Goal: Task Accomplishment & Management: Manage account settings

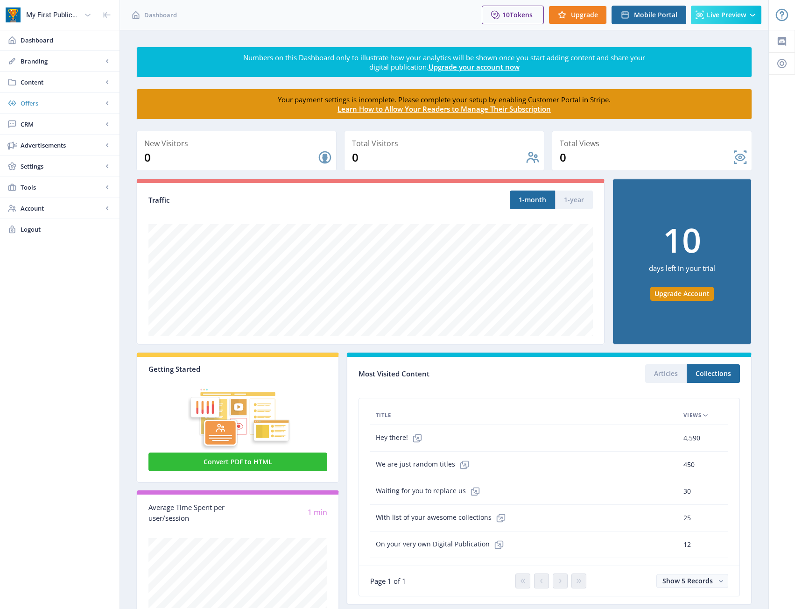
click at [52, 103] on span "Offers" at bounding box center [62, 103] width 82 height 9
click at [57, 83] on span "Content" at bounding box center [62, 82] width 82 height 9
click at [50, 121] on span "Collections" at bounding box center [70, 124] width 80 height 9
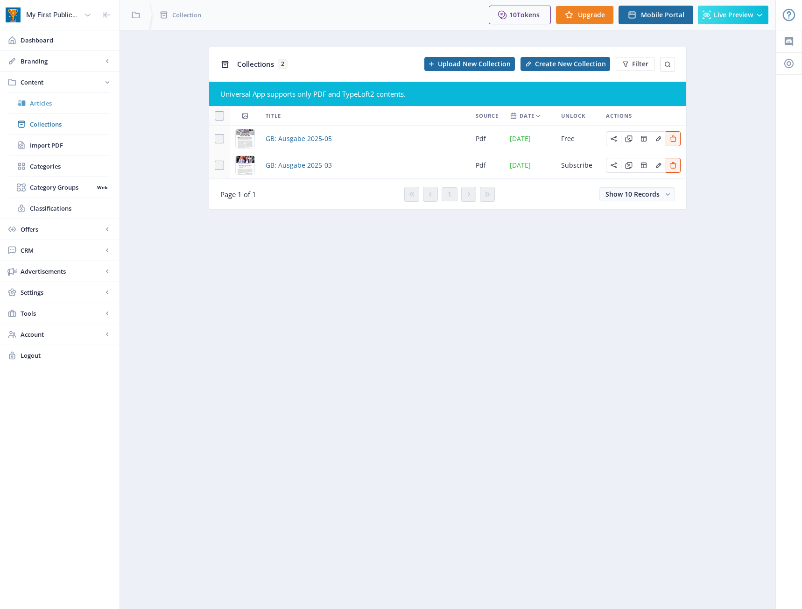
click at [54, 105] on span "Articles" at bounding box center [70, 103] width 80 height 9
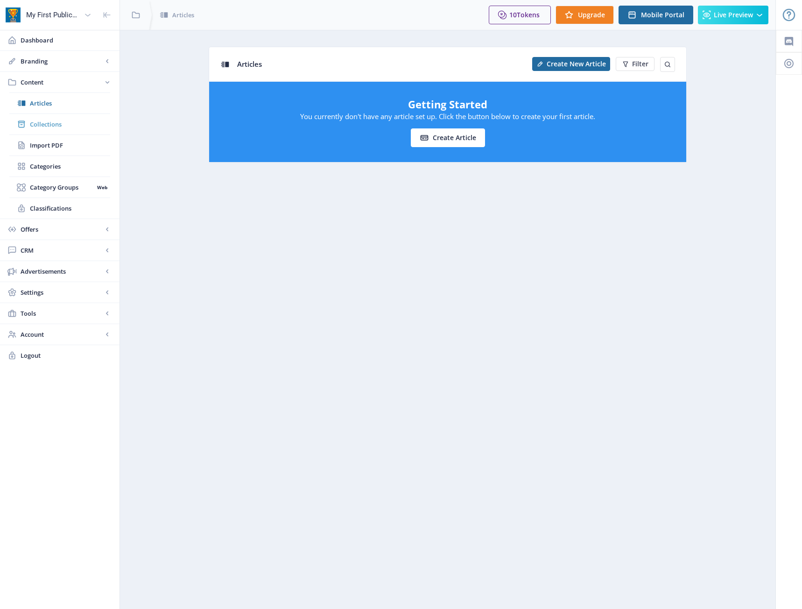
click at [53, 126] on span "Collections" at bounding box center [70, 124] width 80 height 9
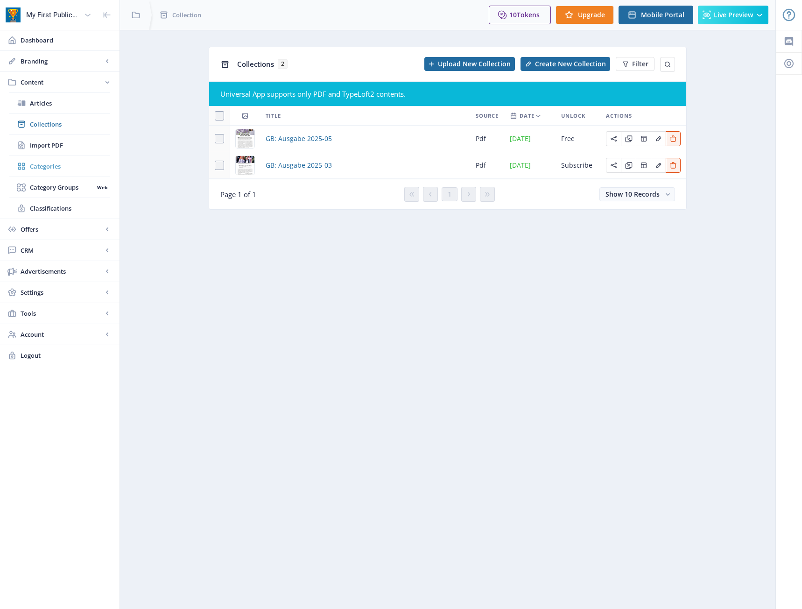
click at [38, 170] on span "Categories" at bounding box center [70, 166] width 80 height 9
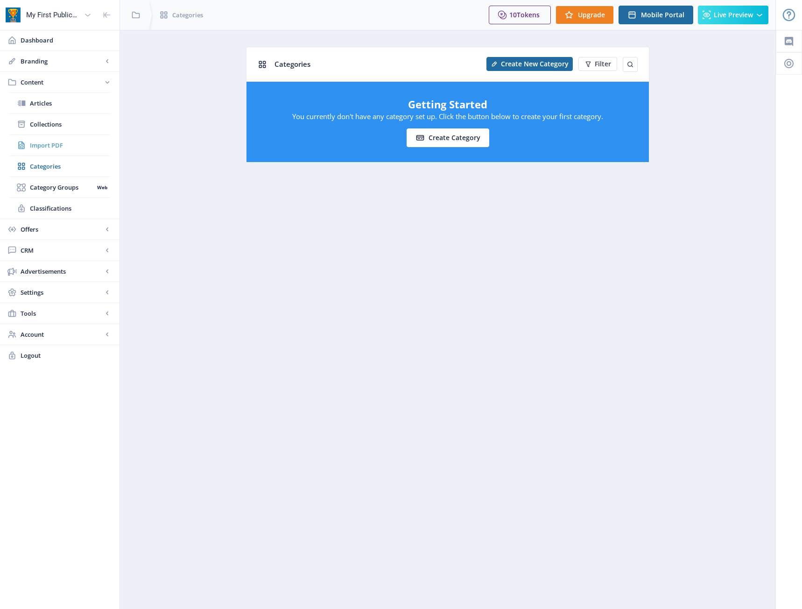
click at [44, 146] on span "Import PDF" at bounding box center [70, 145] width 80 height 9
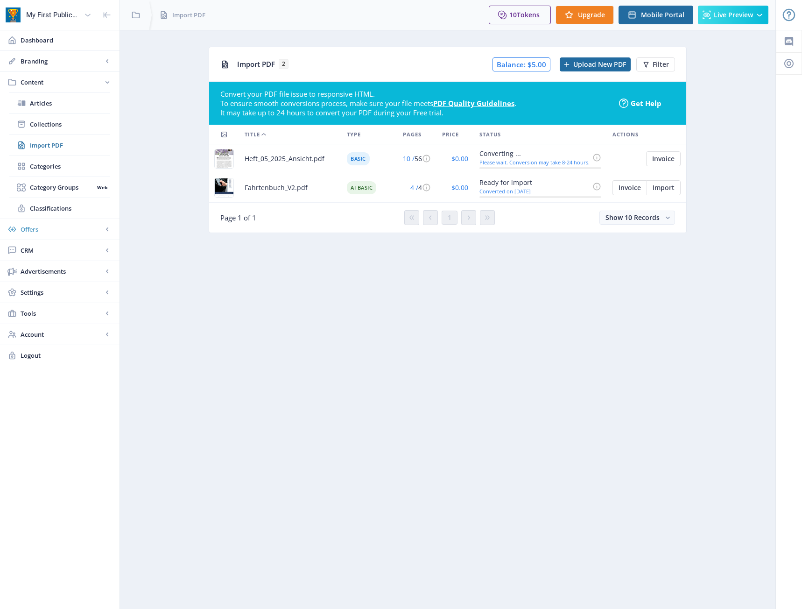
click at [53, 232] on span "Offers" at bounding box center [62, 229] width 82 height 9
click at [58, 198] on link "Advertisements" at bounding box center [60, 208] width 120 height 21
click at [60, 126] on span "CRM" at bounding box center [62, 124] width 82 height 9
click at [51, 107] on span "Offers" at bounding box center [62, 103] width 82 height 9
click at [52, 86] on span "Content" at bounding box center [62, 82] width 82 height 9
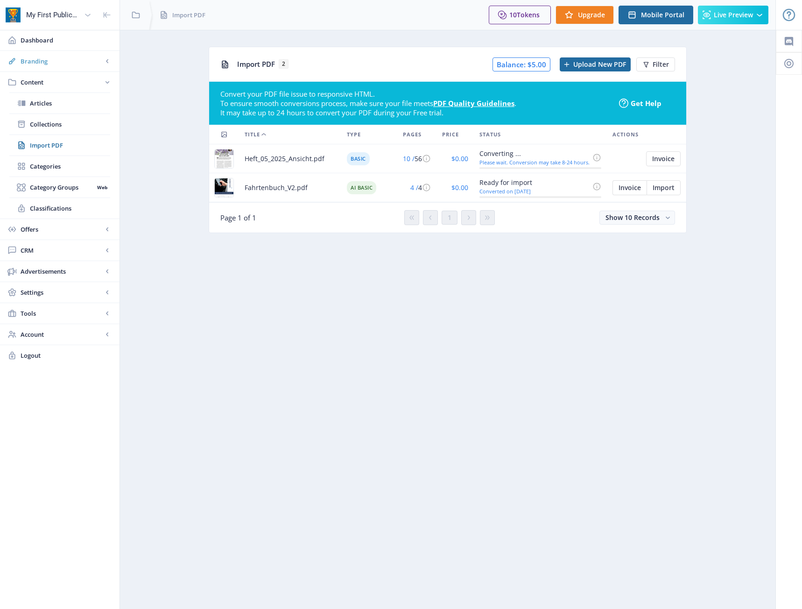
click at [54, 58] on span "Branding" at bounding box center [62, 61] width 82 height 9
click at [67, 233] on span "Content" at bounding box center [62, 229] width 82 height 9
click at [50, 120] on span "Collections" at bounding box center [70, 124] width 80 height 9
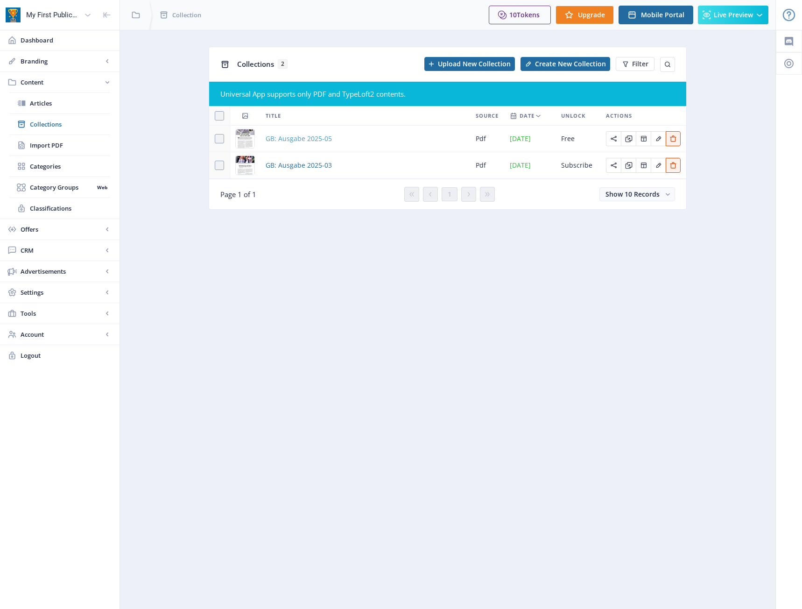
click at [301, 140] on span "GB: Ausgabe 2025-05" at bounding box center [299, 138] width 66 height 11
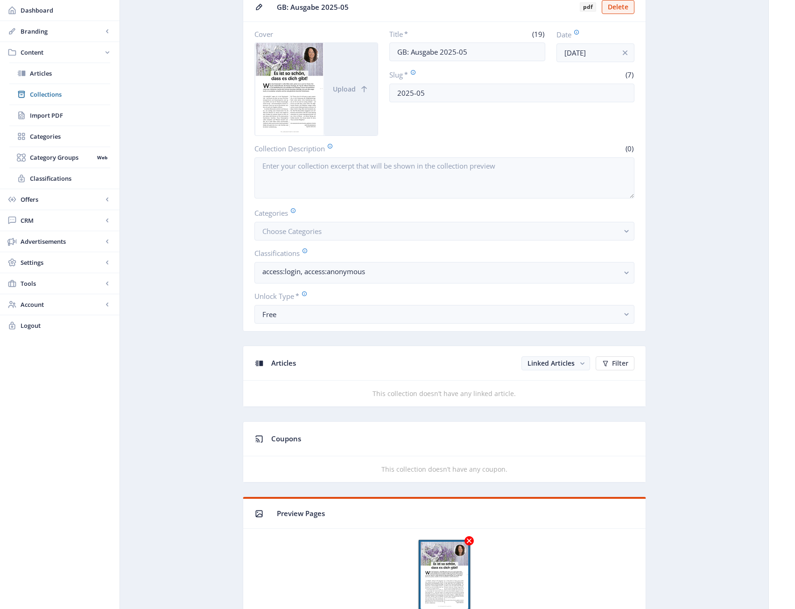
scroll to position [140, 0]
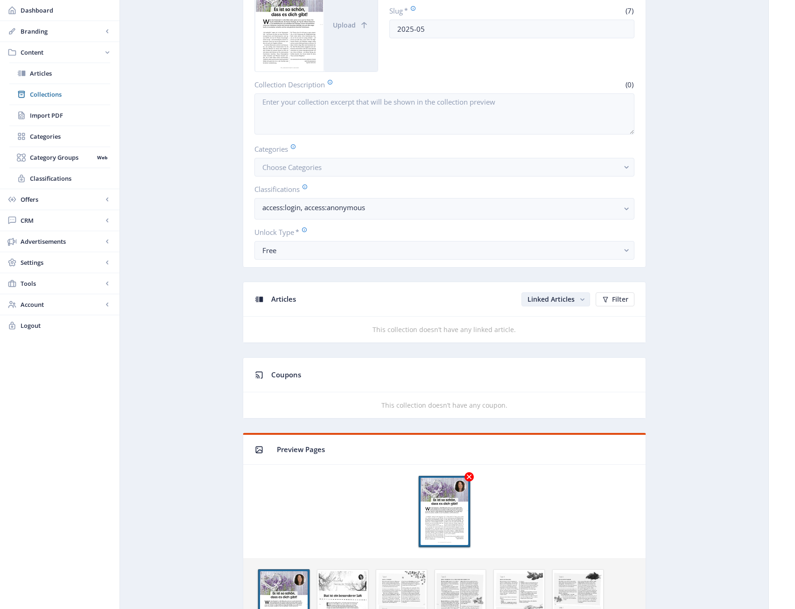
click at [573, 301] on span "Linked Articles" at bounding box center [551, 299] width 47 height 9
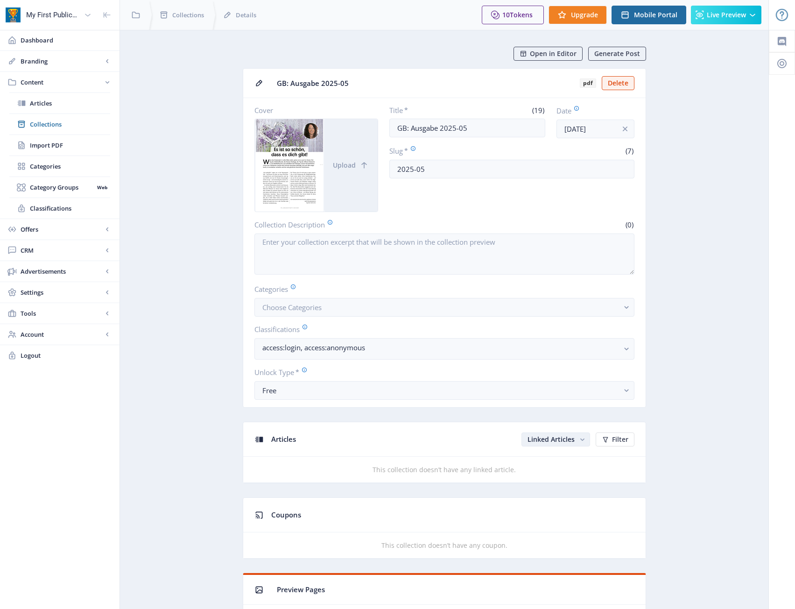
scroll to position [140, 0]
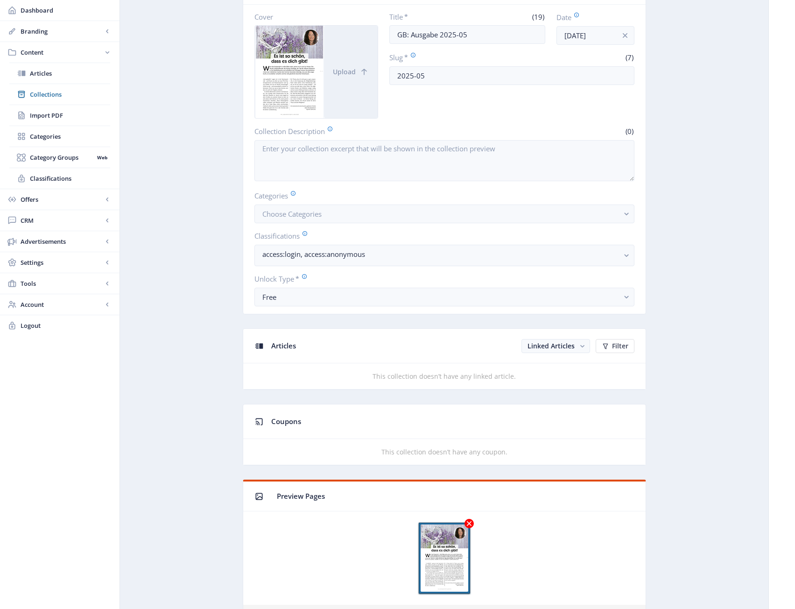
scroll to position [0, 0]
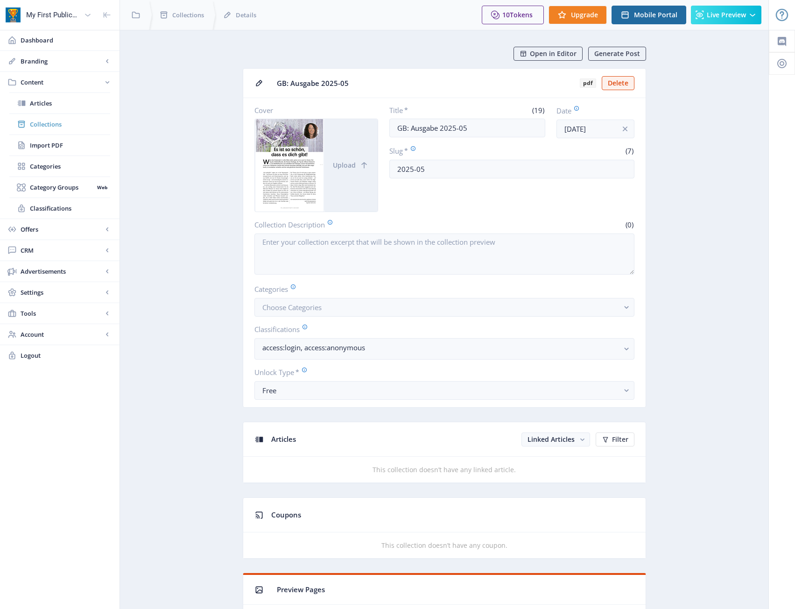
click at [59, 118] on link "Collections" at bounding box center [59, 124] width 101 height 21
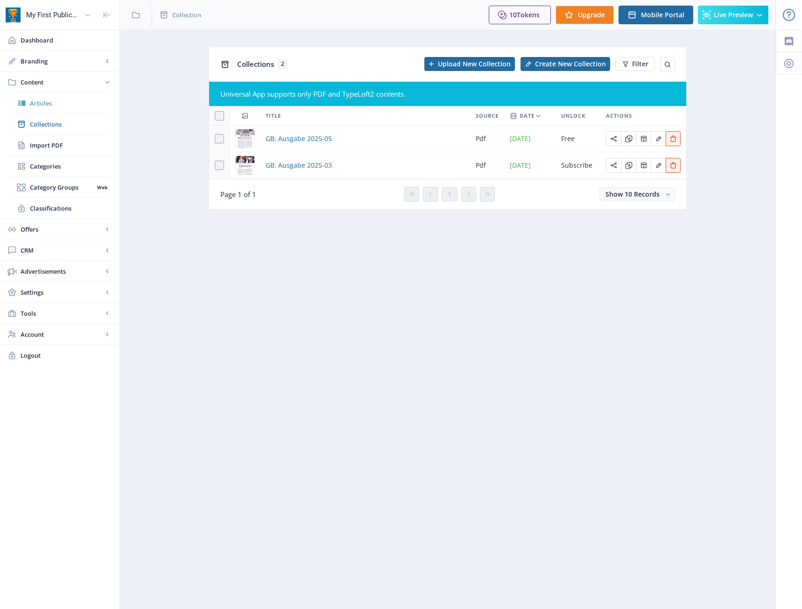
click at [59, 98] on link "Articles" at bounding box center [59, 103] width 101 height 21
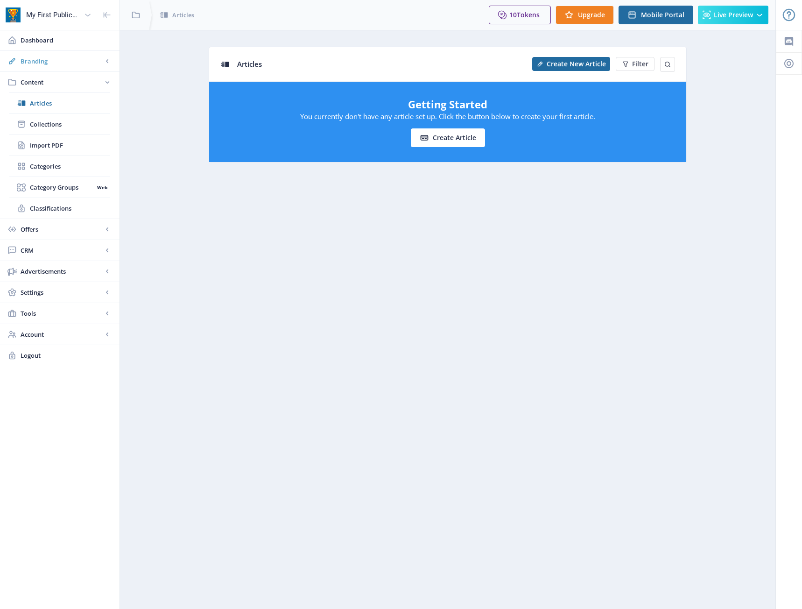
click at [56, 60] on span "Branding" at bounding box center [62, 61] width 82 height 9
click at [49, 86] on span "App" at bounding box center [70, 82] width 80 height 9
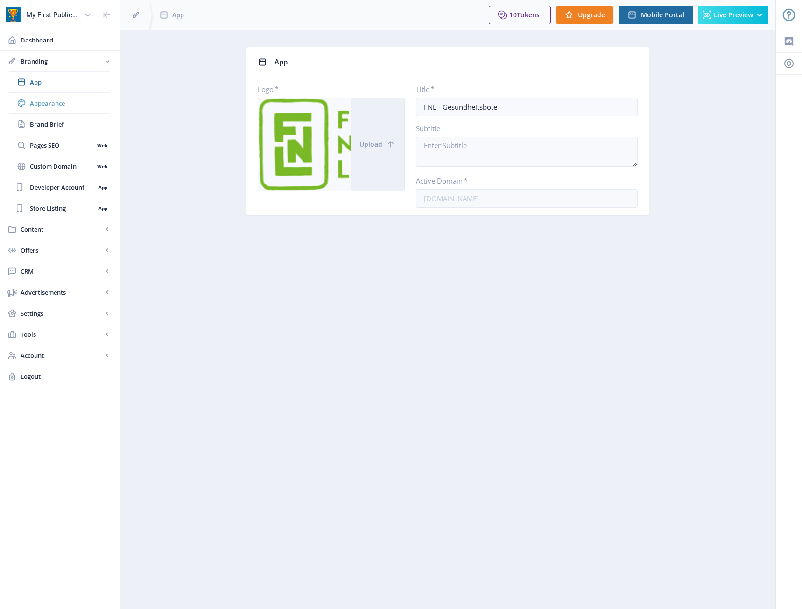
click at [45, 106] on span "Appearance" at bounding box center [70, 103] width 80 height 9
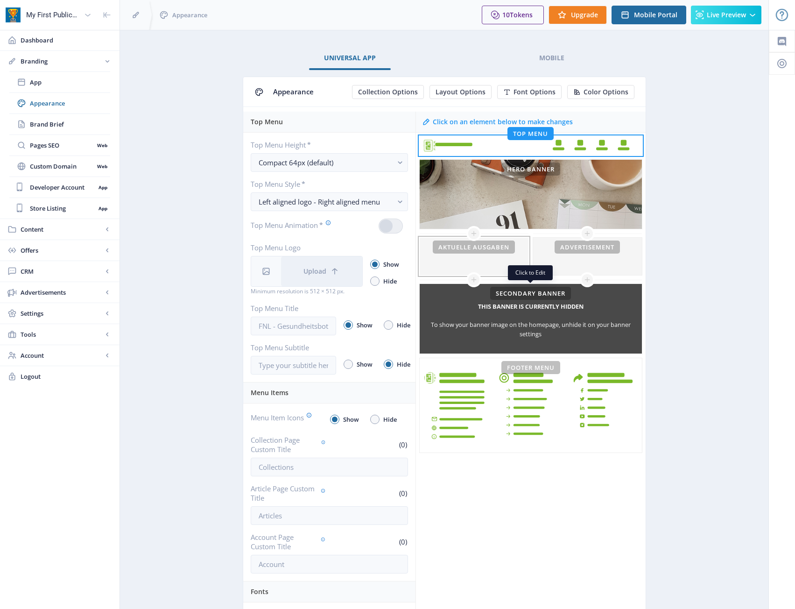
click at [510, 273] on div at bounding box center [474, 256] width 109 height 37
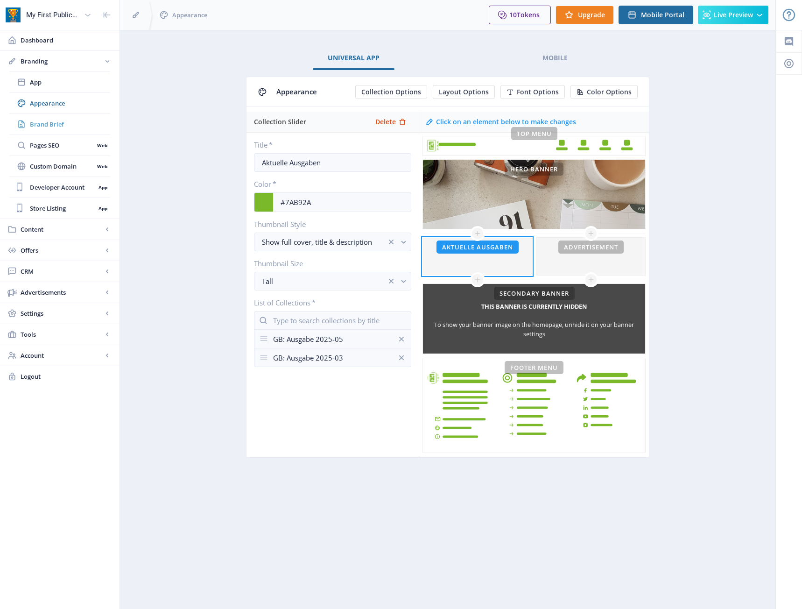
click at [64, 124] on span "Brand Brief" at bounding box center [70, 124] width 80 height 9
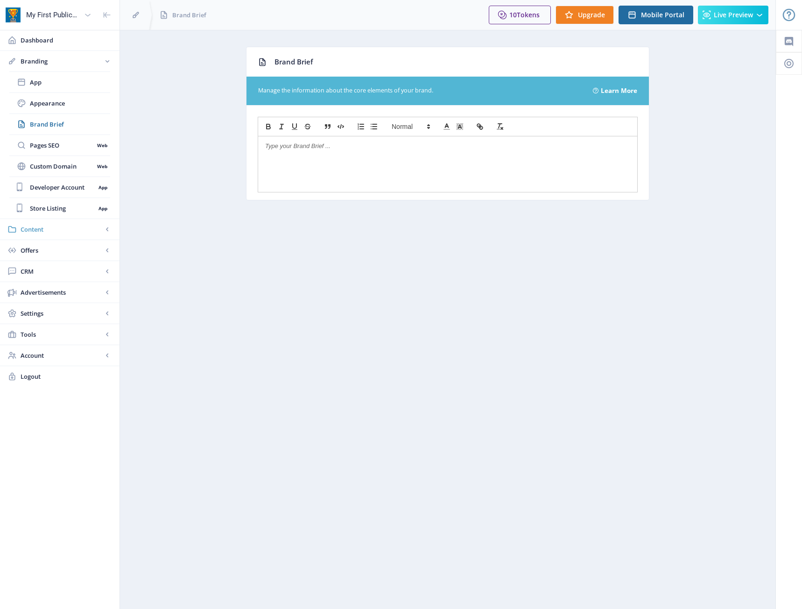
click at [56, 226] on span "Content" at bounding box center [62, 229] width 82 height 9
click at [54, 106] on span "Articles" at bounding box center [70, 103] width 80 height 9
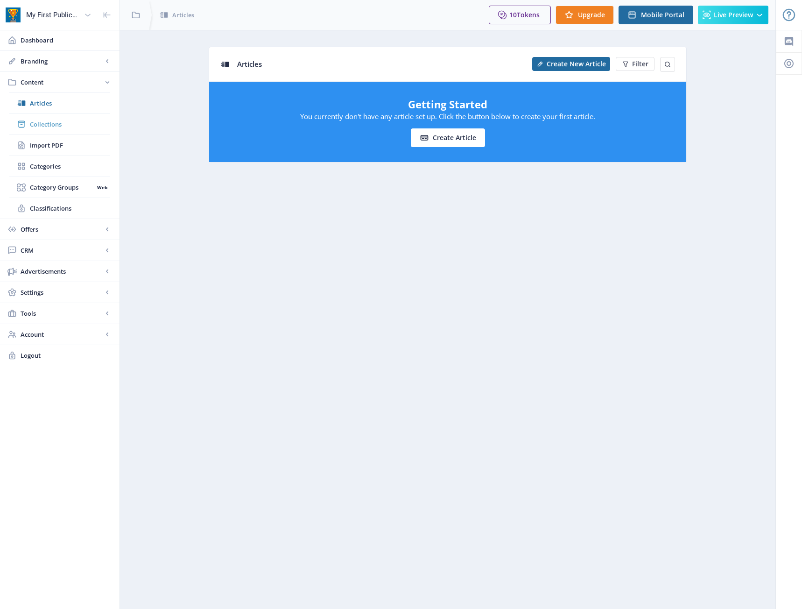
click at [47, 127] on span "Collections" at bounding box center [70, 124] width 80 height 9
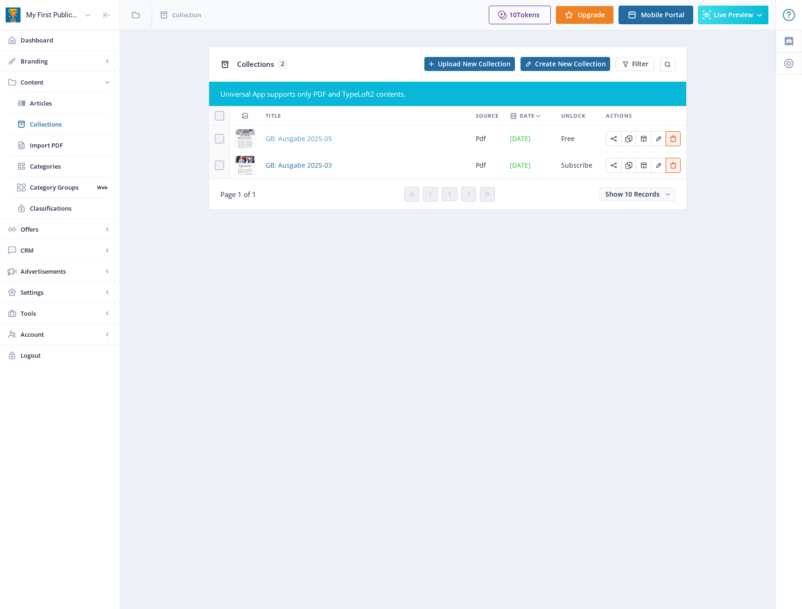
click at [324, 137] on span "GB: Ausgabe 2025-05" at bounding box center [299, 138] width 66 height 11
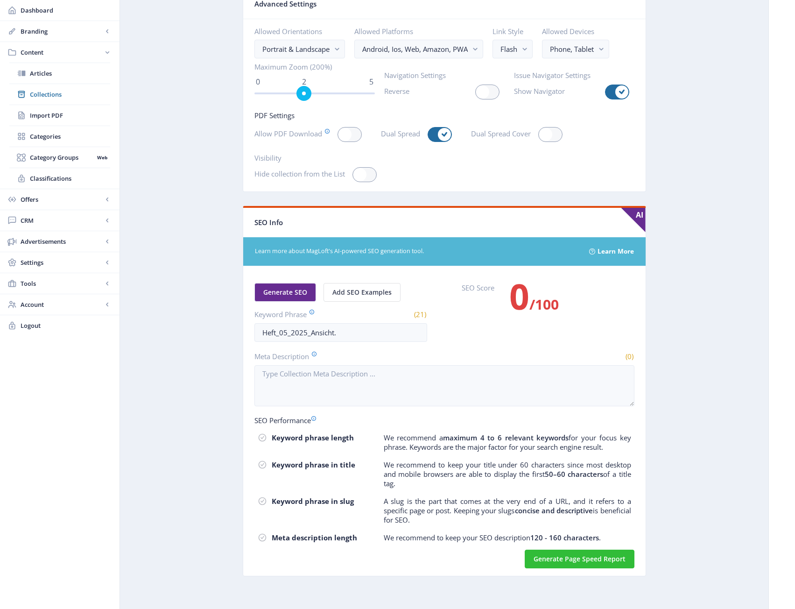
scroll to position [1292, 0]
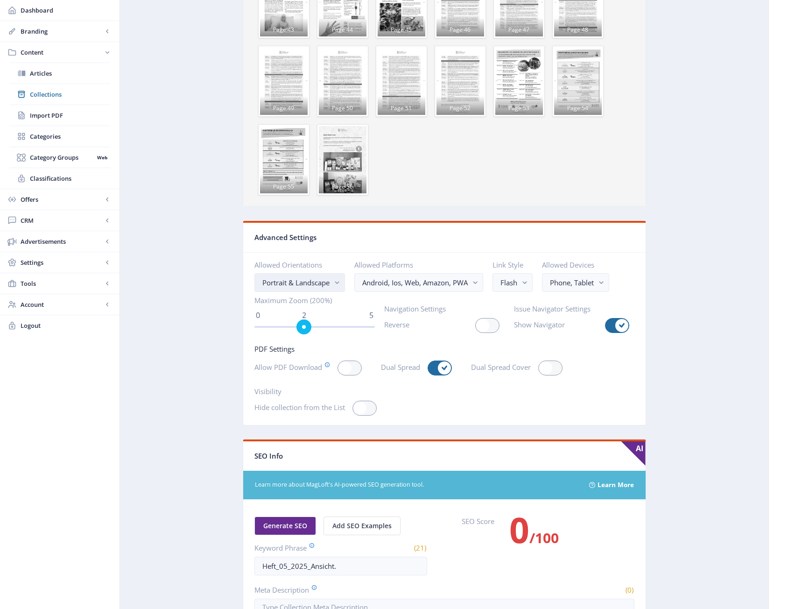
click at [327, 287] on div "Portrait & Landscape" at bounding box center [296, 282] width 67 height 11
click at [434, 284] on nb-select-label "Android, Ios, Web, Amazon, PWA" at bounding box center [415, 282] width 106 height 11
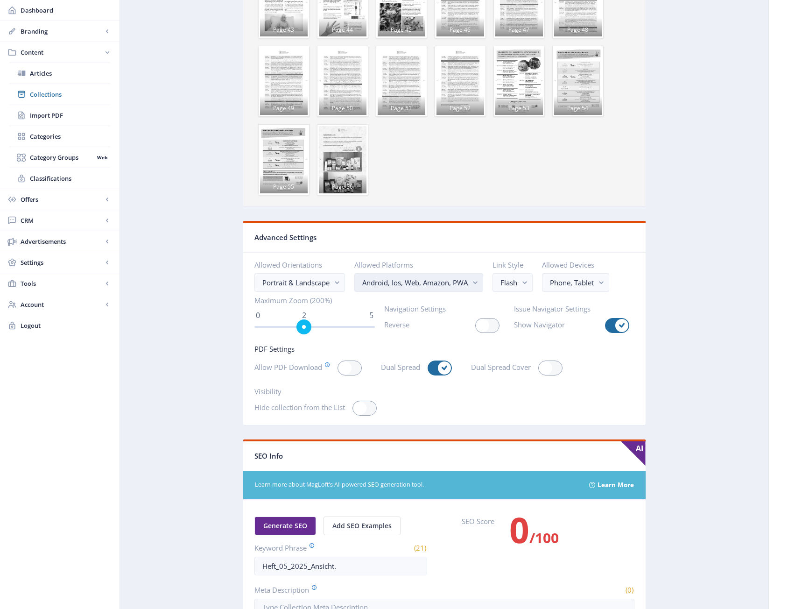
scroll to position [0, 0]
click at [434, 284] on nb-select-label "Android, Ios, Web, Amazon, PWA" at bounding box center [415, 282] width 106 height 11
click at [518, 280] on div "Flash" at bounding box center [509, 282] width 17 height 11
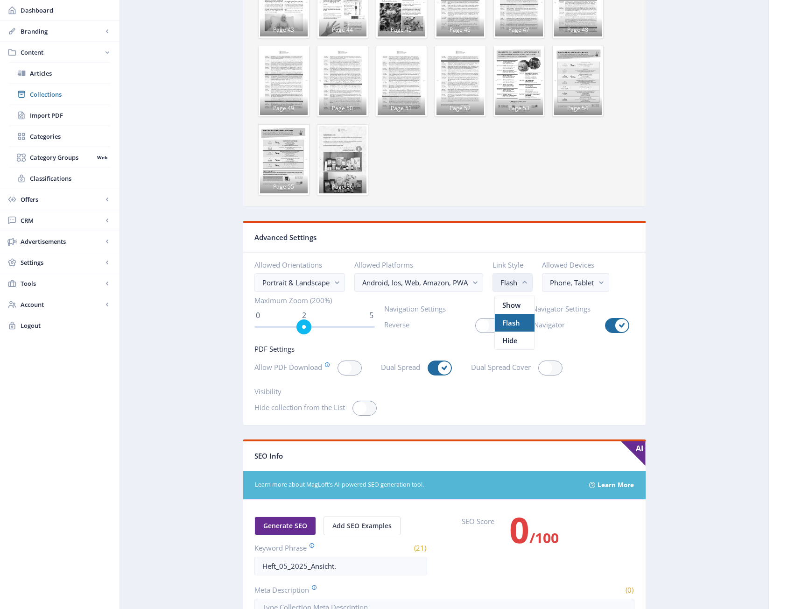
click at [518, 280] on div "Flash" at bounding box center [509, 282] width 17 height 11
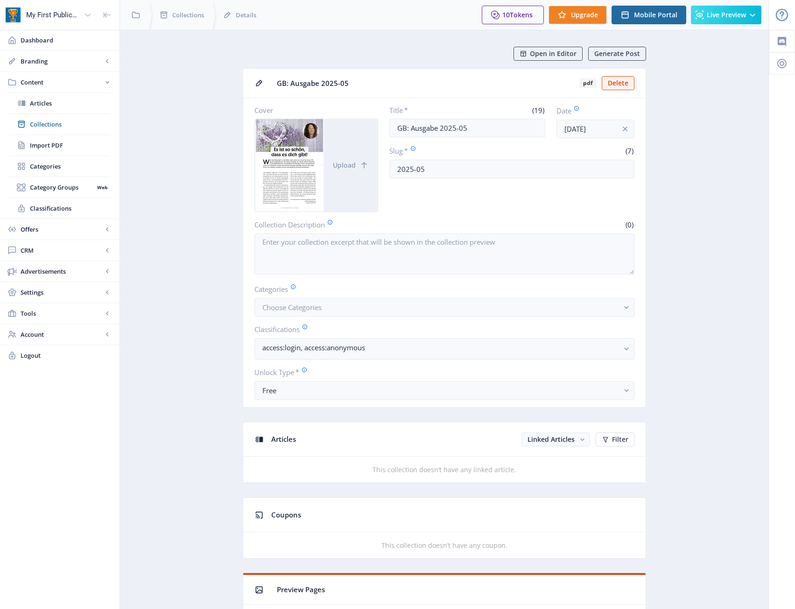
scroll to position [1292, 0]
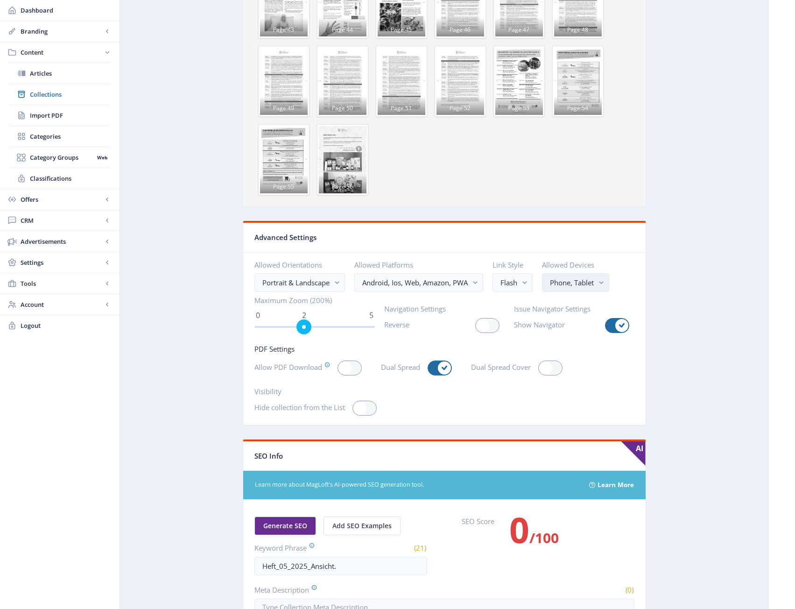
click at [587, 289] on button "Phone, Tablet" at bounding box center [575, 282] width 67 height 19
click at [522, 288] on button "Flash" at bounding box center [513, 282] width 40 height 19
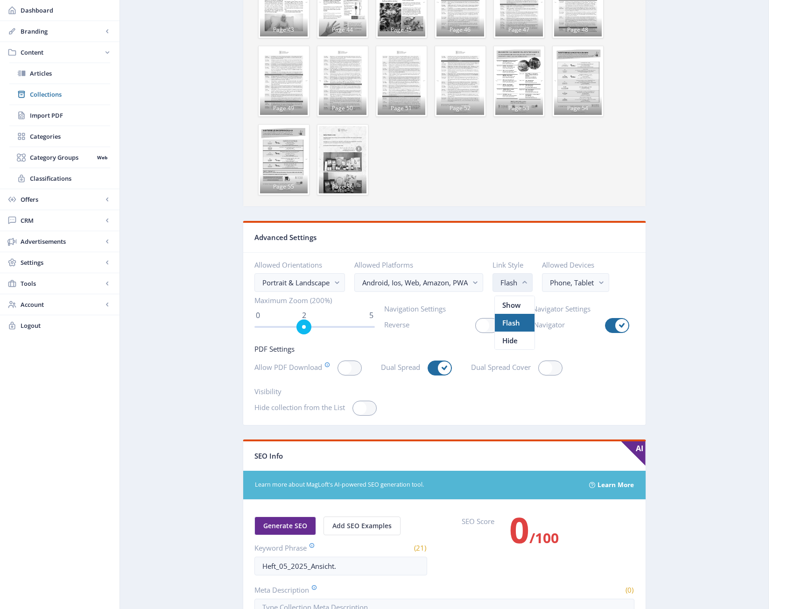
scroll to position [0, 0]
click at [522, 288] on button "Flash" at bounding box center [513, 282] width 40 height 19
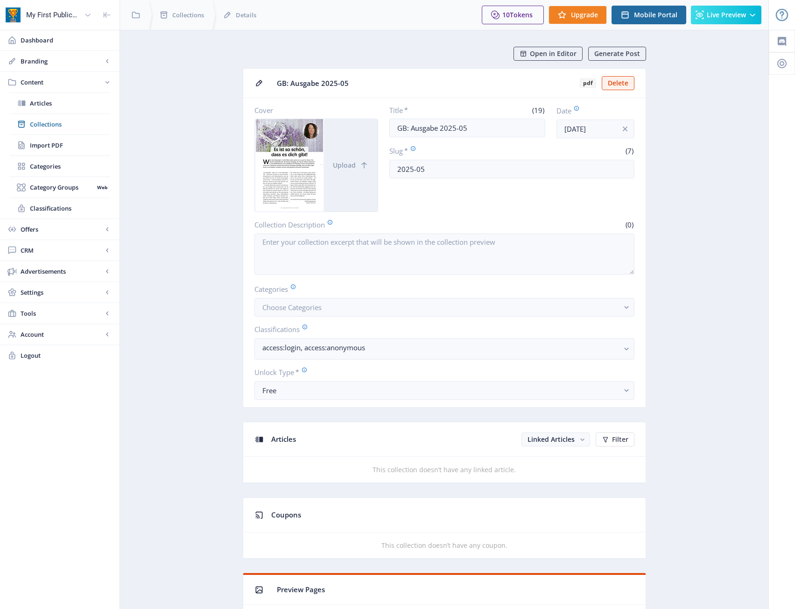
scroll to position [1292, 0]
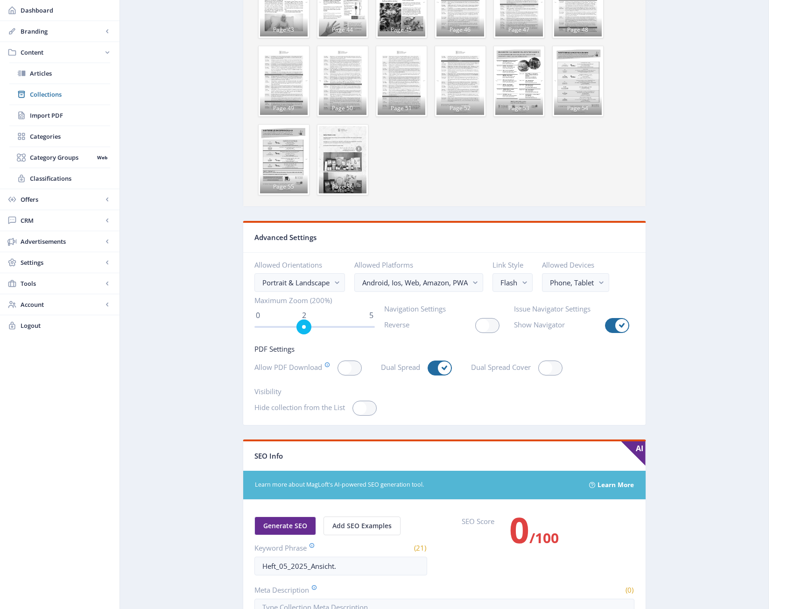
click at [52, 74] on span "Articles" at bounding box center [70, 73] width 80 height 9
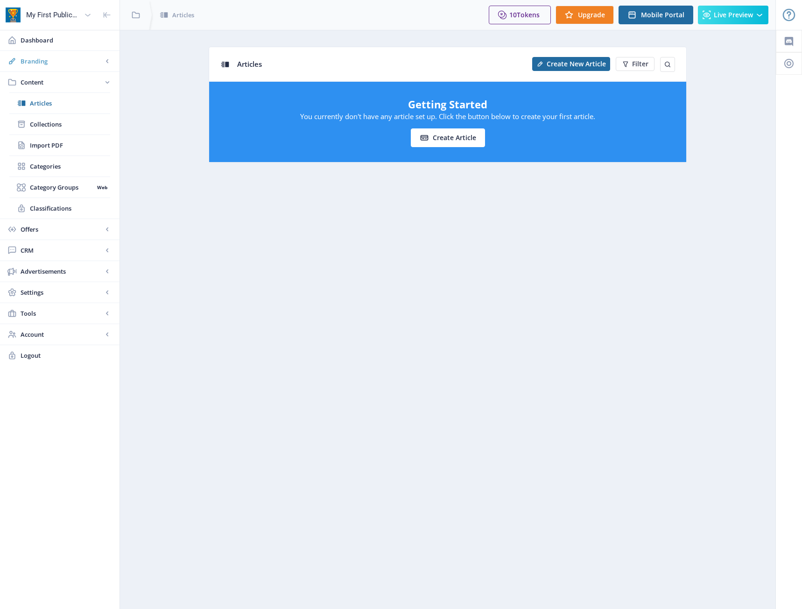
click at [51, 62] on span "Branding" at bounding box center [62, 61] width 82 height 9
click at [59, 100] on span "Appearance" at bounding box center [70, 103] width 80 height 9
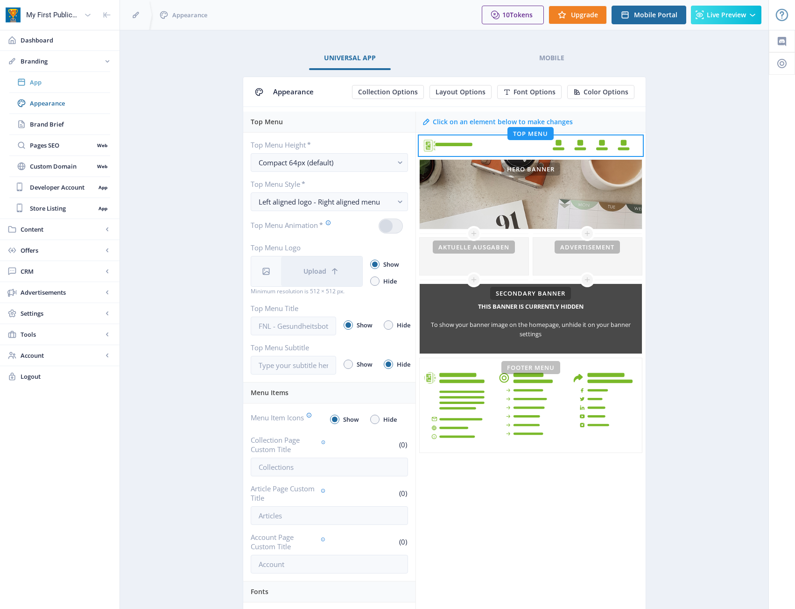
click at [40, 86] on span "App" at bounding box center [70, 82] width 80 height 9
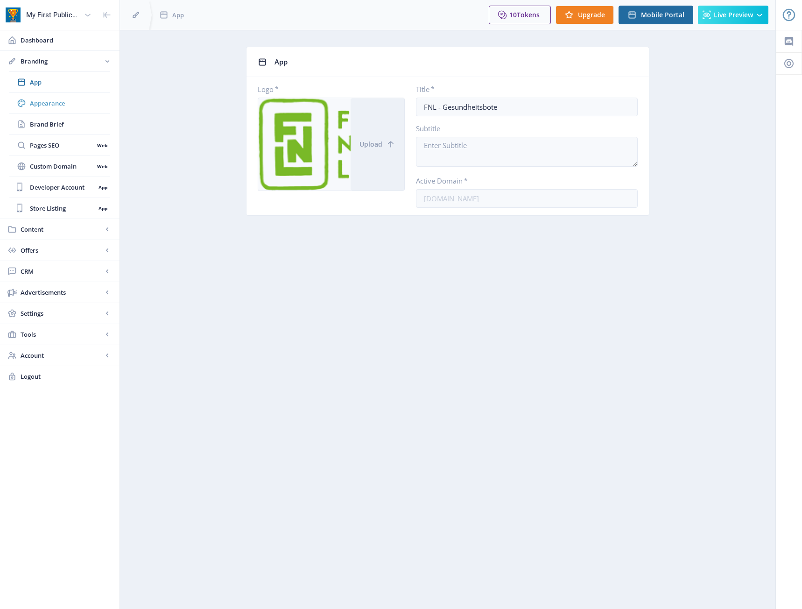
click at [46, 98] on link "Appearance" at bounding box center [59, 103] width 101 height 21
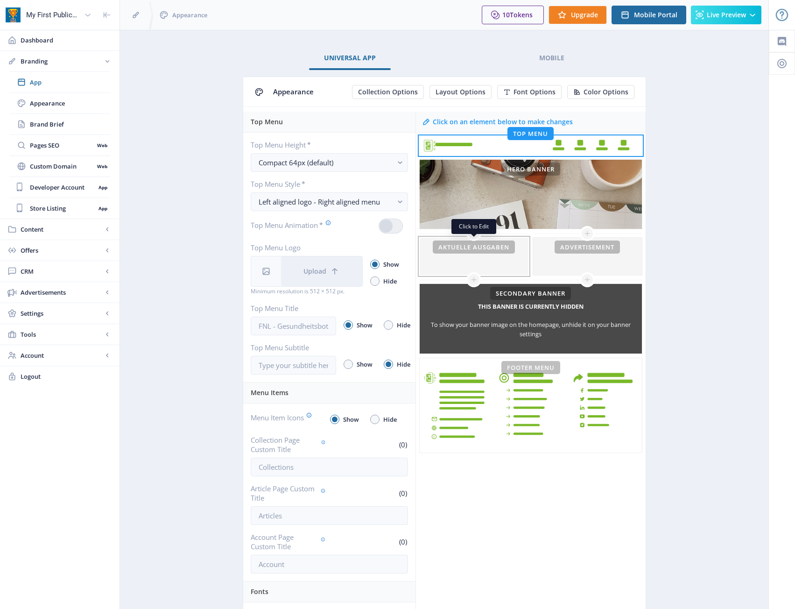
click at [484, 258] on div at bounding box center [474, 256] width 109 height 37
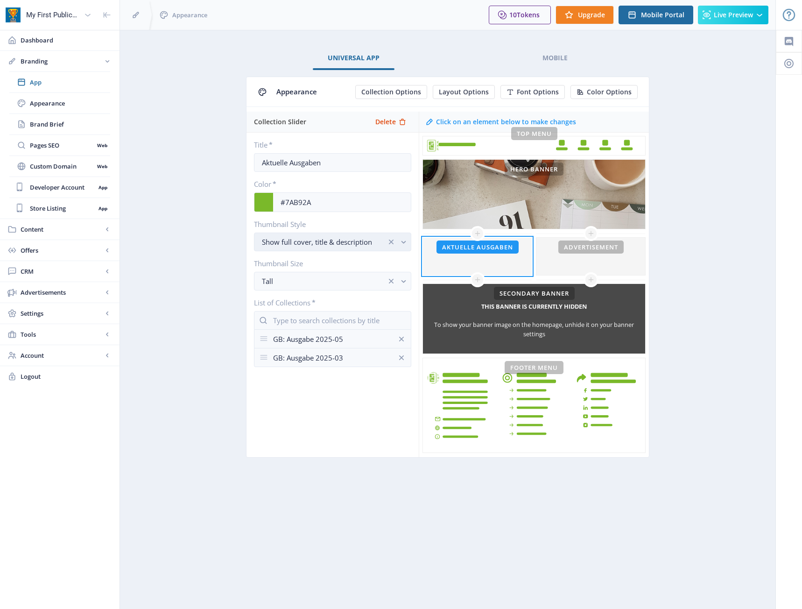
click at [372, 249] on button "Show full cover, title & description" at bounding box center [332, 242] width 157 height 19
click at [570, 60] on link "Mobile" at bounding box center [555, 58] width 55 height 22
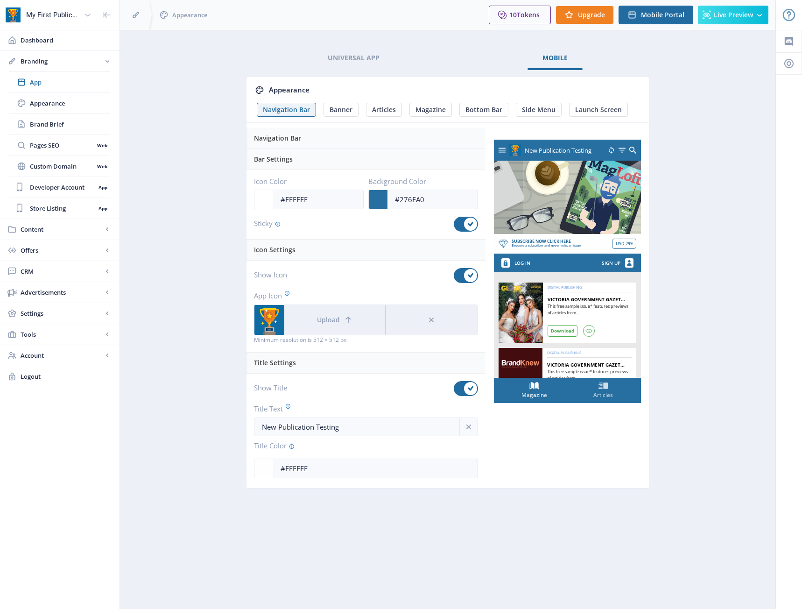
click at [316, 135] on div "Navigation Bar" at bounding box center [367, 138] width 226 height 21
click at [280, 144] on div "Navigation Bar" at bounding box center [367, 138] width 226 height 21
click at [331, 116] on button "Banner" at bounding box center [341, 110] width 35 height 14
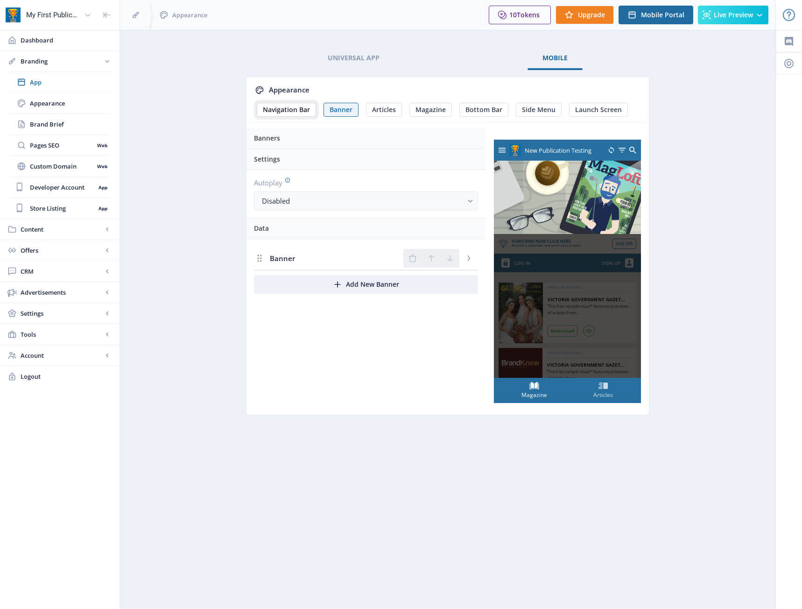
click at [291, 110] on span "Navigation Bar" at bounding box center [286, 109] width 47 height 7
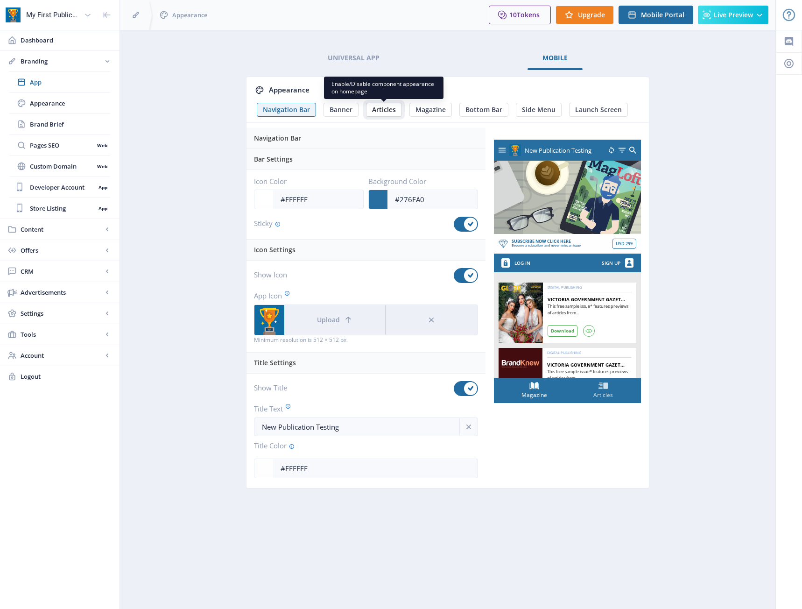
click at [392, 109] on span "Articles" at bounding box center [384, 109] width 24 height 7
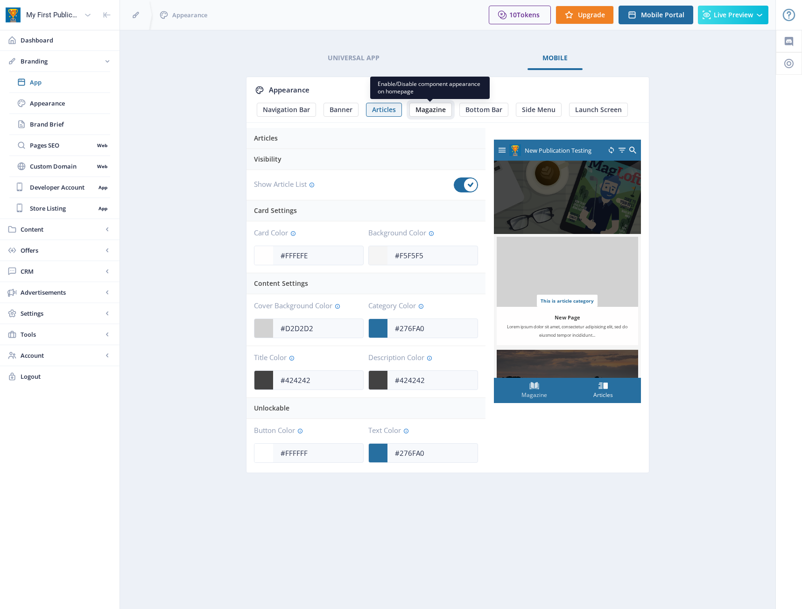
click at [419, 110] on span "Magazine" at bounding box center [431, 109] width 30 height 7
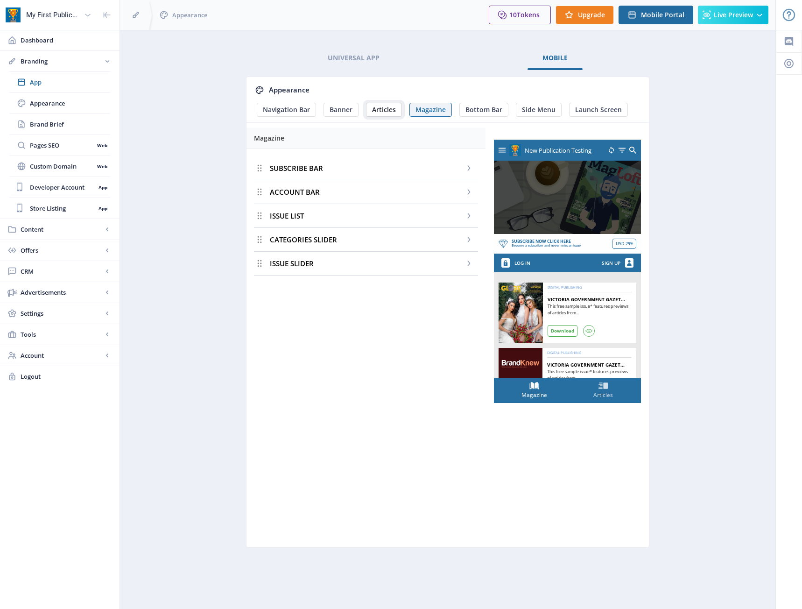
click at [370, 111] on button "Articles" at bounding box center [384, 110] width 36 height 14
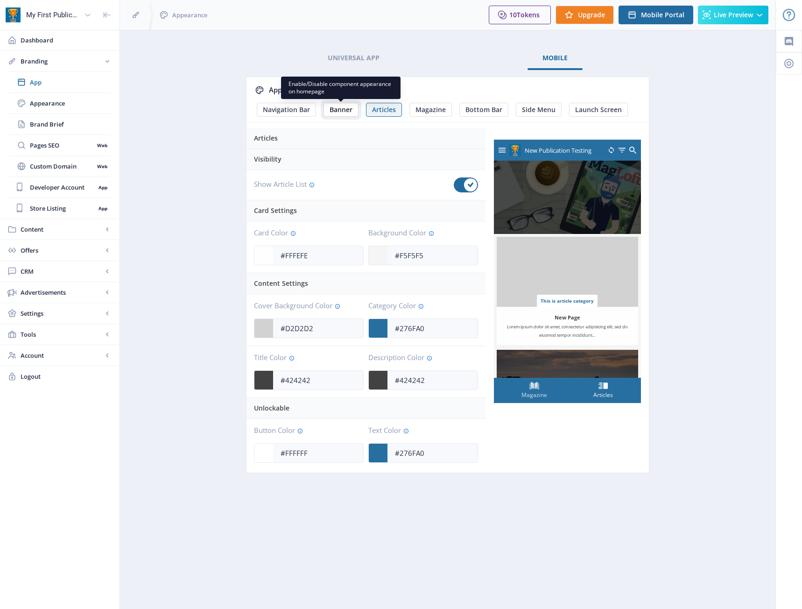
click at [352, 111] on span "Banner" at bounding box center [341, 109] width 23 height 7
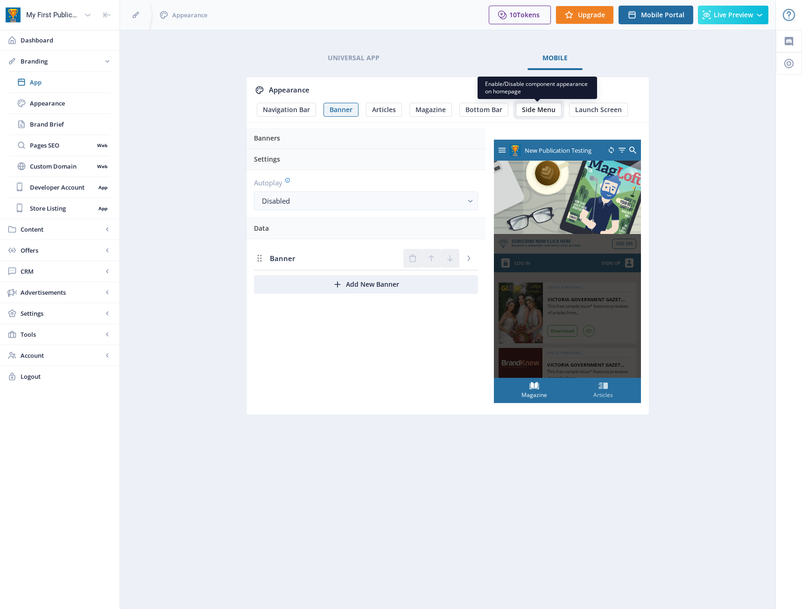
click at [520, 106] on button "Side Menu" at bounding box center [539, 110] width 46 height 14
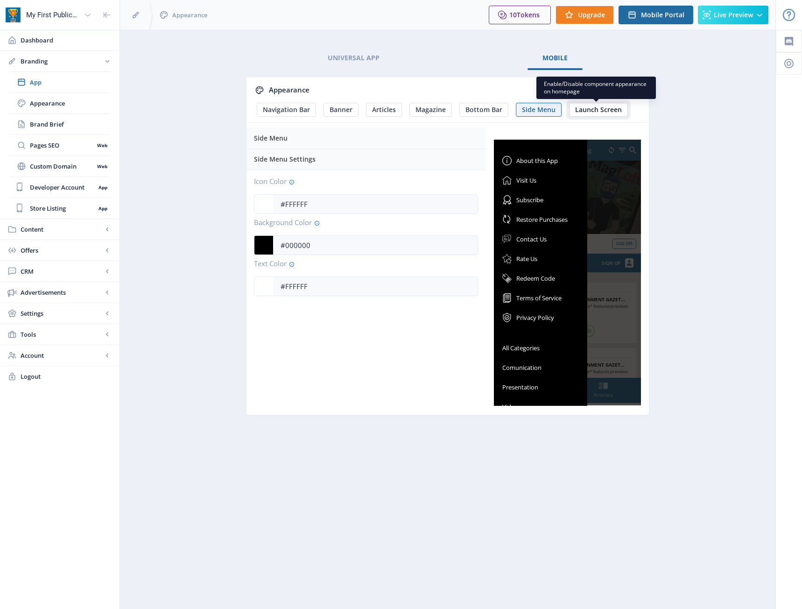
click at [582, 110] on span "Launch Screen" at bounding box center [598, 109] width 47 height 7
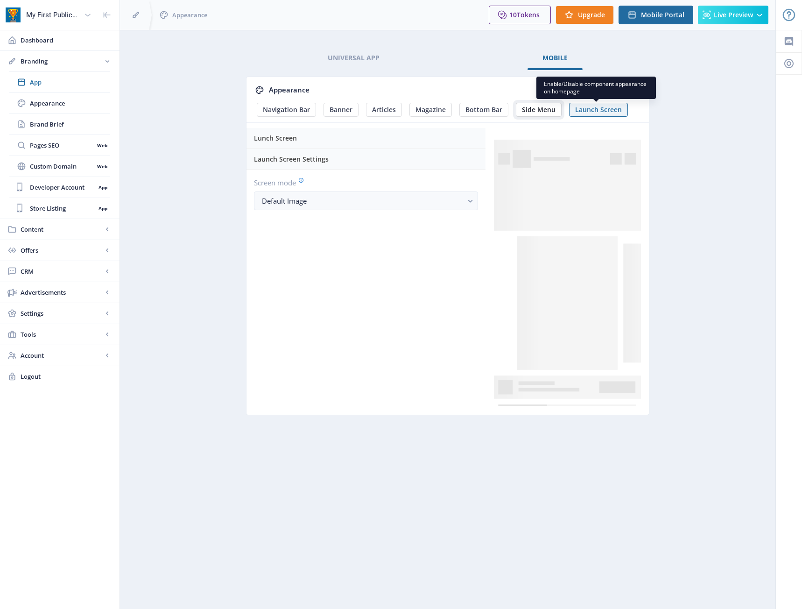
click at [540, 112] on span "Side Menu" at bounding box center [539, 109] width 34 height 7
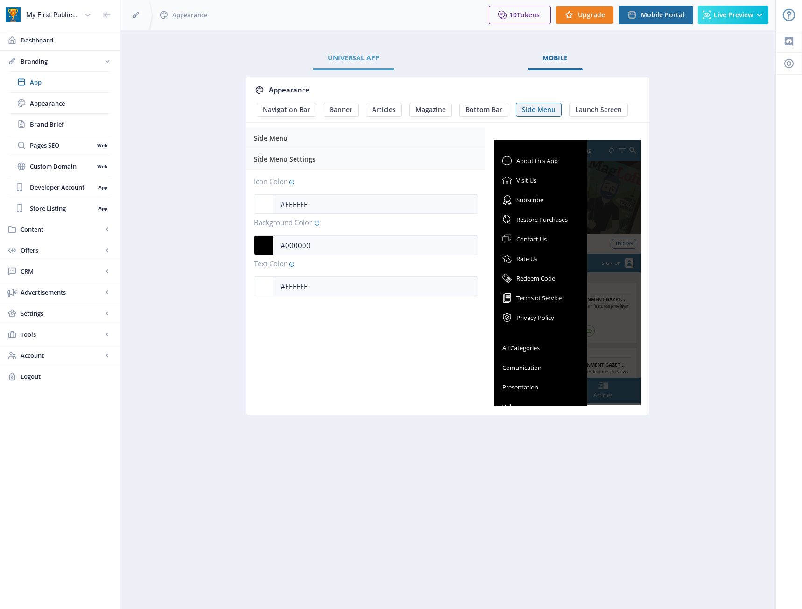
click at [372, 67] on link "Universal App" at bounding box center [354, 58] width 82 height 22
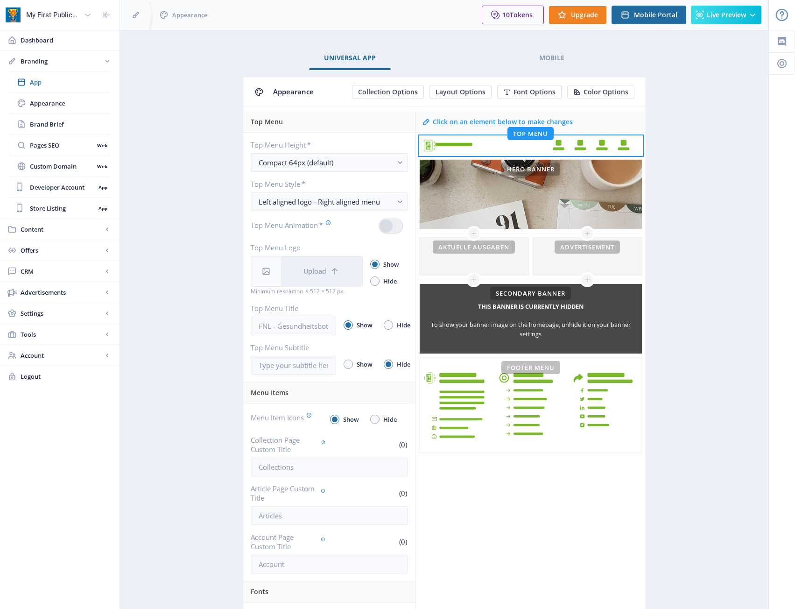
click at [306, 90] on span "Appearance" at bounding box center [293, 91] width 41 height 9
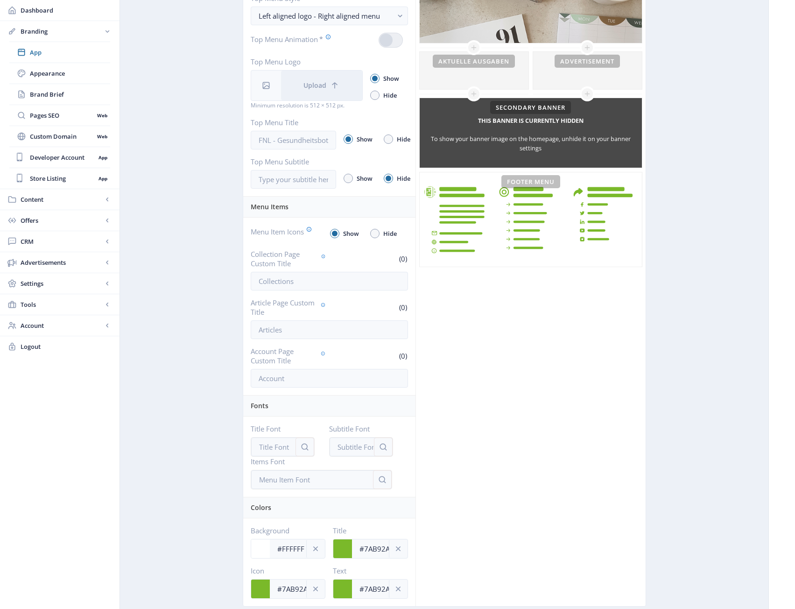
scroll to position [187, 0]
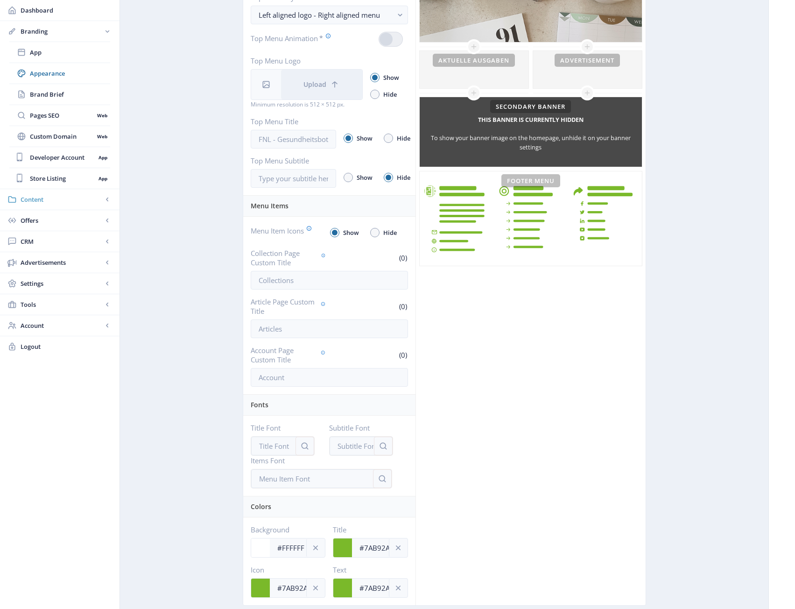
click at [57, 204] on span "Content" at bounding box center [62, 199] width 82 height 9
click at [60, 96] on span "Collections" at bounding box center [70, 94] width 80 height 9
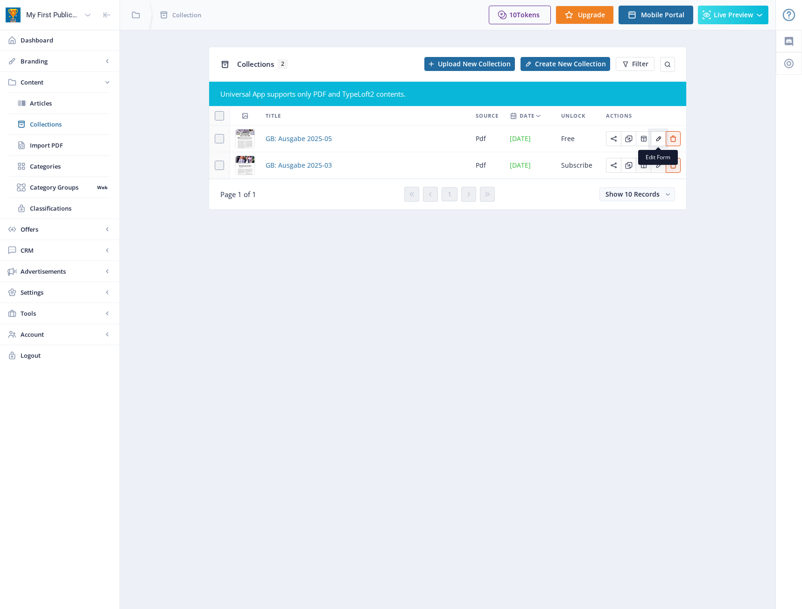
click at [658, 142] on button "Edit page" at bounding box center [658, 138] width 15 height 15
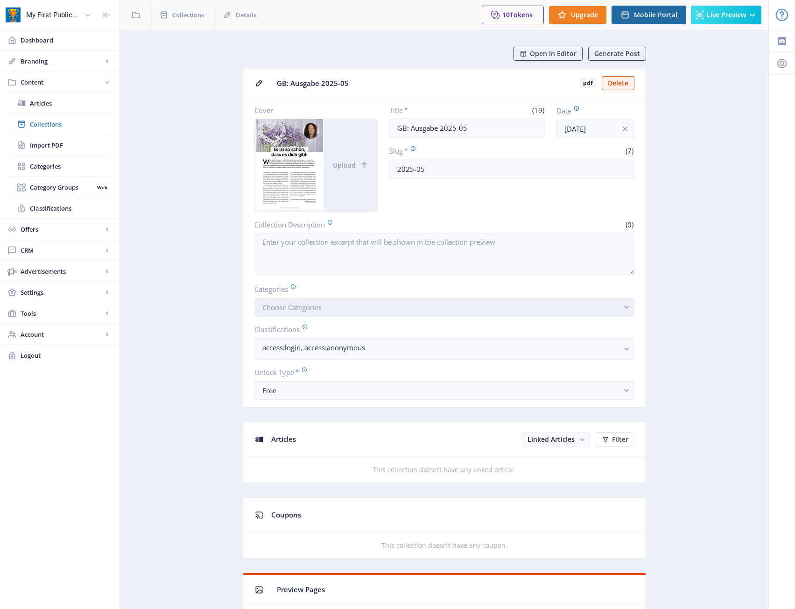
click at [480, 308] on button "Choose Categories" at bounding box center [445, 307] width 380 height 19
click at [620, 309] on button "Choose Categories" at bounding box center [445, 307] width 380 height 19
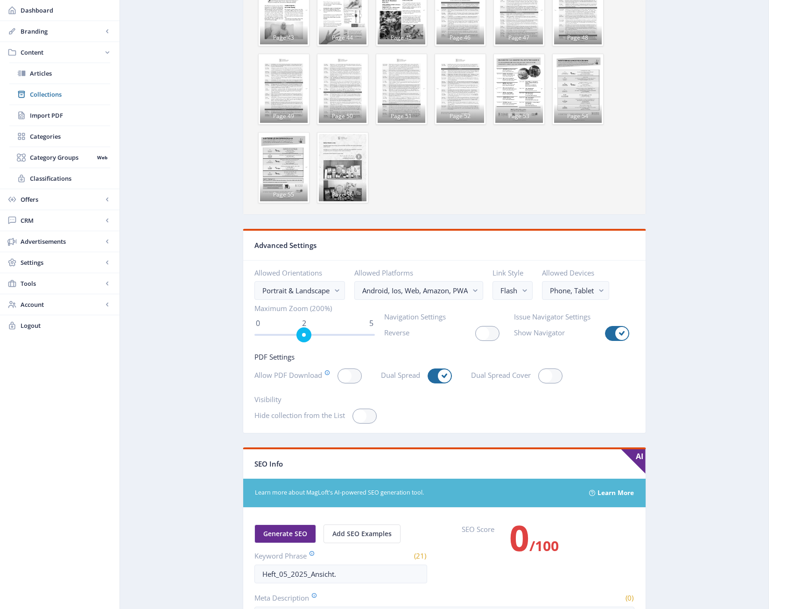
scroll to position [1308, 0]
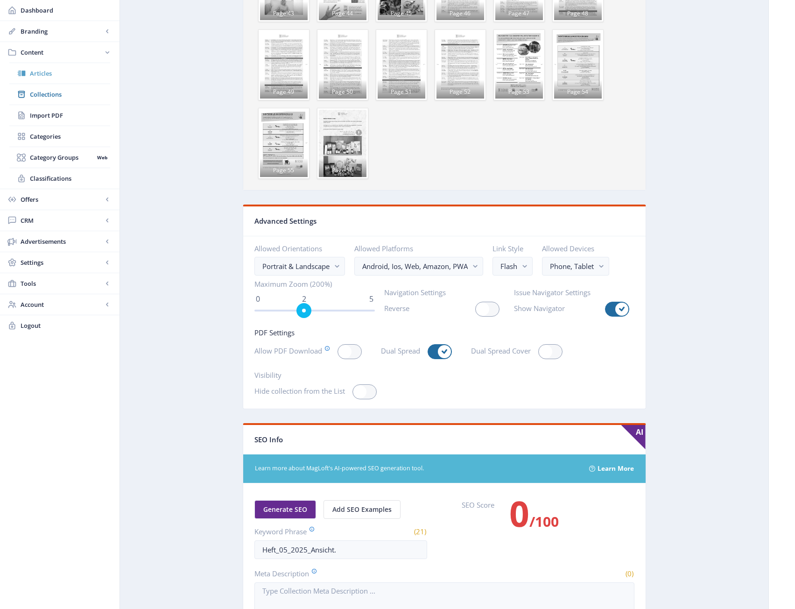
click at [37, 71] on span "Articles" at bounding box center [70, 73] width 80 height 9
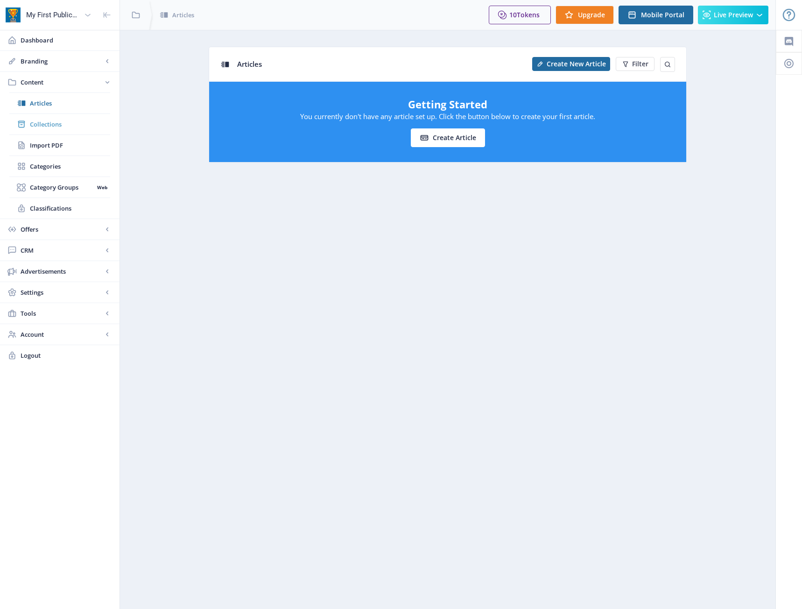
click at [43, 121] on span "Collections" at bounding box center [70, 124] width 80 height 9
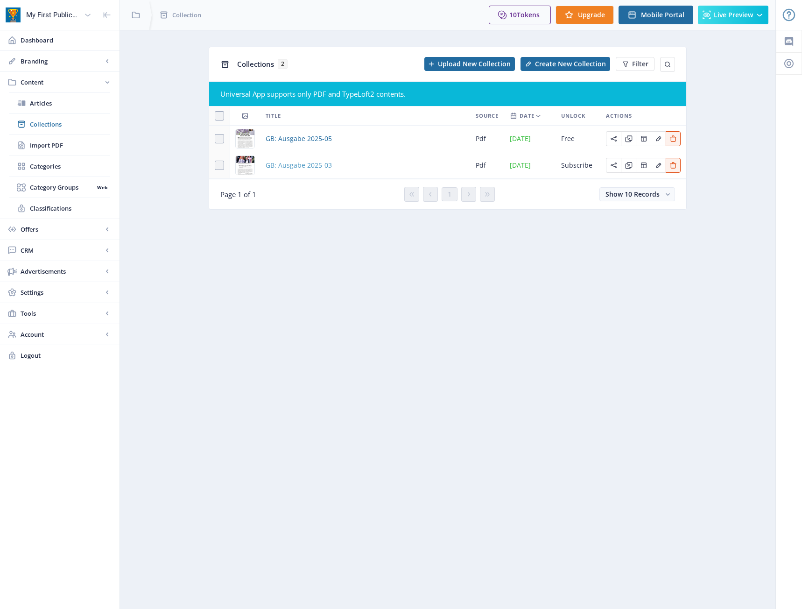
click at [314, 164] on span "GB: Ausgabe 2025-03" at bounding box center [299, 165] width 66 height 11
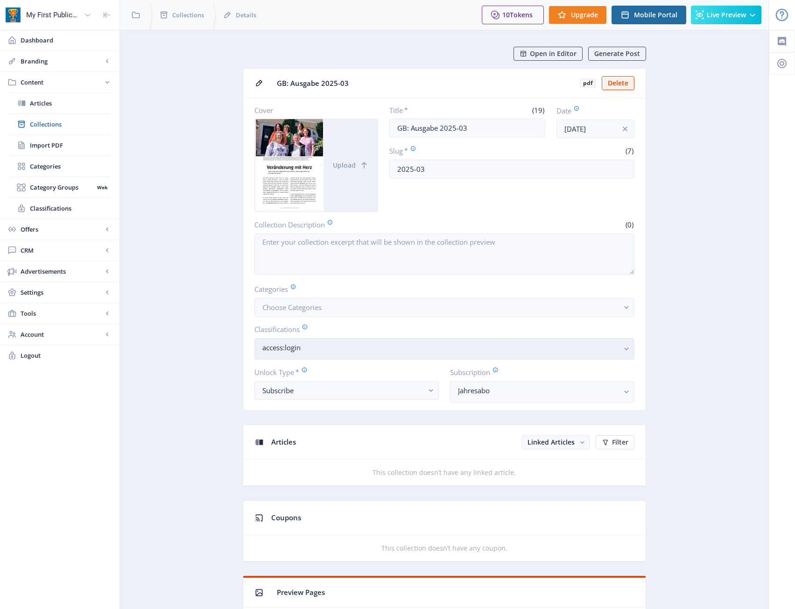
click at [334, 340] on button "access:login" at bounding box center [445, 348] width 380 height 21
click at [56, 119] on link "Collections" at bounding box center [59, 124] width 101 height 21
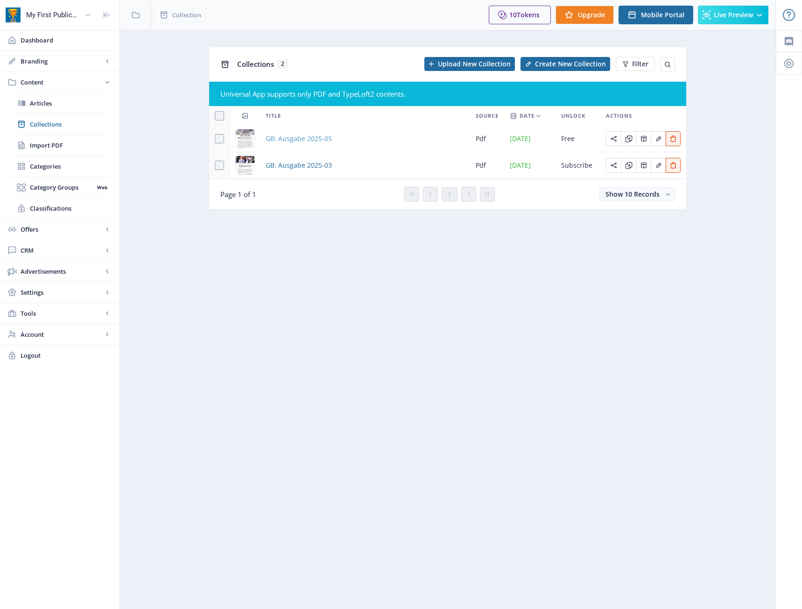
click at [319, 135] on span "GB: Ausgabe 2025-05" at bounding box center [299, 138] width 66 height 11
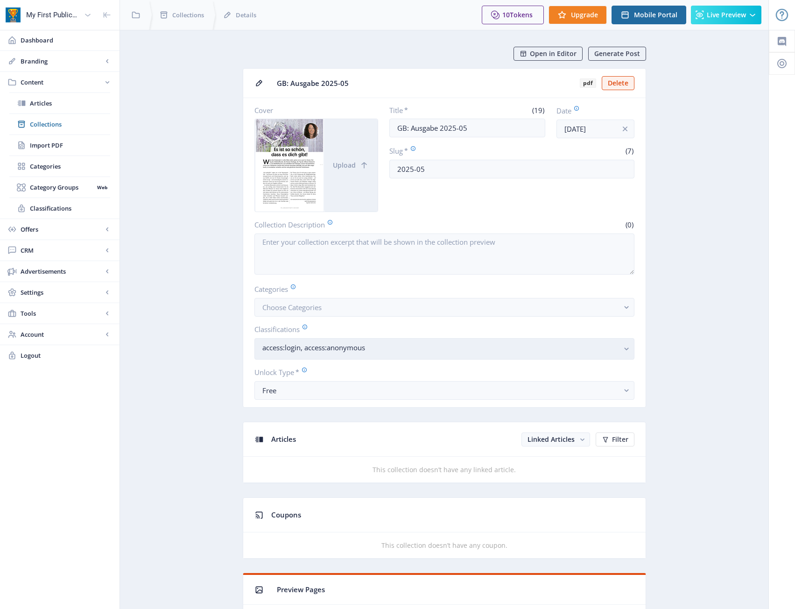
click at [388, 356] on button "access:login, access:anonymous" at bounding box center [445, 348] width 380 height 21
click at [391, 347] on nb-select-label "access:login, access:anonymous" at bounding box center [441, 347] width 357 height 11
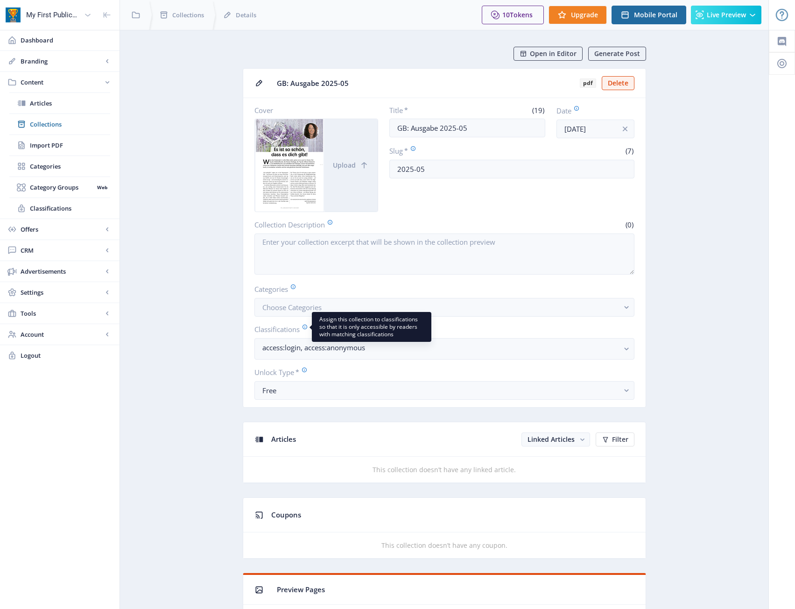
click at [305, 327] on icon at bounding box center [305, 327] width 6 height 6
click at [50, 110] on link "Articles" at bounding box center [59, 103] width 101 height 21
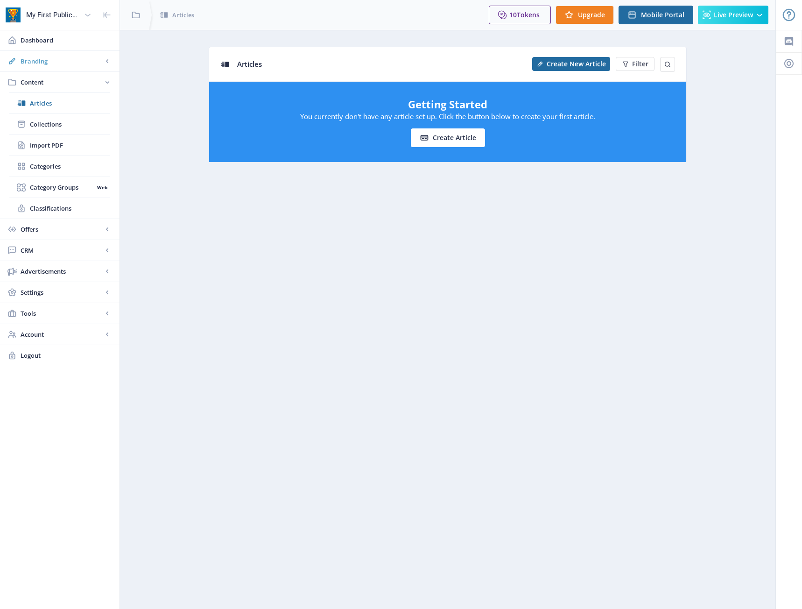
click at [39, 66] on link "Branding" at bounding box center [60, 61] width 120 height 21
click at [64, 99] on span "Appearance" at bounding box center [70, 103] width 80 height 9
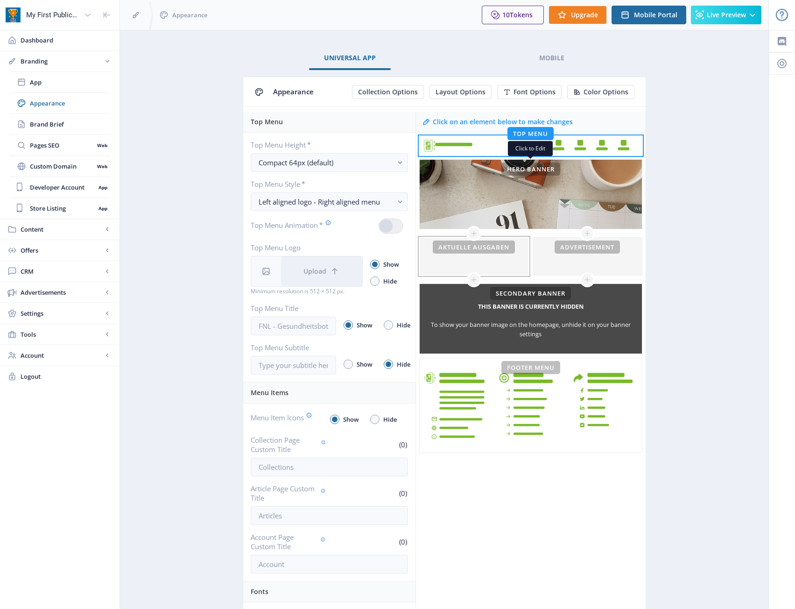
click at [472, 255] on div at bounding box center [474, 256] width 109 height 37
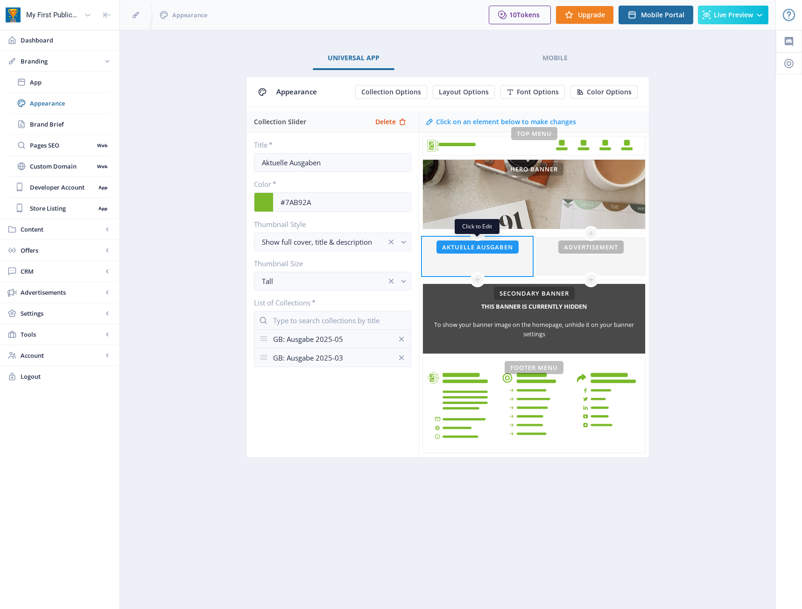
click at [467, 264] on div at bounding box center [477, 256] width 109 height 37
click at [586, 260] on div at bounding box center [591, 256] width 109 height 37
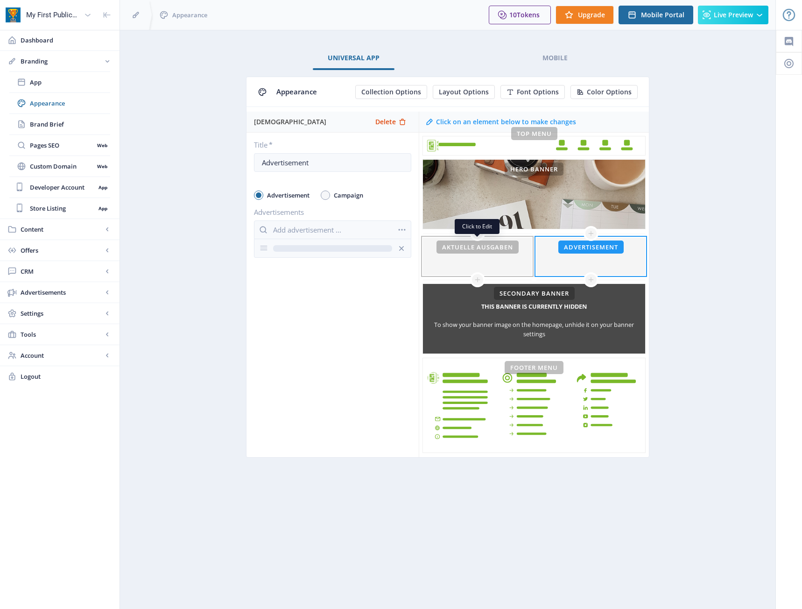
click at [520, 263] on div at bounding box center [477, 256] width 109 height 37
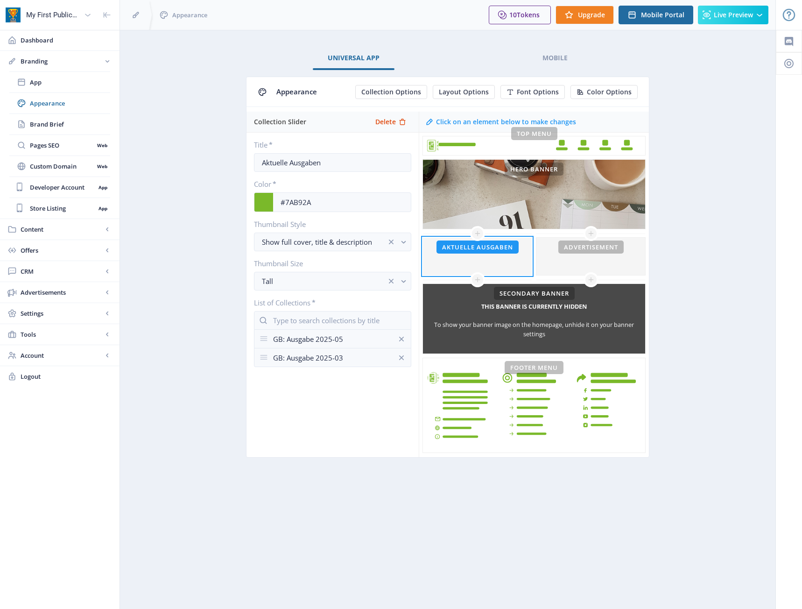
click at [353, 338] on div "GB: Ausgabe 2025-05" at bounding box center [332, 339] width 119 height 18
click at [263, 340] on icon at bounding box center [263, 338] width 9 height 9
click at [294, 418] on div "Collection Slider Delete Title * Aktuelle Ausgaben Color * #7AB92A Thumbnail St…" at bounding box center [333, 285] width 172 height 346
click at [308, 278] on div "Tall" at bounding box center [324, 281] width 125 height 11
click at [299, 296] on nb-option "Tall" at bounding box center [333, 304] width 156 height 18
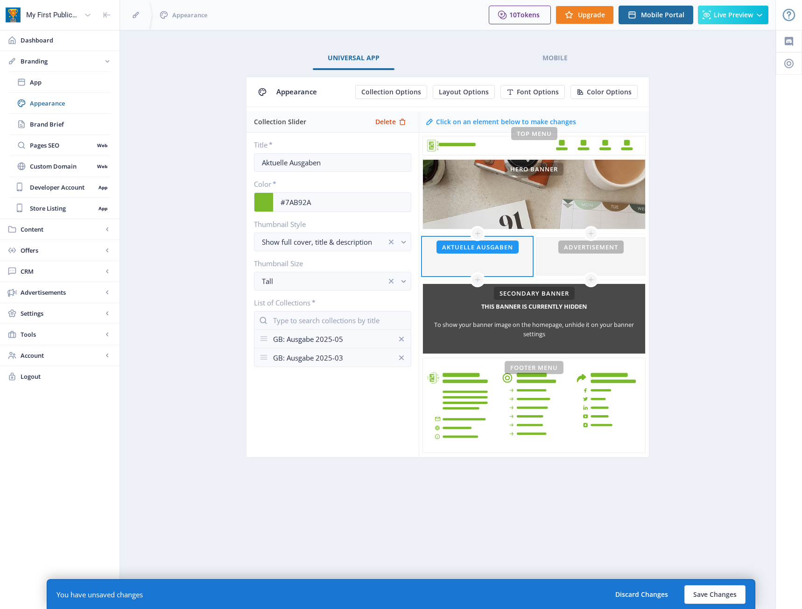
click at [278, 405] on div "Collection Slider Delete Title * Aktuelle Ausgaben Color * #7AB92A Thumbnail St…" at bounding box center [333, 285] width 172 height 346
click at [613, 594] on button "Discard Changes" at bounding box center [642, 594] width 71 height 19
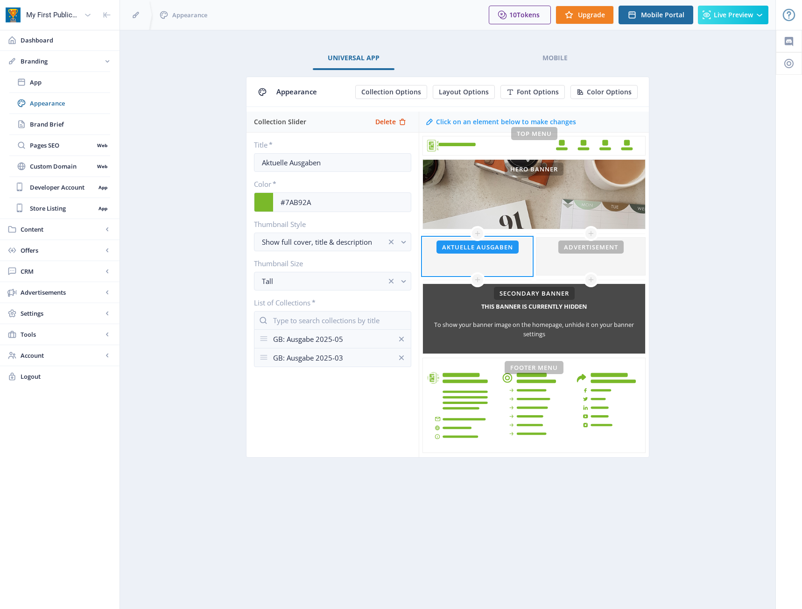
click at [436, 505] on nb-layout-column "Universal App Mobile Appearance Collection Options Layout Options Font Options …" at bounding box center [448, 319] width 657 height 579
click at [60, 41] on span "Dashboard" at bounding box center [67, 39] width 92 height 9
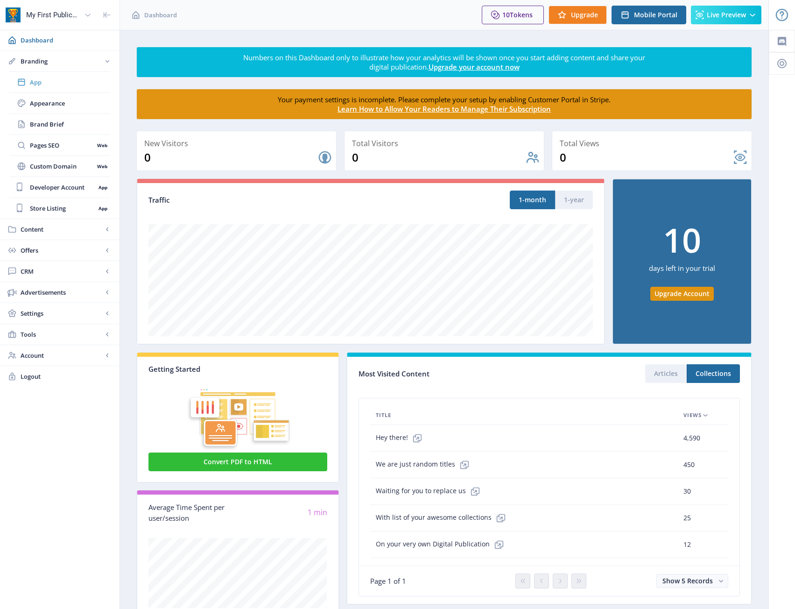
click at [57, 84] on span "App" at bounding box center [70, 82] width 80 height 9
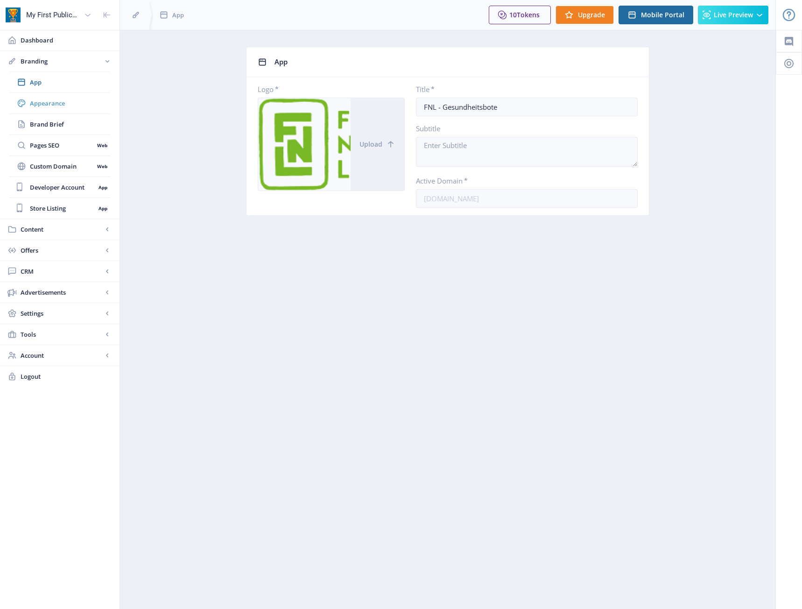
click at [56, 102] on span "Appearance" at bounding box center [70, 103] width 80 height 9
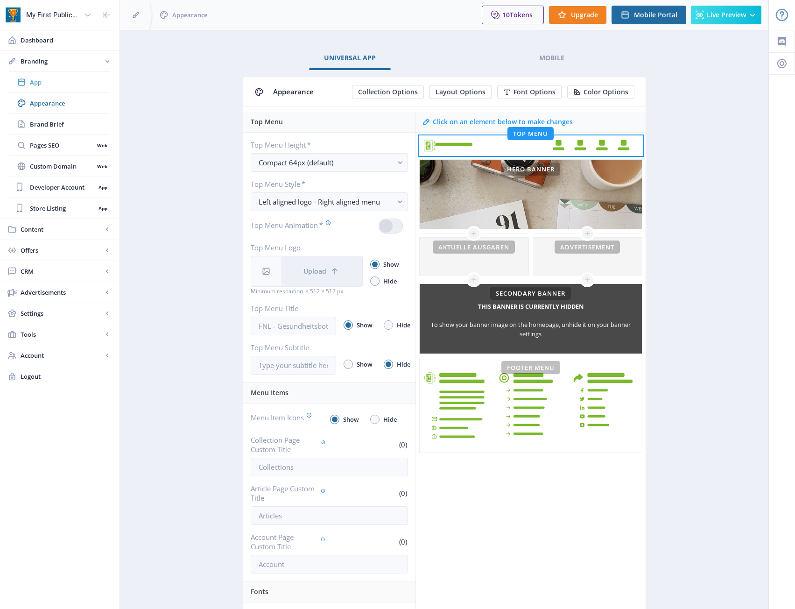
click at [55, 88] on link "App" at bounding box center [59, 82] width 101 height 21
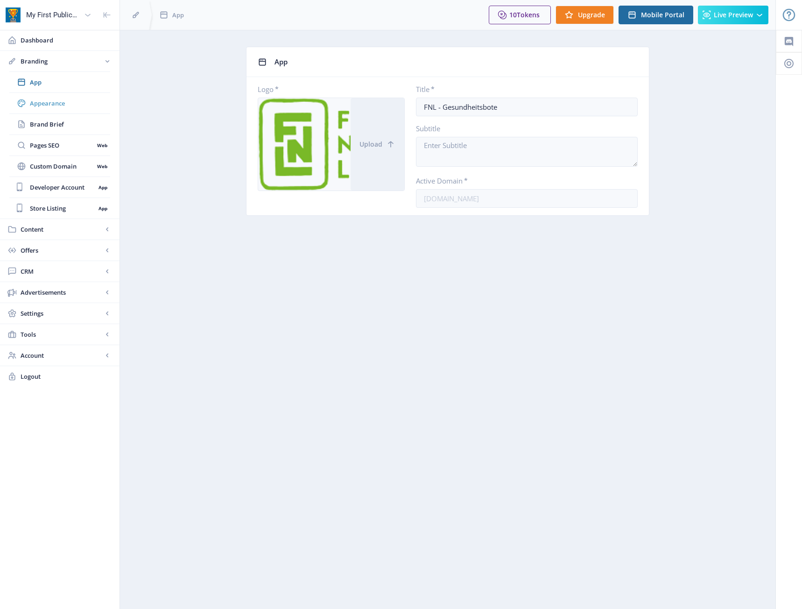
click at [47, 112] on link "Appearance" at bounding box center [59, 103] width 101 height 21
click at [48, 106] on span "Appearance" at bounding box center [70, 103] width 80 height 9
click at [48, 124] on span "Brand Brief" at bounding box center [70, 124] width 80 height 9
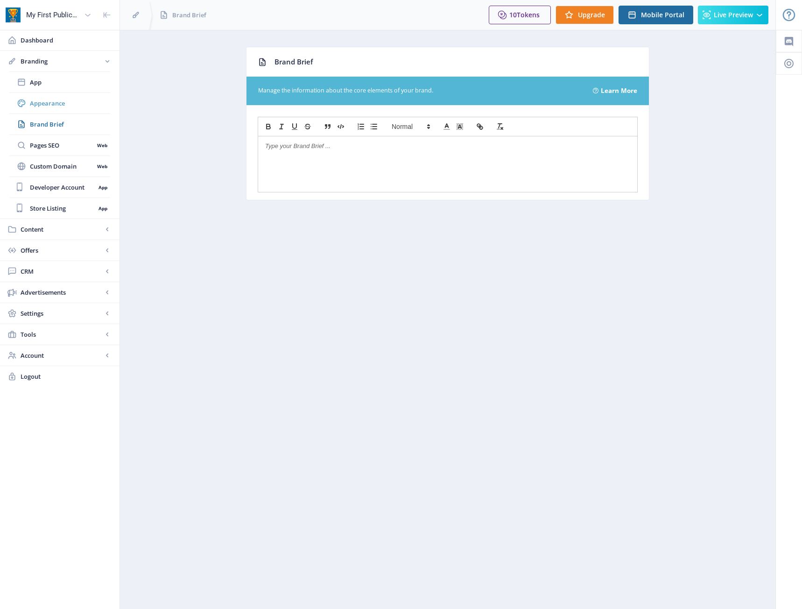
click at [49, 99] on span "Appearance" at bounding box center [70, 103] width 80 height 9
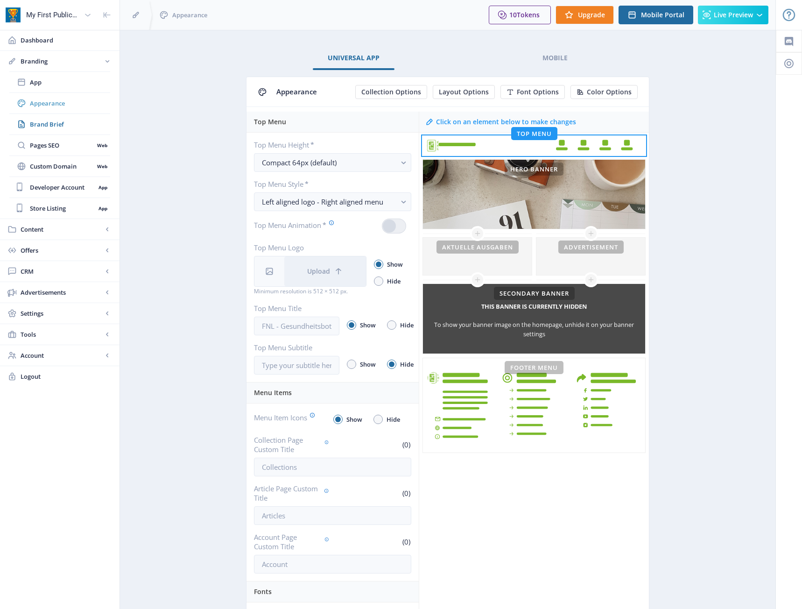
click at [43, 108] on link "Appearance" at bounding box center [59, 103] width 101 height 21
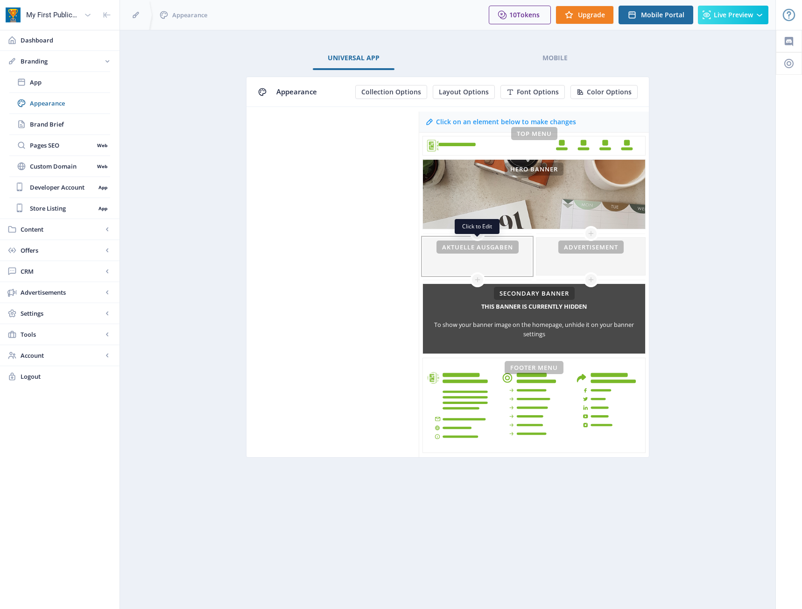
click at [443, 256] on div at bounding box center [477, 256] width 109 height 37
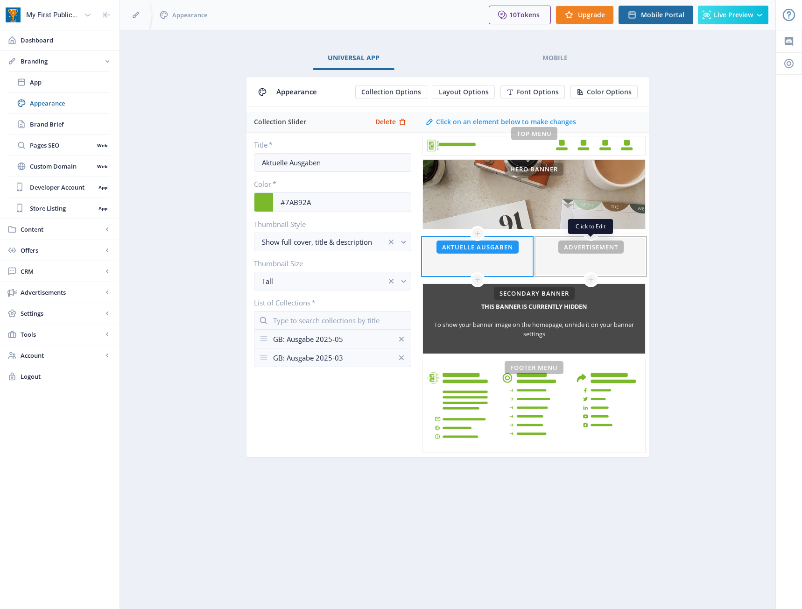
click at [548, 259] on div at bounding box center [591, 256] width 109 height 37
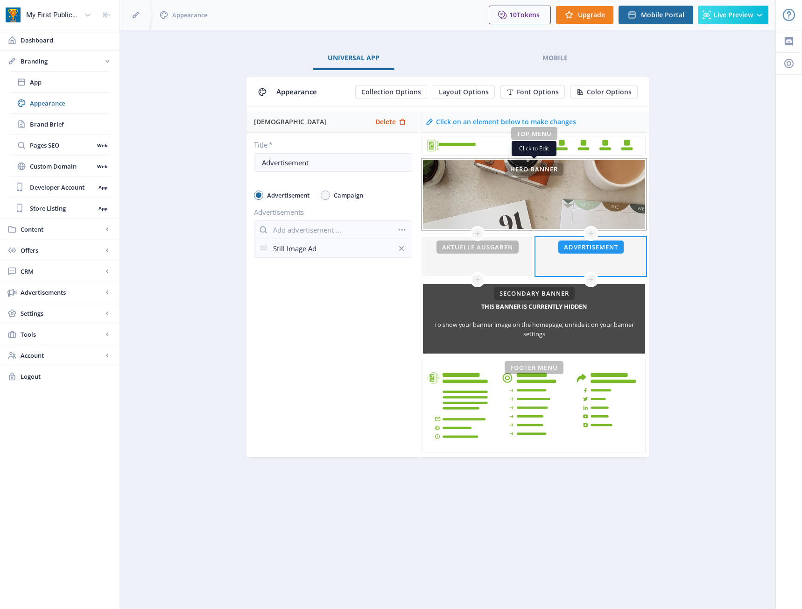
click at [526, 216] on div "This banner is currently hidden To show your banner image on the homepage, unhi…" at bounding box center [534, 195] width 222 height 70
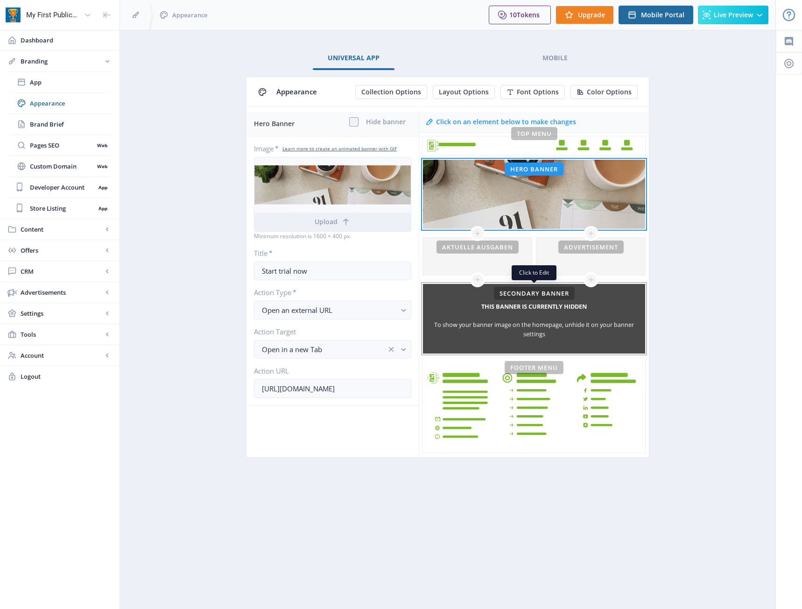
click at [493, 312] on h5 "This banner is currently hidden" at bounding box center [535, 306] width 106 height 15
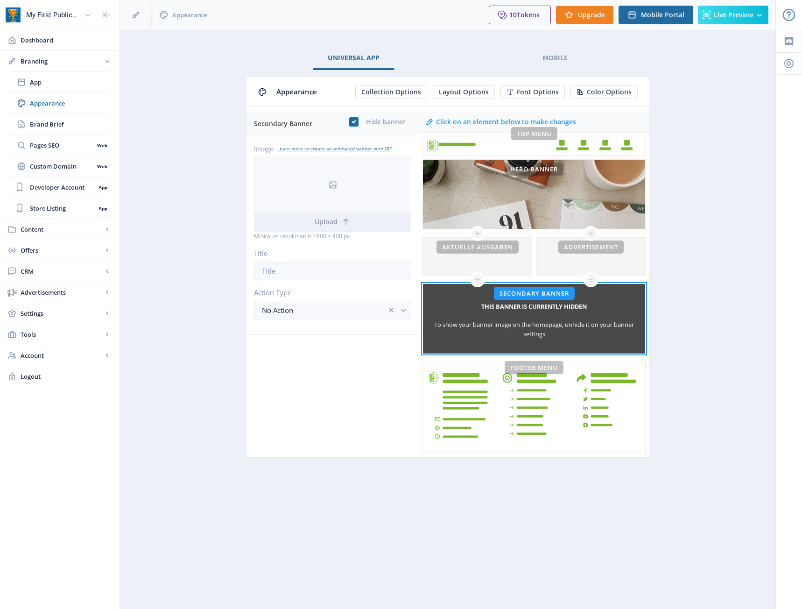
click at [303, 404] on div "Secondary Banner Hide banner Image Learn more to create an animated banner with…" at bounding box center [333, 285] width 172 height 346
click at [64, 163] on span "Custom Domain" at bounding box center [62, 166] width 64 height 9
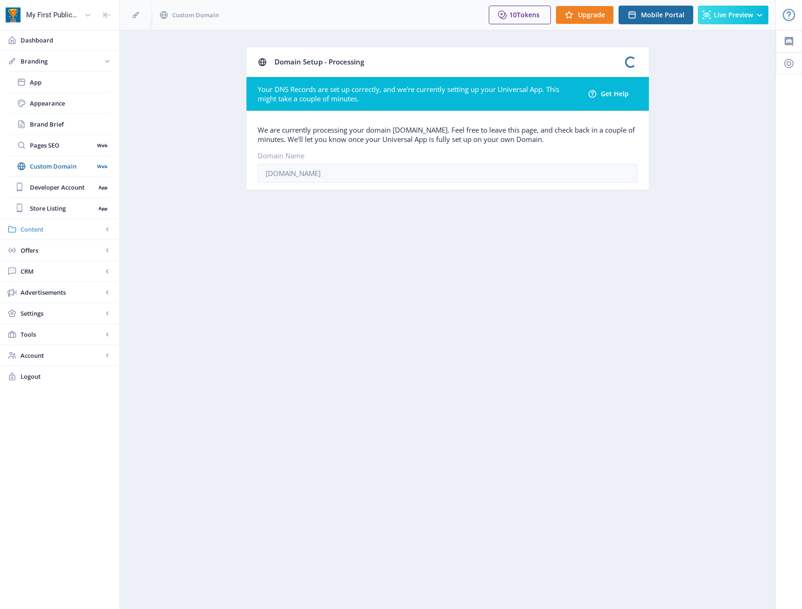
click at [65, 235] on link "Content" at bounding box center [60, 229] width 120 height 21
click at [50, 122] on span "Collections" at bounding box center [70, 124] width 80 height 9
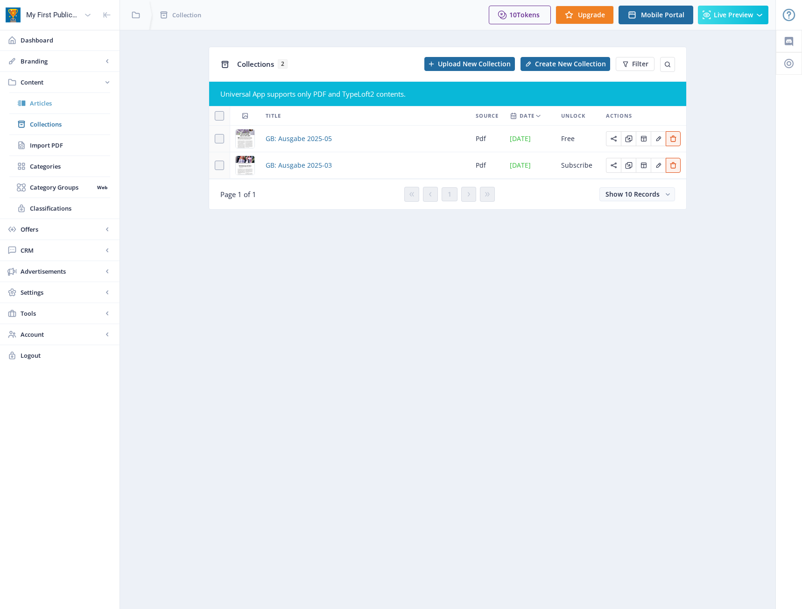
click at [53, 101] on span "Articles" at bounding box center [70, 103] width 80 height 9
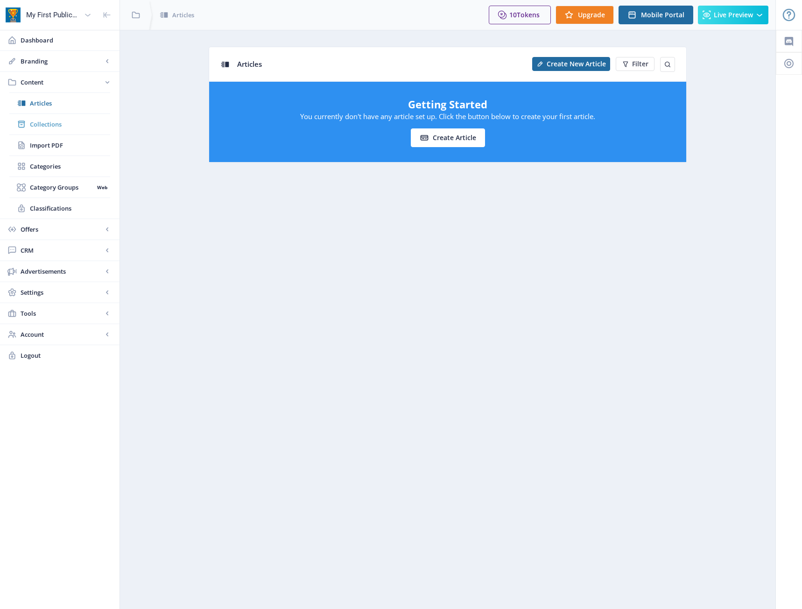
click at [53, 122] on span "Collections" at bounding box center [70, 124] width 80 height 9
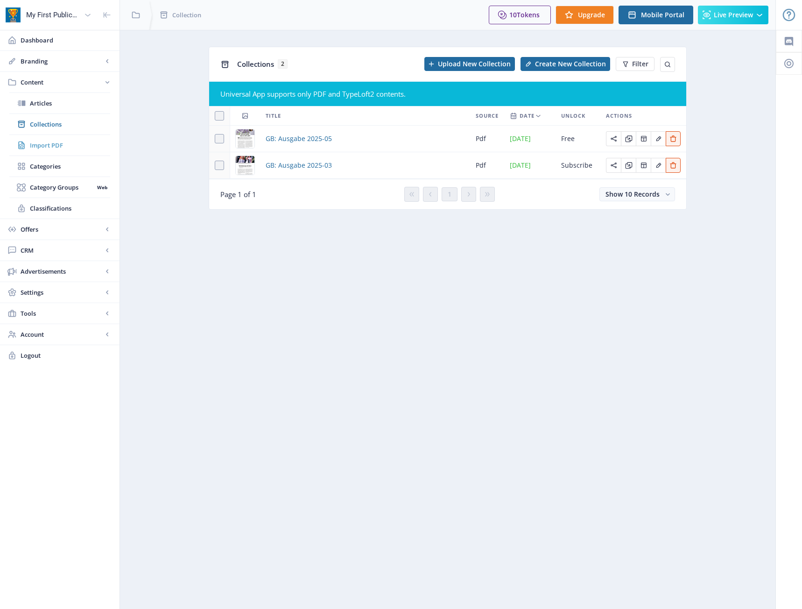
click at [50, 142] on span "Import PDF" at bounding box center [70, 145] width 80 height 9
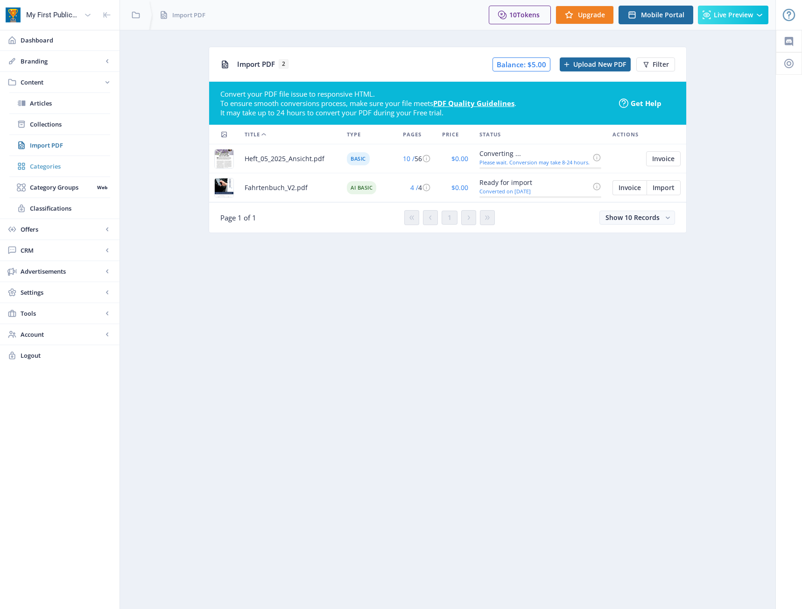
click at [44, 163] on span "Categories" at bounding box center [70, 166] width 80 height 9
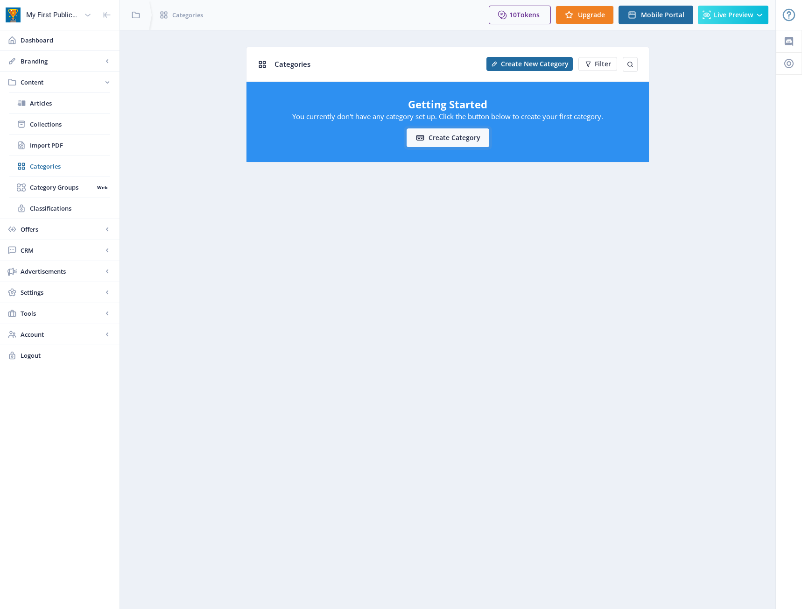
click at [467, 136] on button "Create category" at bounding box center [448, 137] width 83 height 19
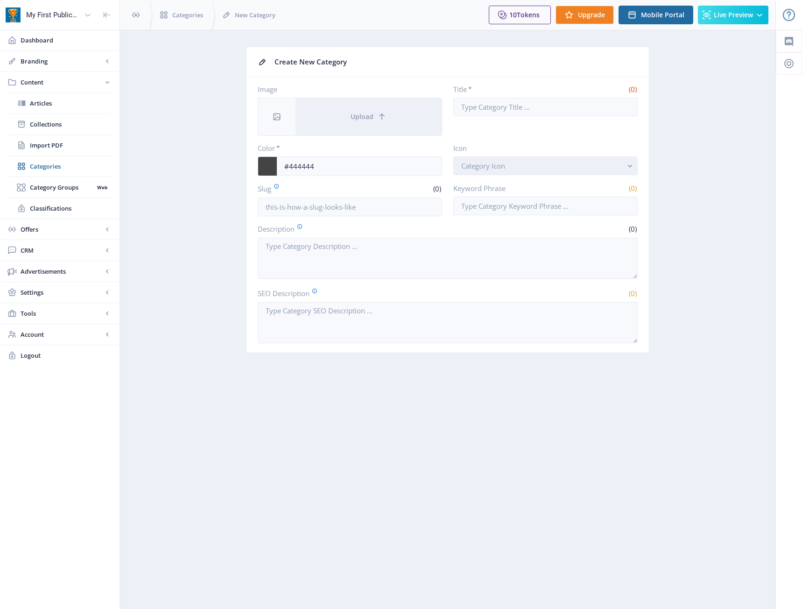
click at [528, 170] on button "Category Icon" at bounding box center [546, 165] width 185 height 19
click at [519, 101] on input "Title *" at bounding box center [546, 107] width 185 height 19
click at [349, 202] on input "Slug" at bounding box center [350, 207] width 185 height 19
click at [31, 191] on span "Category Groups" at bounding box center [62, 187] width 64 height 9
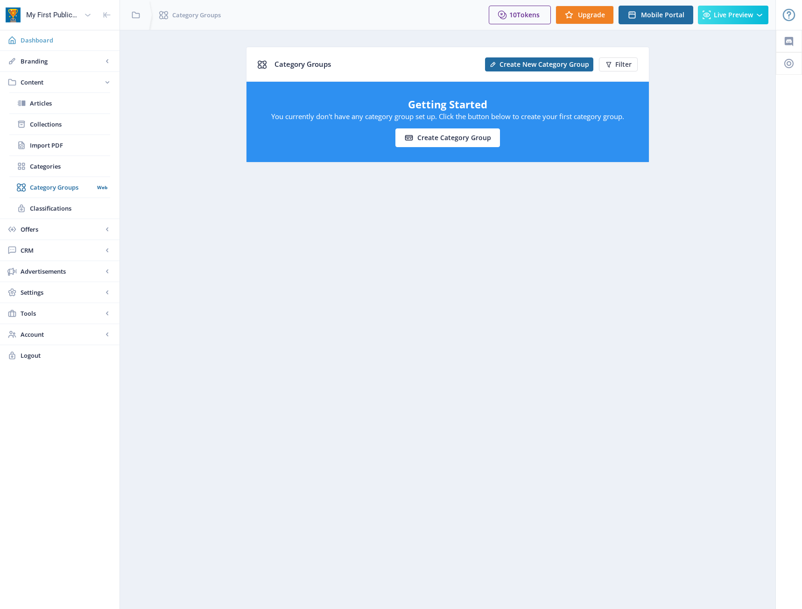
click at [51, 45] on link "Dashboard" at bounding box center [60, 40] width 120 height 21
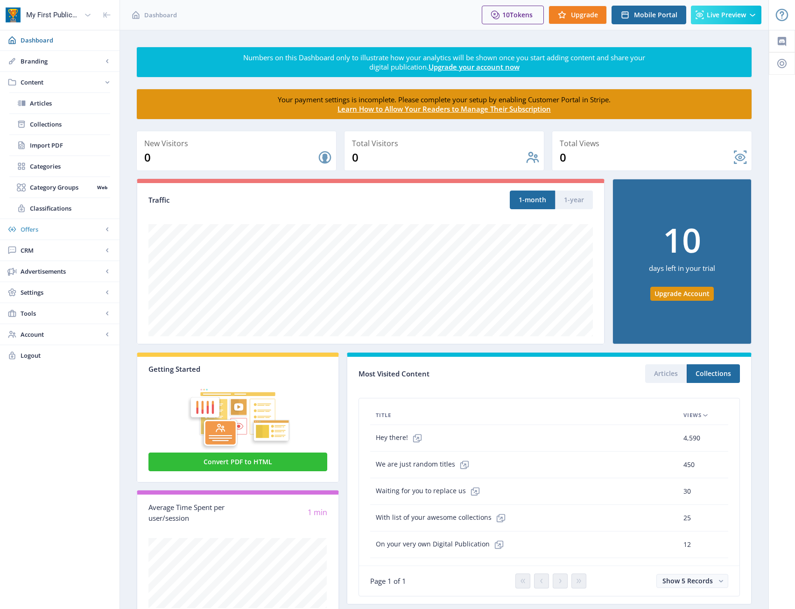
click at [58, 228] on span "Offers" at bounding box center [62, 229] width 82 height 9
click at [48, 147] on span "Subscriptions" at bounding box center [70, 145] width 80 height 9
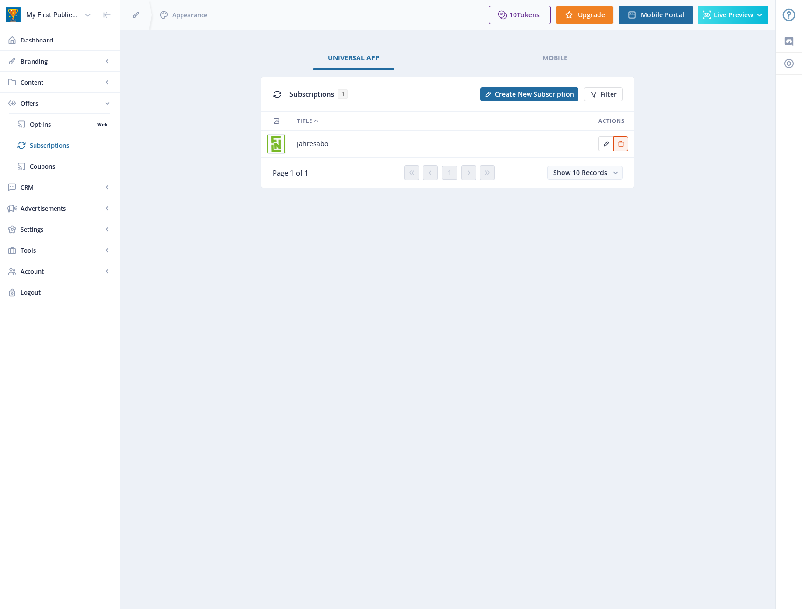
click at [241, 119] on app-offers-subscriptions "Universal App Mobile Subscriptions 1 Create New Subscription Filter Title Actio…" at bounding box center [447, 128] width 623 height 163
drag, startPoint x: 190, startPoint y: 310, endPoint x: 184, endPoint y: 290, distance: 20.7
click at [190, 310] on nb-layout-column "Universal App Mobile Subscriptions 1 Create New Subscription Filter Title Actio…" at bounding box center [448, 319] width 657 height 579
click at [59, 64] on span "Branding" at bounding box center [62, 61] width 82 height 9
click at [55, 105] on span "Appearance" at bounding box center [70, 103] width 80 height 9
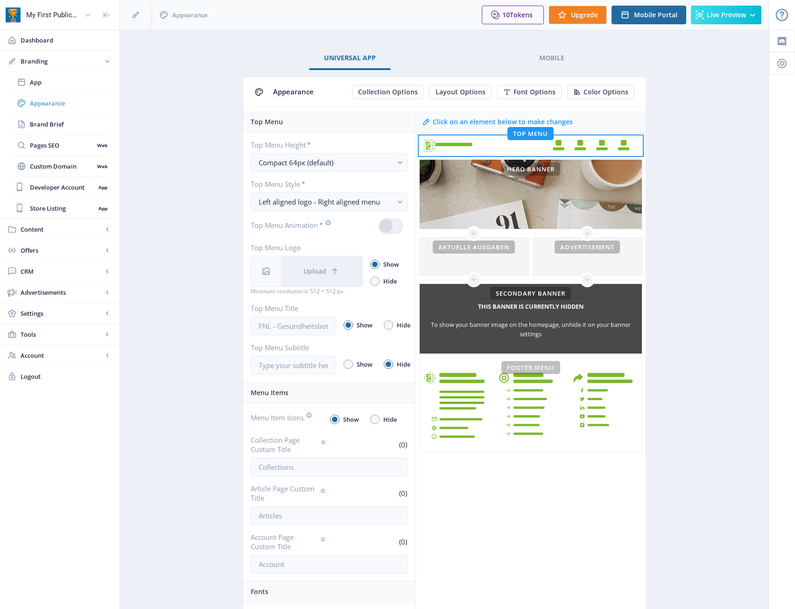
click at [51, 113] on link "Appearance" at bounding box center [59, 103] width 101 height 21
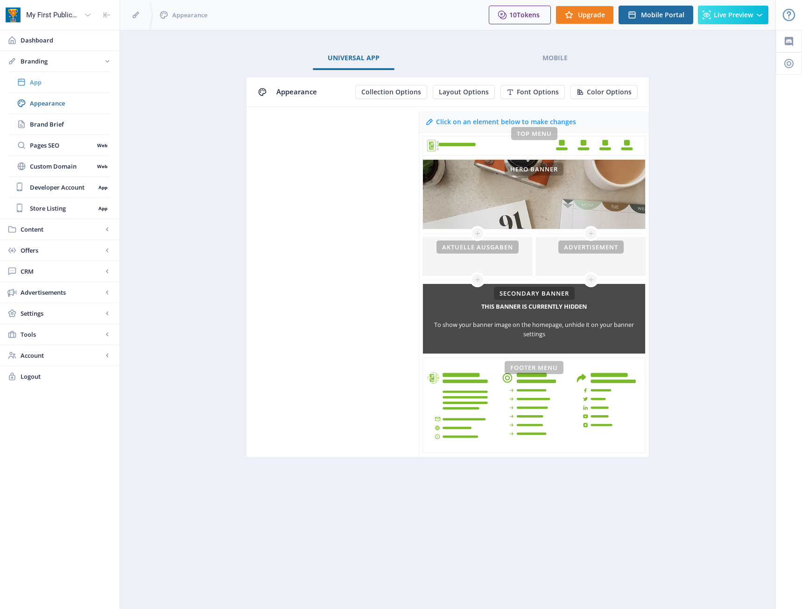
click at [51, 84] on span "App" at bounding box center [70, 82] width 80 height 9
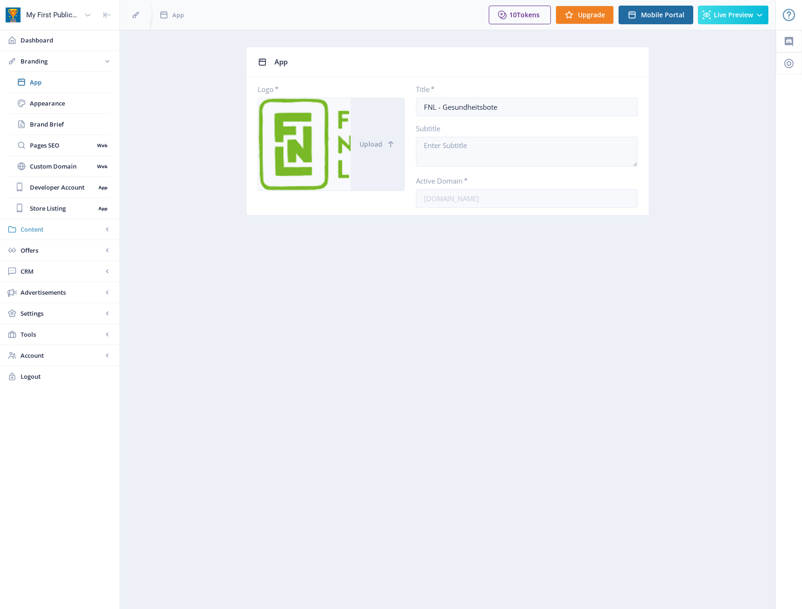
click at [49, 227] on span "Content" at bounding box center [62, 229] width 82 height 9
click at [64, 126] on span "Collections" at bounding box center [70, 124] width 80 height 9
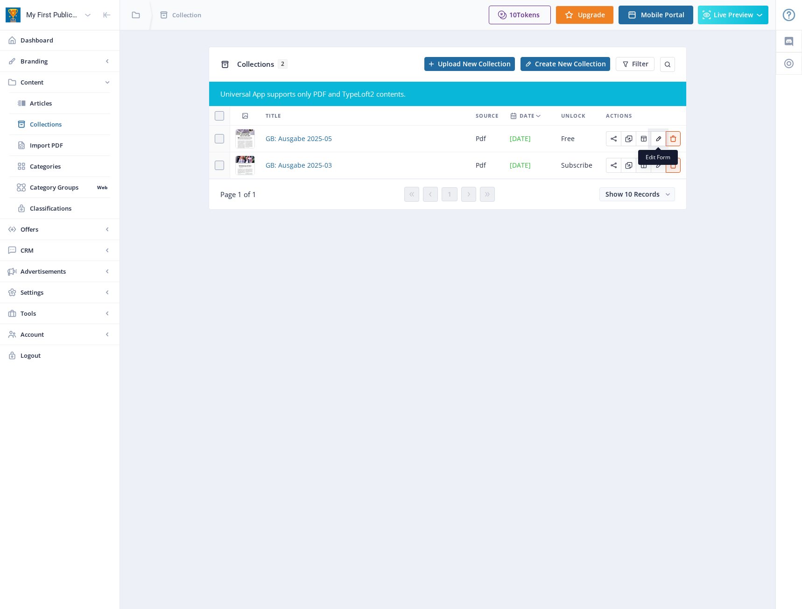
click at [658, 140] on icon "Edit page" at bounding box center [658, 138] width 7 height 7
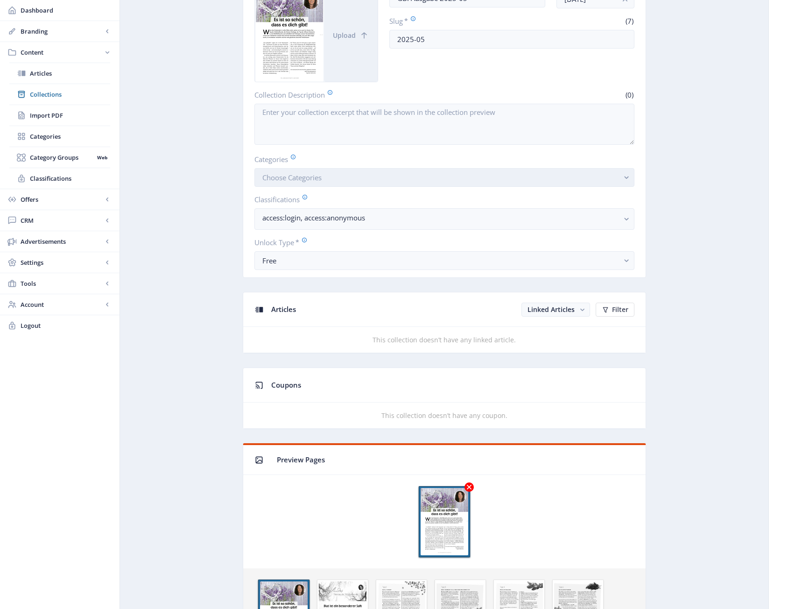
scroll to position [140, 0]
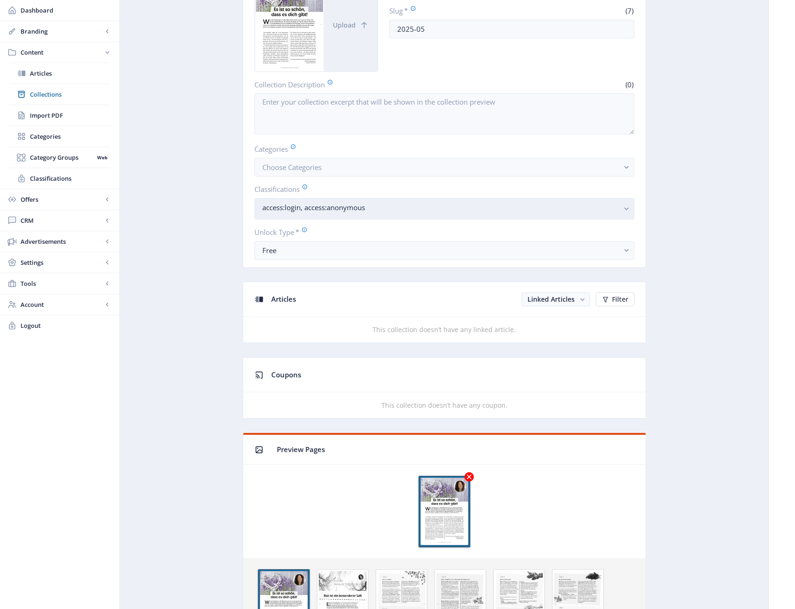
click at [385, 214] on span "access:login, access:anonymous" at bounding box center [441, 210] width 357 height 9
click at [57, 199] on span "Offers" at bounding box center [62, 199] width 82 height 9
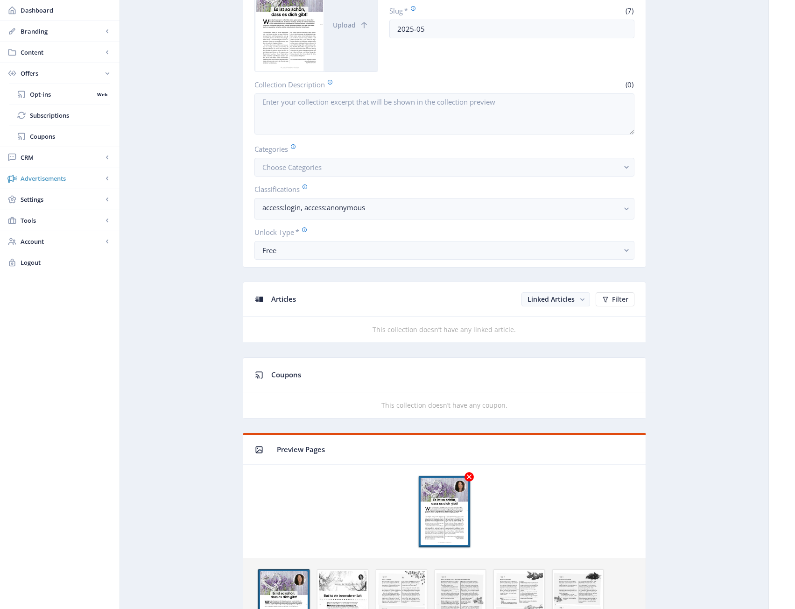
click at [64, 178] on span "Advertisements" at bounding box center [62, 178] width 82 height 9
click at [45, 184] on link "Settings" at bounding box center [60, 178] width 120 height 21
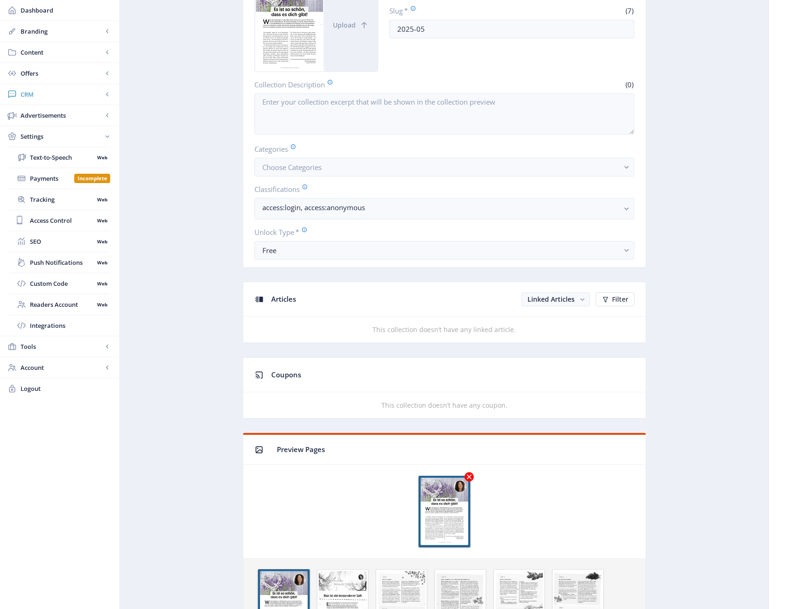
click at [64, 104] on link "CRM" at bounding box center [60, 94] width 120 height 21
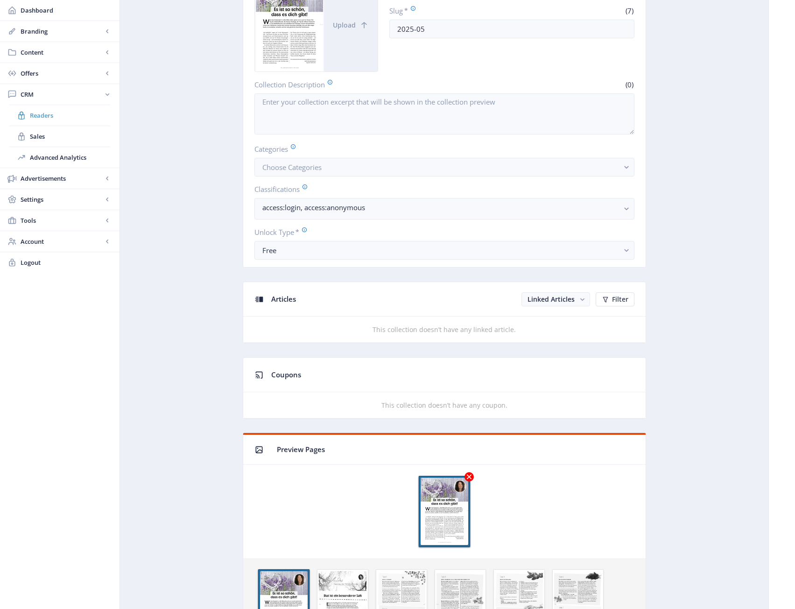
click at [56, 114] on span "Readers" at bounding box center [70, 115] width 80 height 9
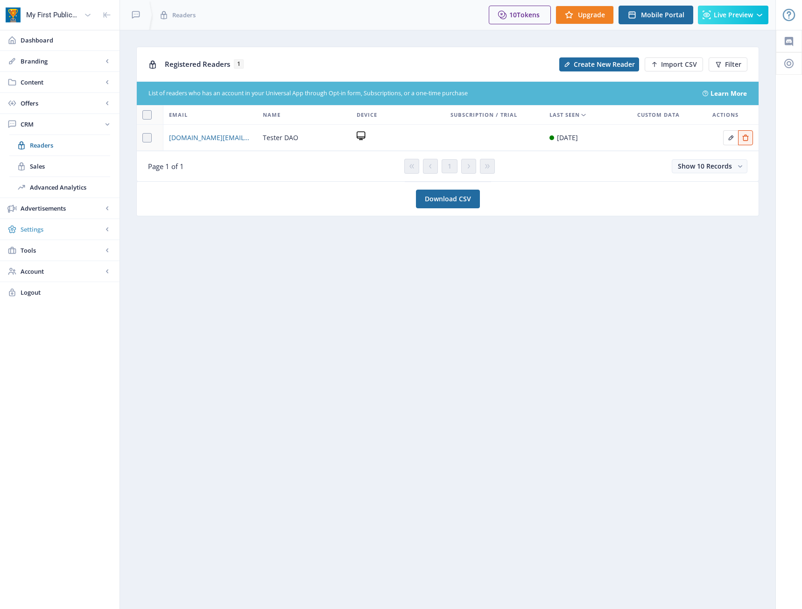
click at [65, 224] on link "Settings" at bounding box center [60, 229] width 120 height 21
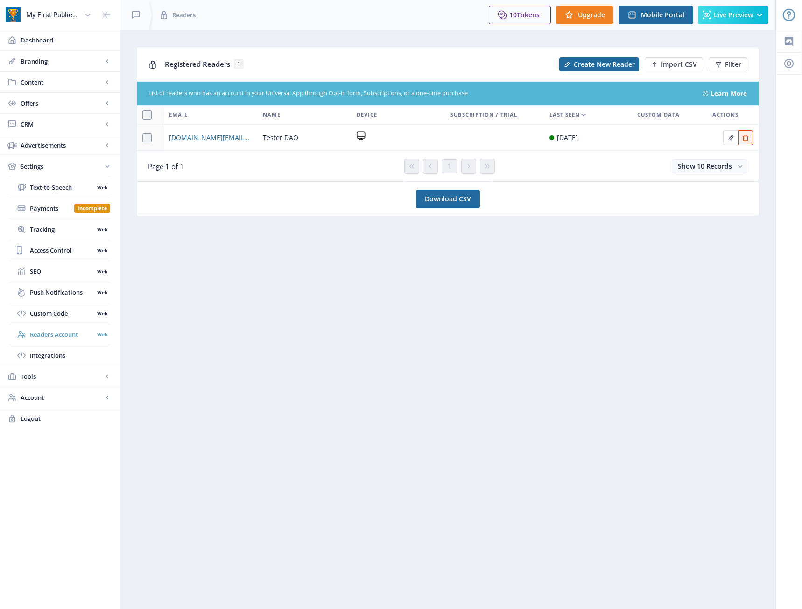
click at [64, 334] on span "Readers Account" at bounding box center [62, 334] width 64 height 9
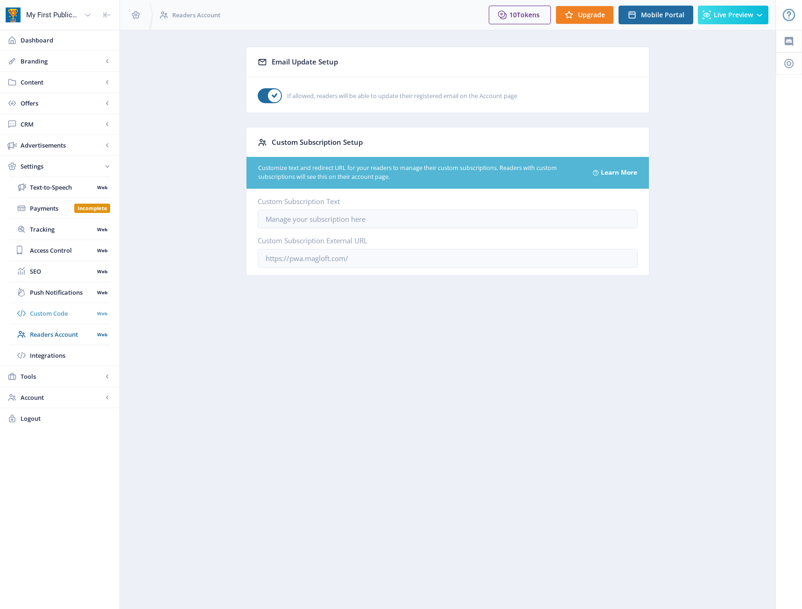
click at [64, 314] on span "Custom Code" at bounding box center [62, 313] width 64 height 9
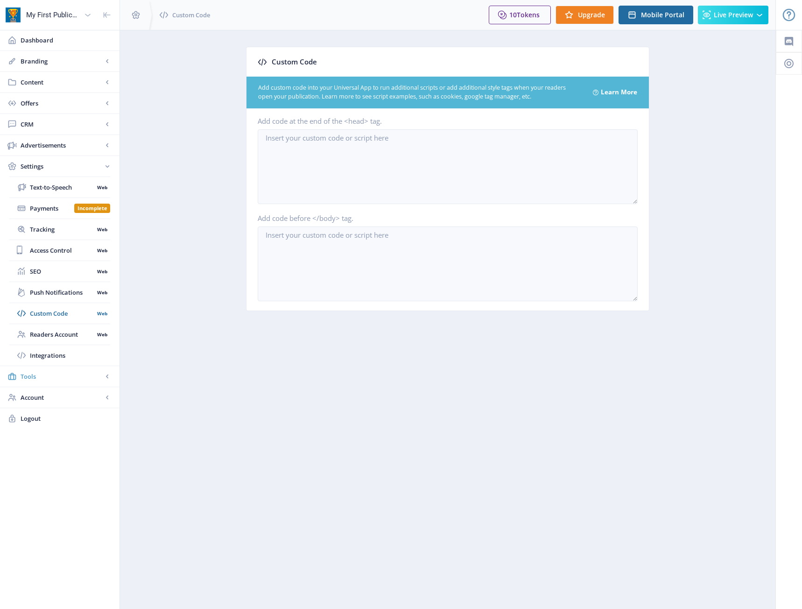
click at [35, 381] on span "Tools" at bounding box center [62, 376] width 82 height 9
click at [68, 214] on link "Font Library" at bounding box center [59, 208] width 101 height 21
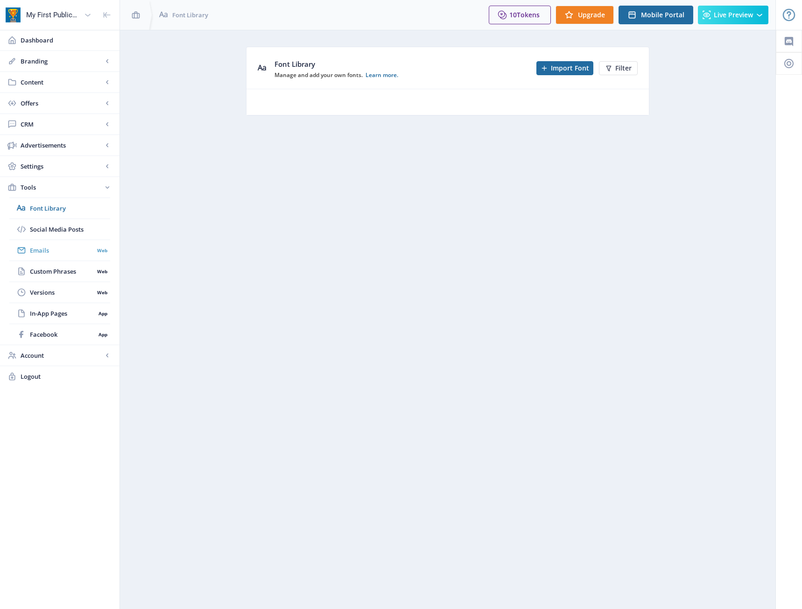
click at [60, 248] on span "Emails" at bounding box center [62, 250] width 64 height 9
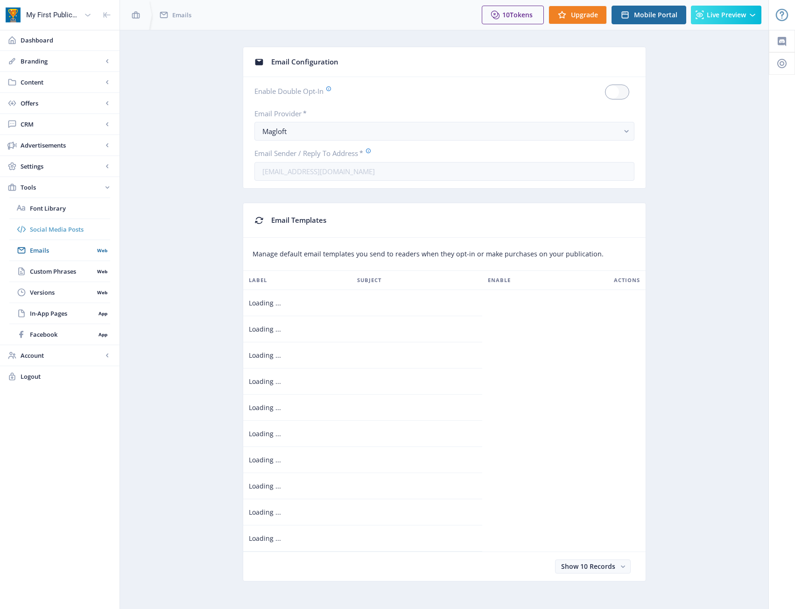
click at [64, 229] on span "Social Media Posts" at bounding box center [70, 229] width 80 height 9
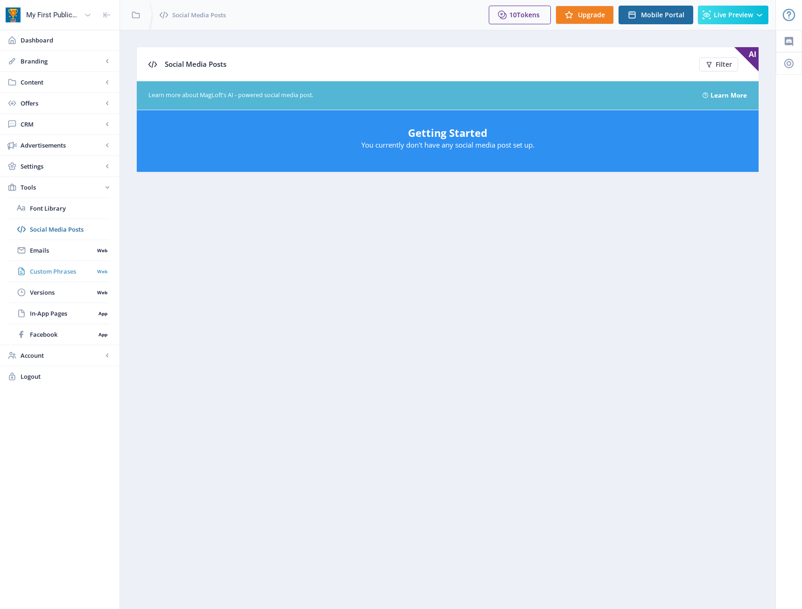
click at [60, 278] on link "Custom Phrases Web" at bounding box center [59, 271] width 101 height 21
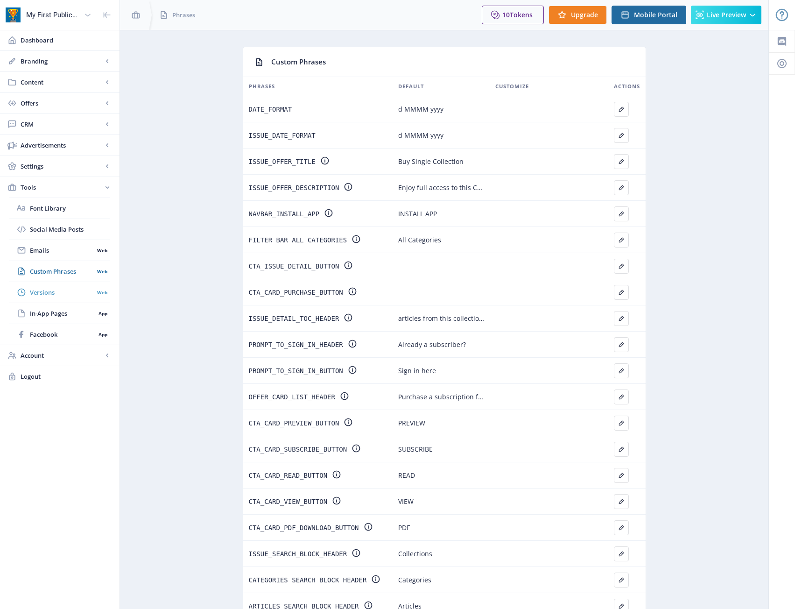
click at [57, 291] on span "Versions" at bounding box center [62, 292] width 64 height 9
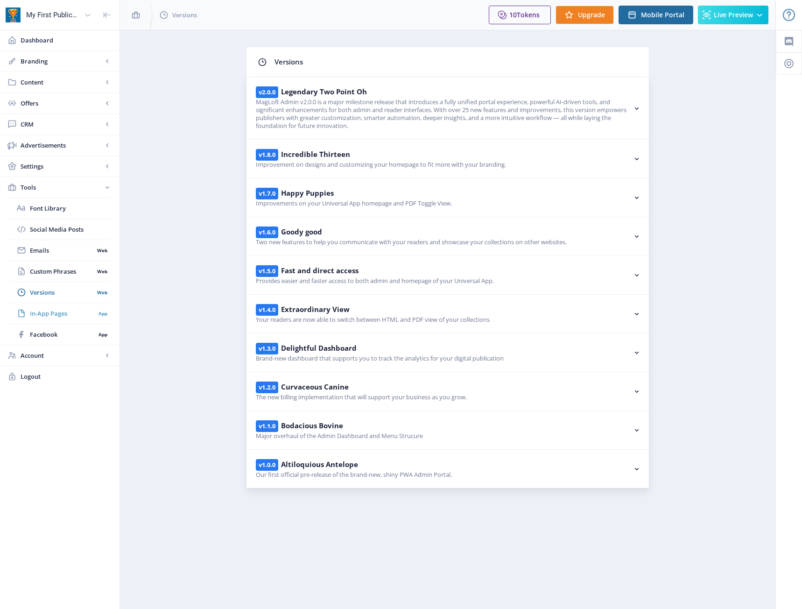
click at [54, 316] on span "In-App Pages" at bounding box center [62, 313] width 65 height 9
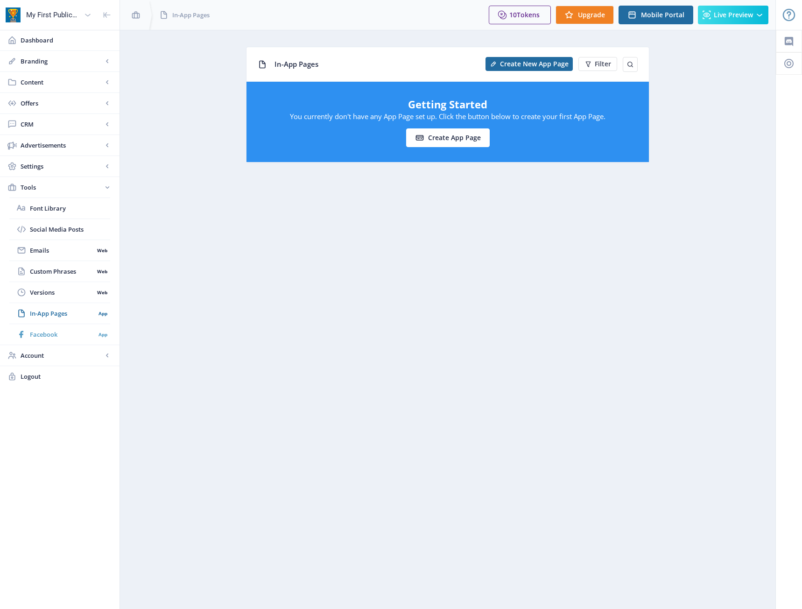
click at [50, 334] on span "Facebook" at bounding box center [62, 334] width 65 height 9
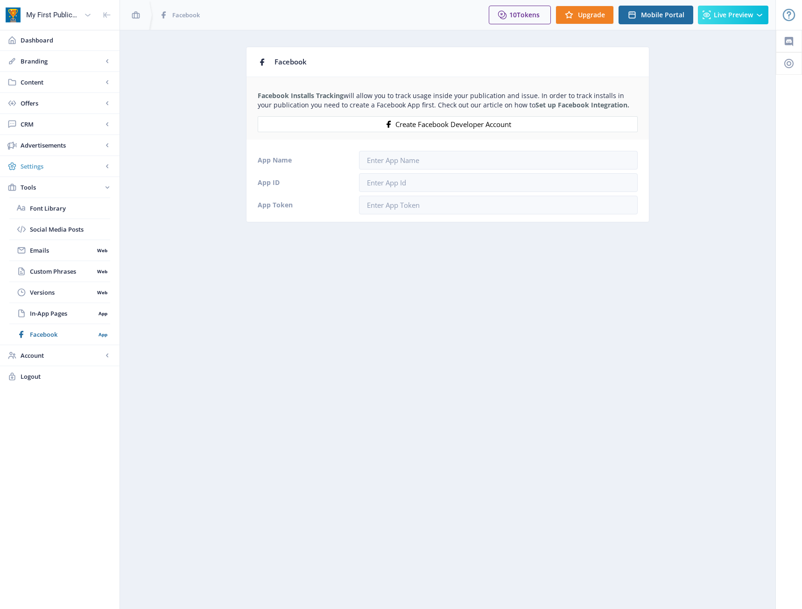
click at [60, 168] on span "Settings" at bounding box center [62, 166] width 82 height 9
click at [67, 149] on span "Advertisements" at bounding box center [62, 145] width 82 height 9
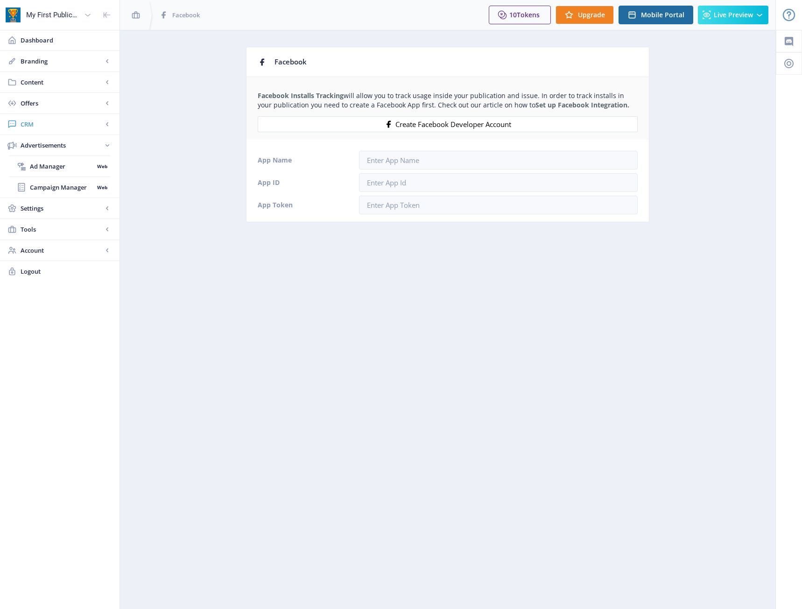
click at [66, 128] on span "CRM" at bounding box center [62, 124] width 82 height 9
click at [64, 99] on span "Offers" at bounding box center [62, 103] width 82 height 9
click at [46, 87] on link "Content" at bounding box center [60, 82] width 120 height 21
click at [55, 70] on link "Branding" at bounding box center [60, 61] width 120 height 21
click at [63, 234] on span "Content" at bounding box center [62, 229] width 82 height 9
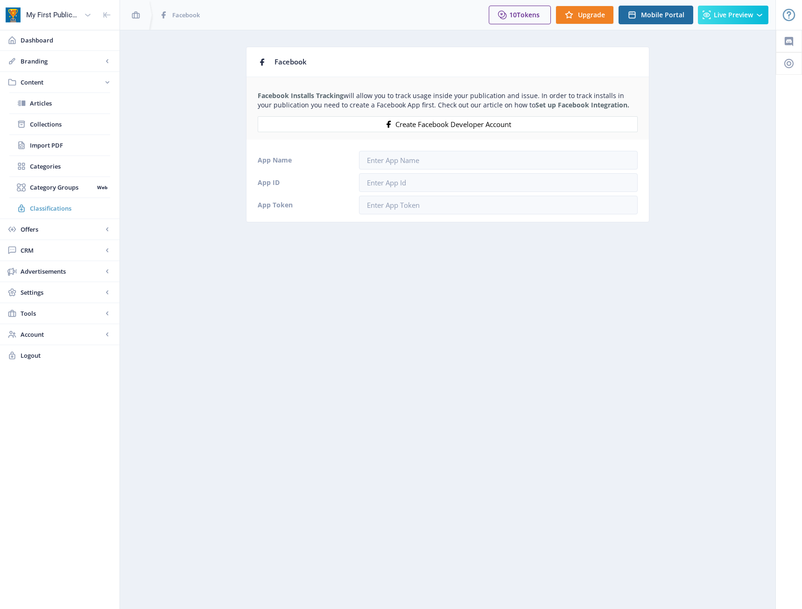
click at [64, 201] on link "Classifications" at bounding box center [59, 208] width 101 height 21
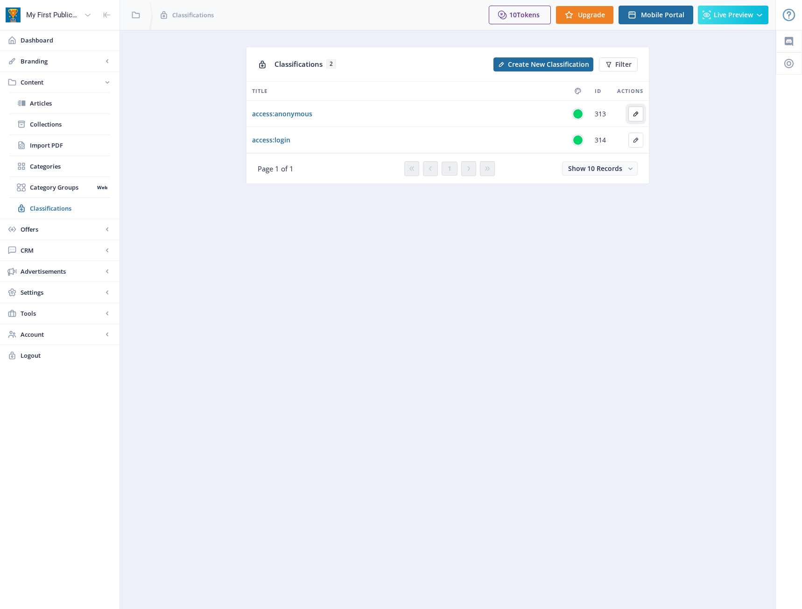
click at [639, 117] on icon "Edit page" at bounding box center [635, 113] width 7 height 7
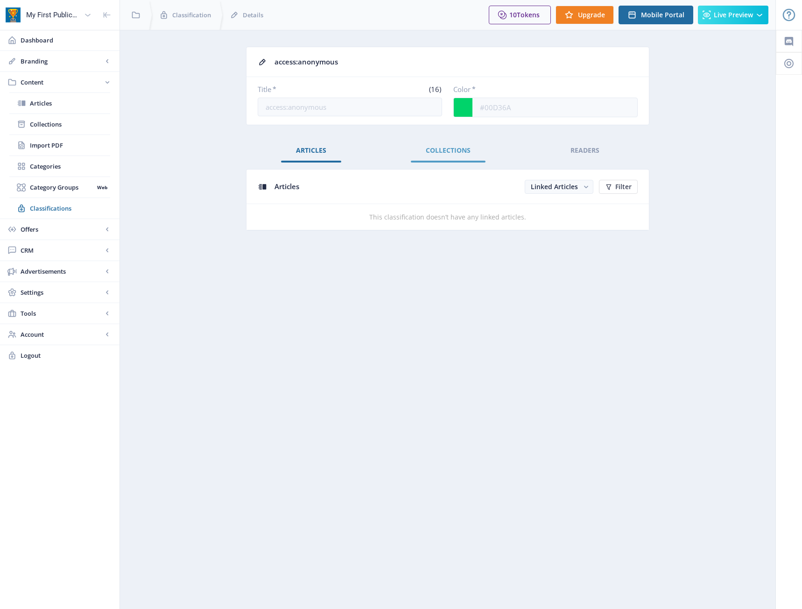
click at [447, 155] on link "Collections" at bounding box center [448, 150] width 75 height 22
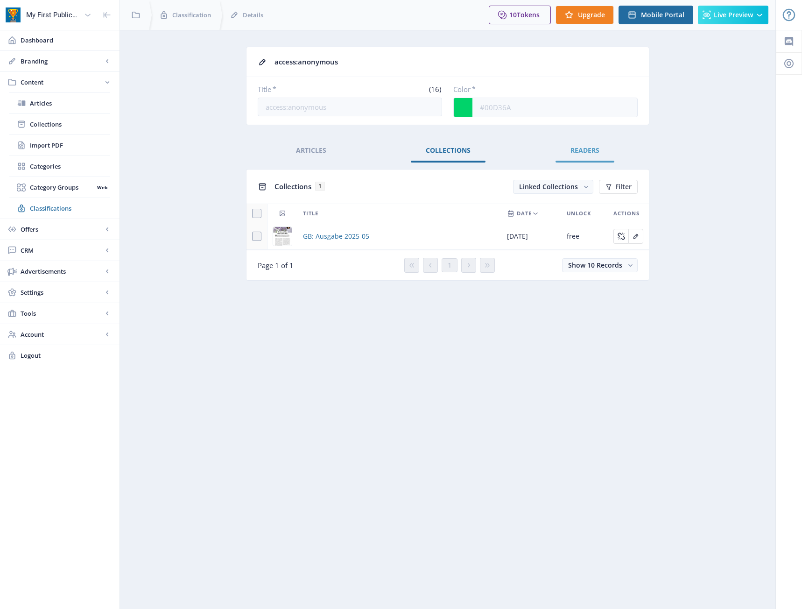
click at [587, 149] on span "Readers" at bounding box center [585, 150] width 29 height 7
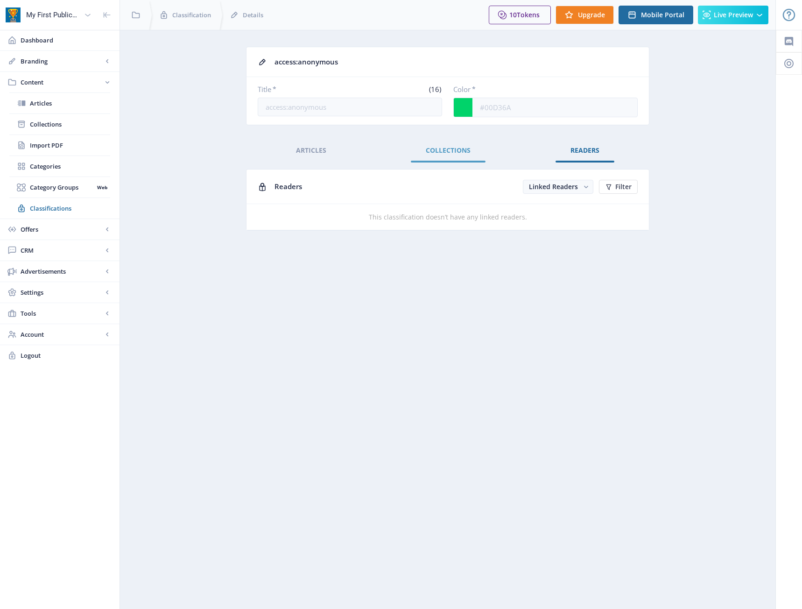
click at [449, 144] on link "Collections" at bounding box center [448, 150] width 75 height 22
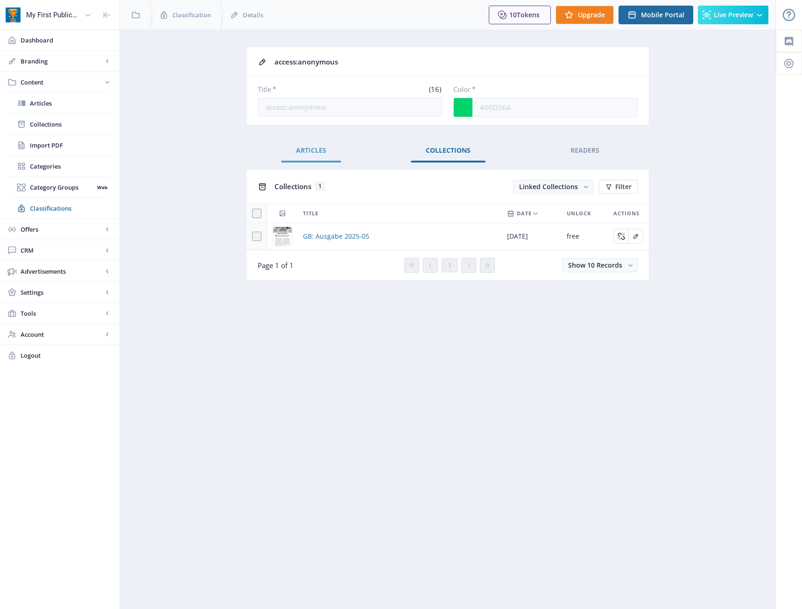
click at [308, 153] on span "Articles" at bounding box center [311, 150] width 30 height 7
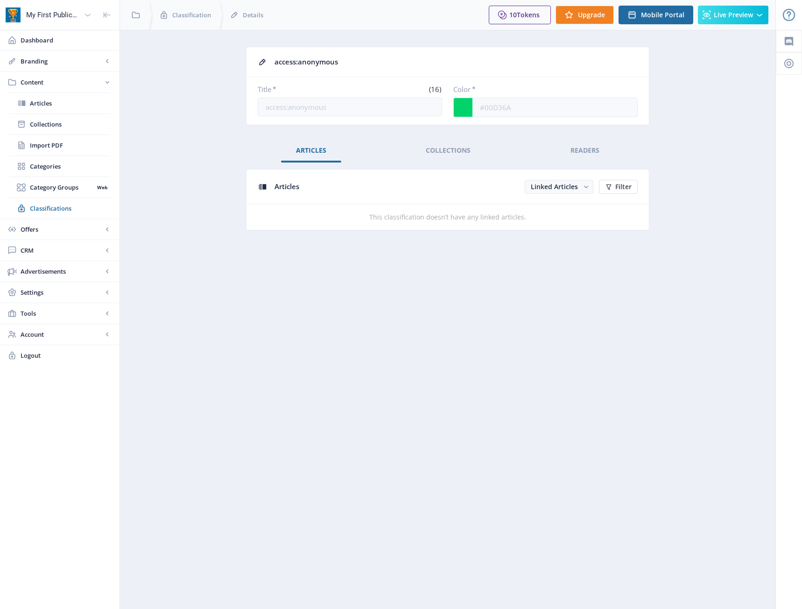
click at [461, 270] on nb-layout-column "access:anonymous Title * (16) access:anonymous Color * #00D36A Articles Collect…" at bounding box center [448, 319] width 657 height 579
click at [59, 42] on span "Dashboard" at bounding box center [67, 39] width 92 height 9
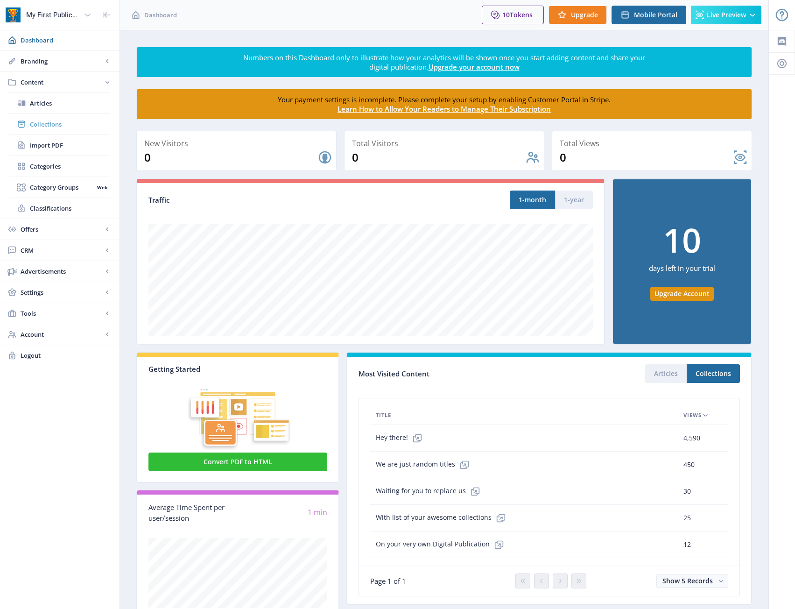
click at [64, 121] on span "Collections" at bounding box center [70, 124] width 80 height 9
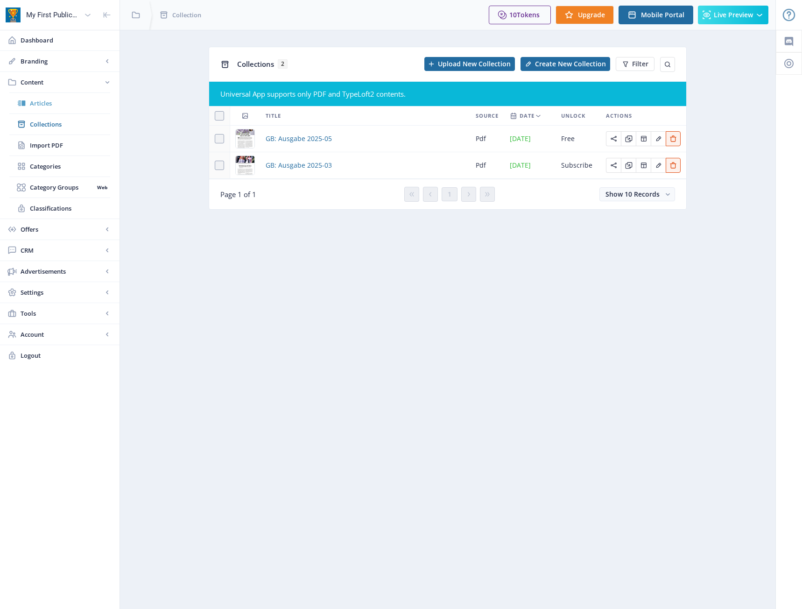
click at [44, 103] on span "Articles" at bounding box center [70, 103] width 80 height 9
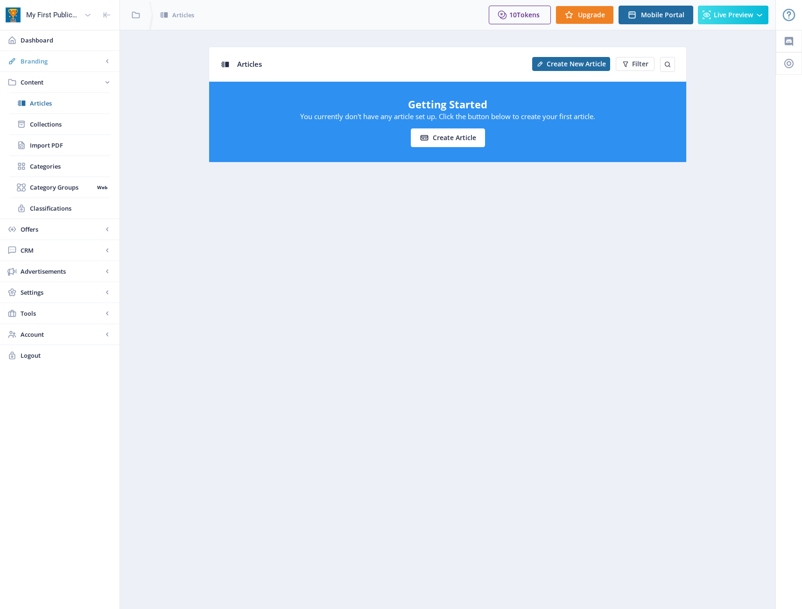
click at [21, 59] on span "Branding" at bounding box center [62, 61] width 82 height 9
click at [71, 94] on link "Appearance" at bounding box center [59, 103] width 101 height 21
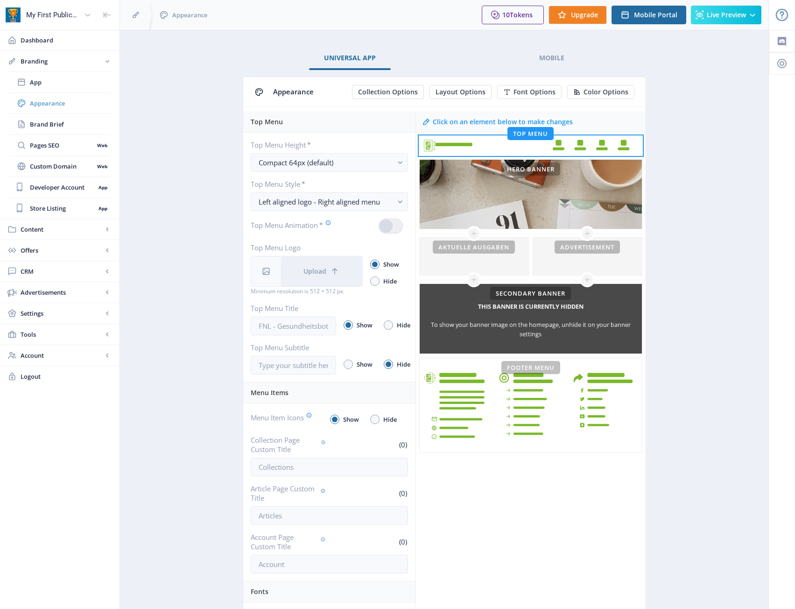
click at [65, 102] on span "Appearance" at bounding box center [70, 103] width 80 height 9
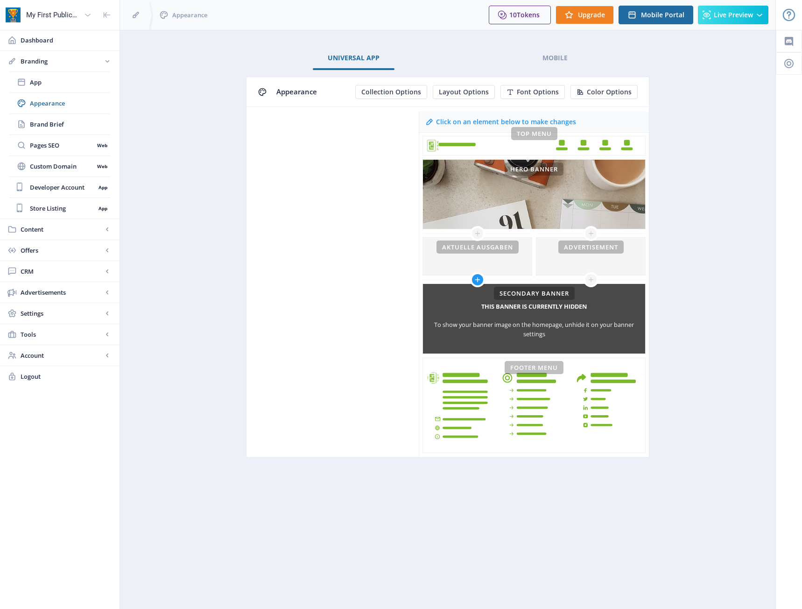
click at [475, 277] on icon at bounding box center [477, 279] width 7 height 7
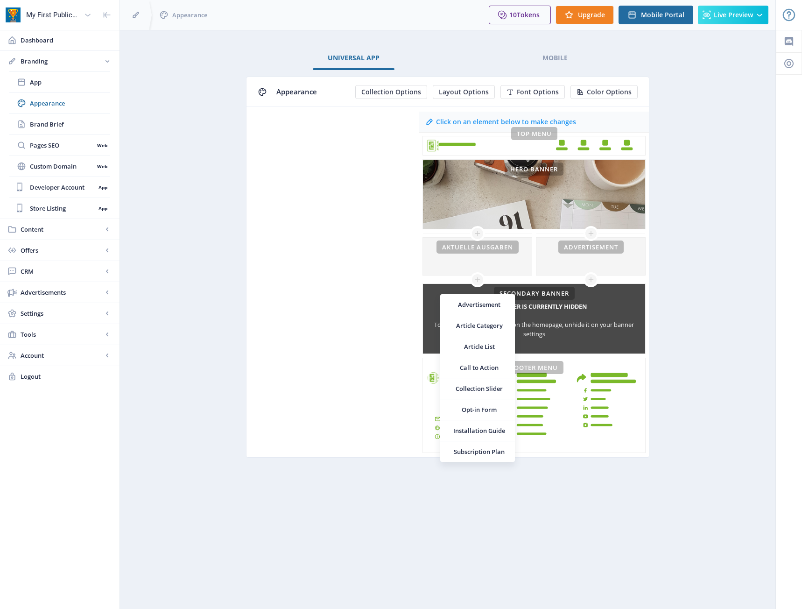
click at [760, 374] on nb-layout-column "Universal App Mobile Appearance Collection Options Layout Options Font Options …" at bounding box center [448, 319] width 657 height 579
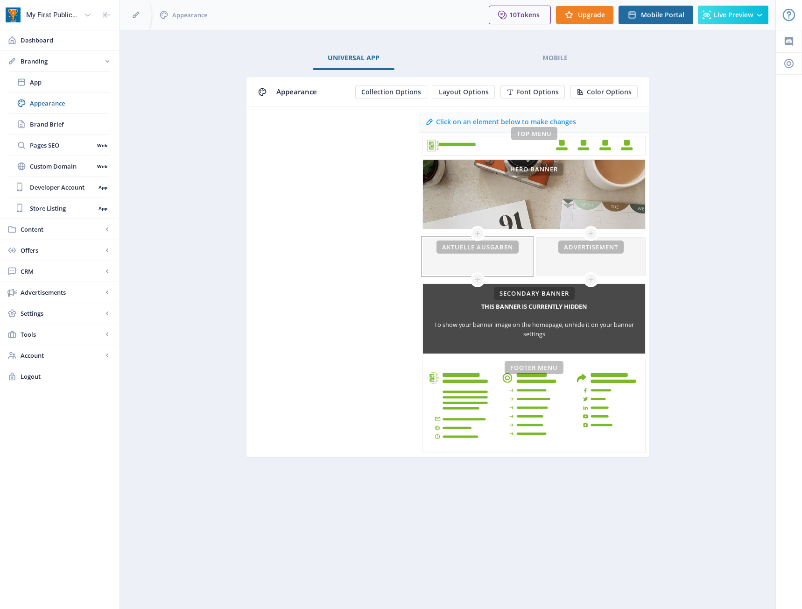
click at [513, 270] on div at bounding box center [477, 256] width 109 height 37
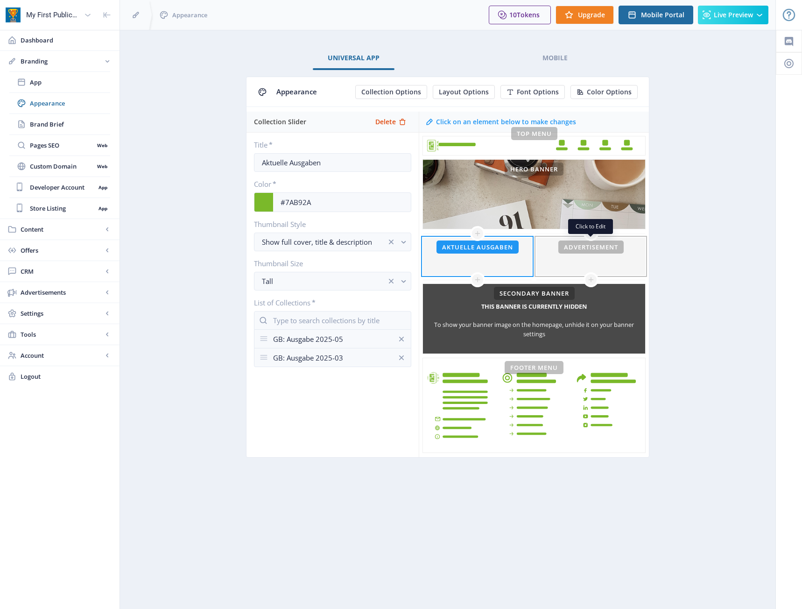
click at [591, 262] on div at bounding box center [591, 256] width 109 height 37
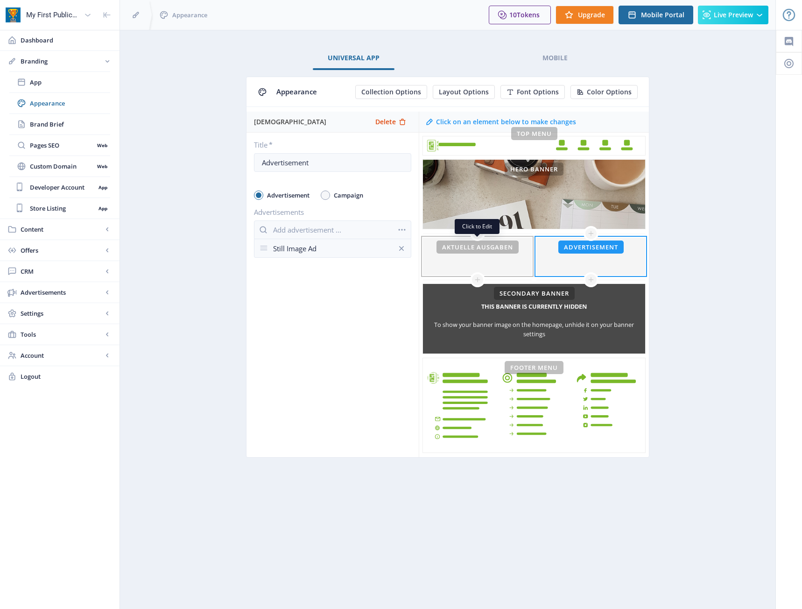
click at [503, 266] on div at bounding box center [477, 256] width 109 height 37
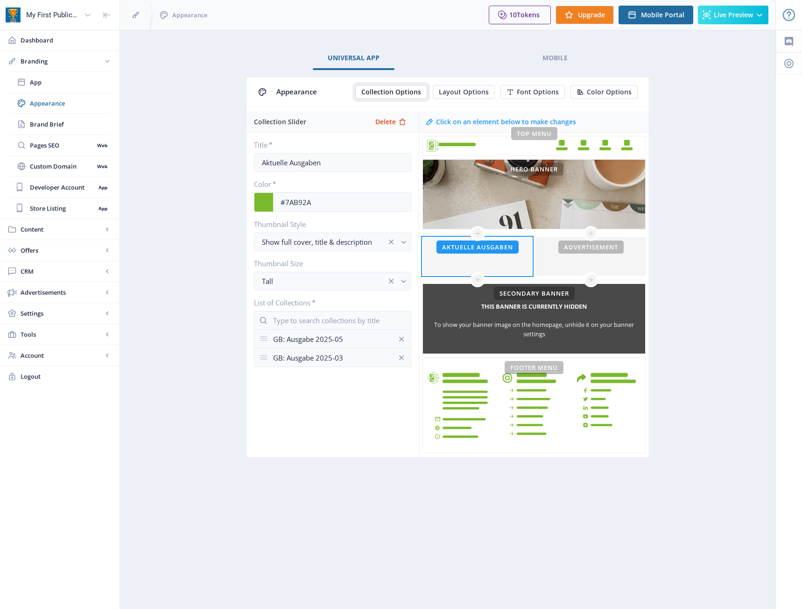
click at [396, 92] on span "Collection Options" at bounding box center [392, 91] width 60 height 7
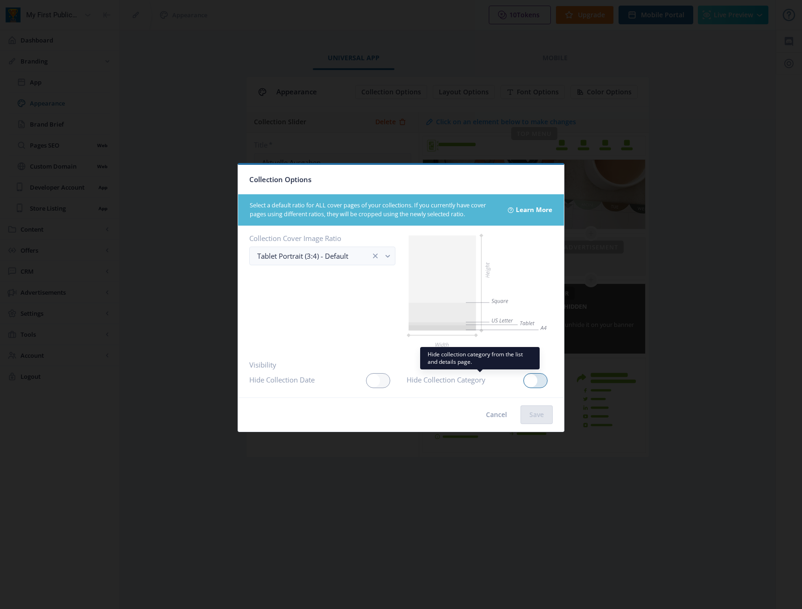
click at [543, 380] on div at bounding box center [536, 380] width 24 height 15
click at [524, 381] on input "checkbox" at bounding box center [524, 381] width 0 height 0
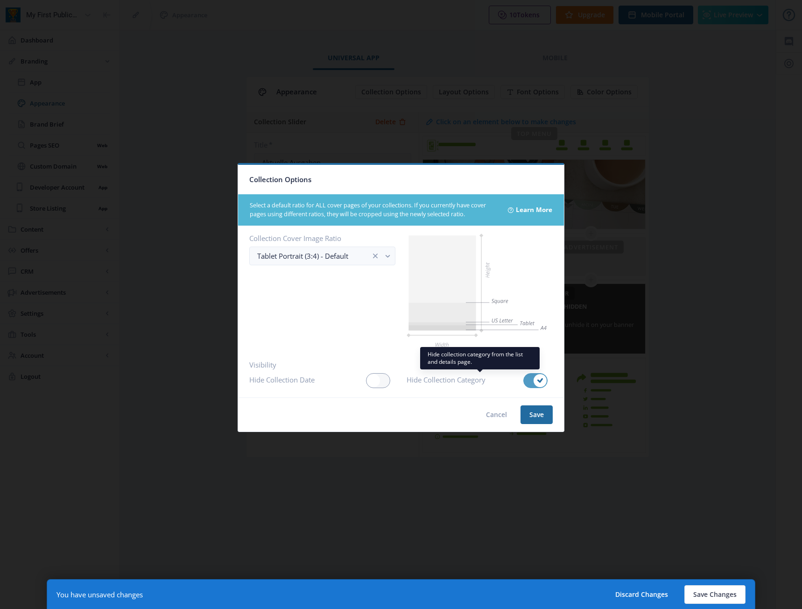
click at [543, 380] on span at bounding box center [540, 380] width 13 height 13
click at [524, 381] on input "checkbox" at bounding box center [524, 381] width 0 height 0
checkbox input "false"
click at [344, 262] on div "Tablet Portrait (3:4) - Default" at bounding box center [314, 255] width 114 height 11
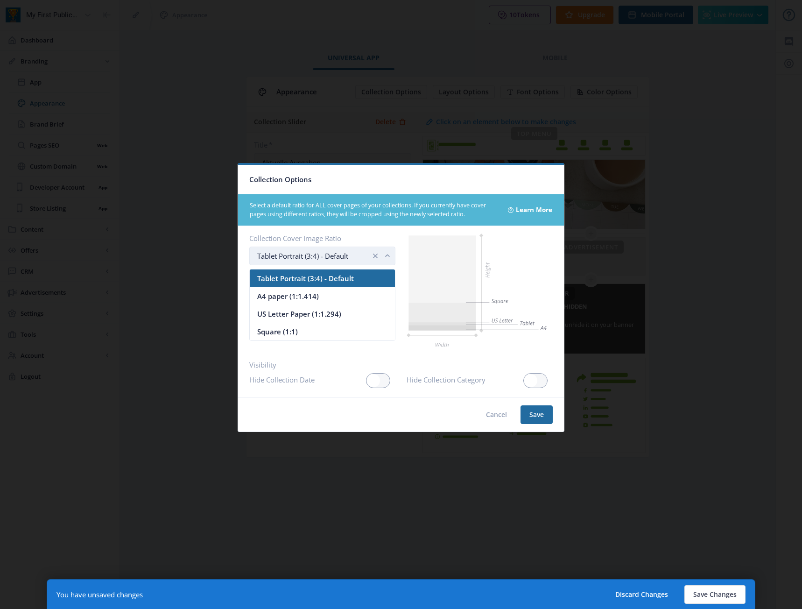
click at [342, 260] on div "Tablet Portrait (3:4) - Default" at bounding box center [314, 255] width 114 height 11
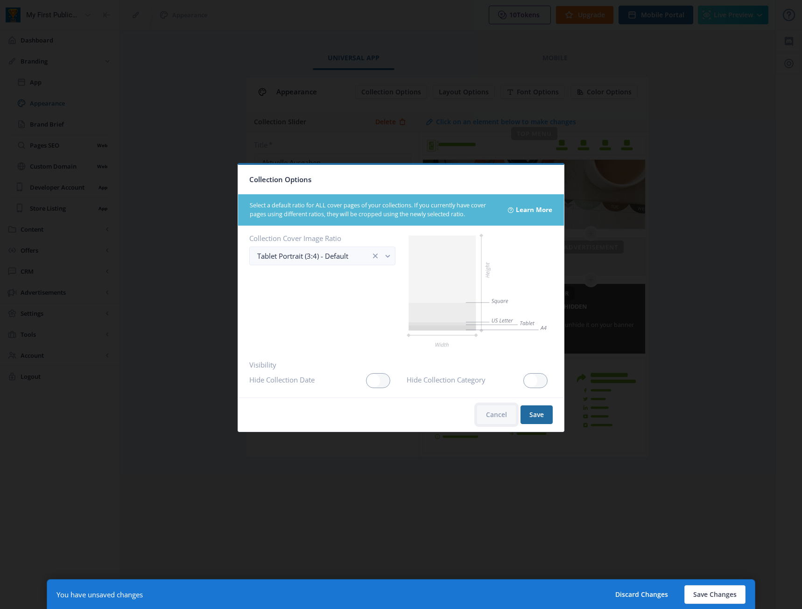
click at [500, 411] on button "Cancel" at bounding box center [496, 414] width 39 height 19
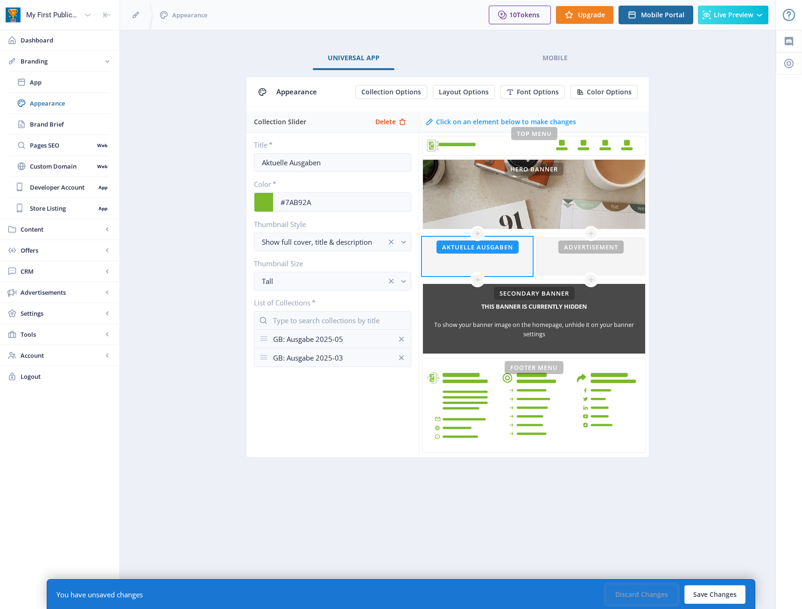
click at [662, 601] on button "Discard Changes" at bounding box center [642, 594] width 71 height 19
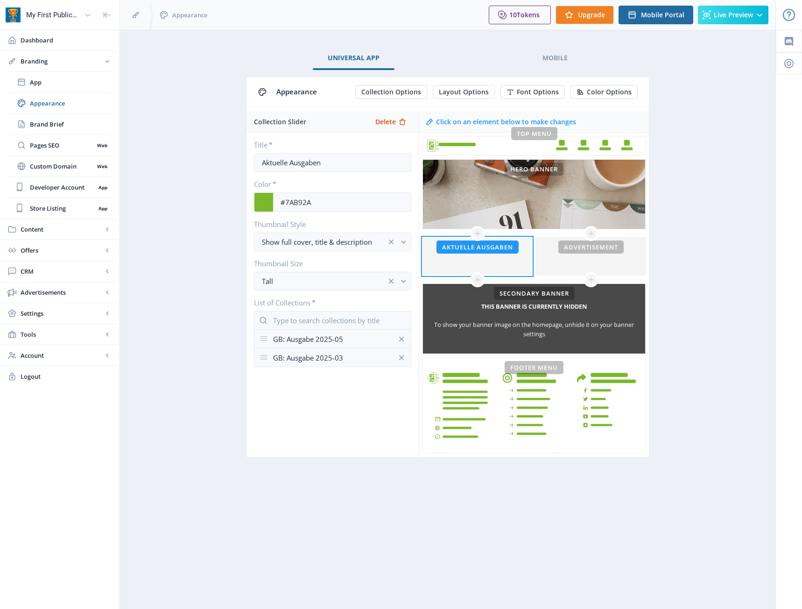
click at [524, 503] on nb-layout-column "Universal App Mobile Appearance Collection Options Layout Options Font Options …" at bounding box center [448, 319] width 657 height 579
click at [54, 78] on span "App" at bounding box center [70, 82] width 80 height 9
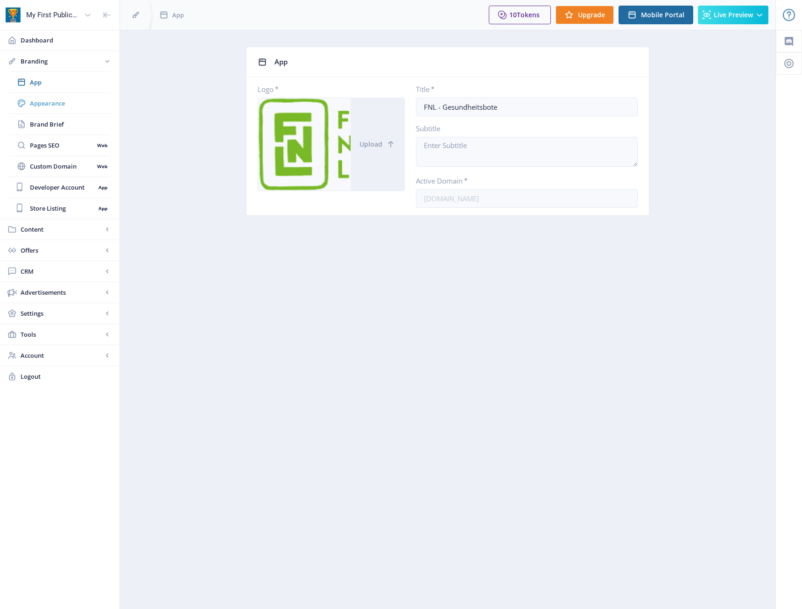
click at [44, 97] on link "Appearance" at bounding box center [59, 103] width 101 height 21
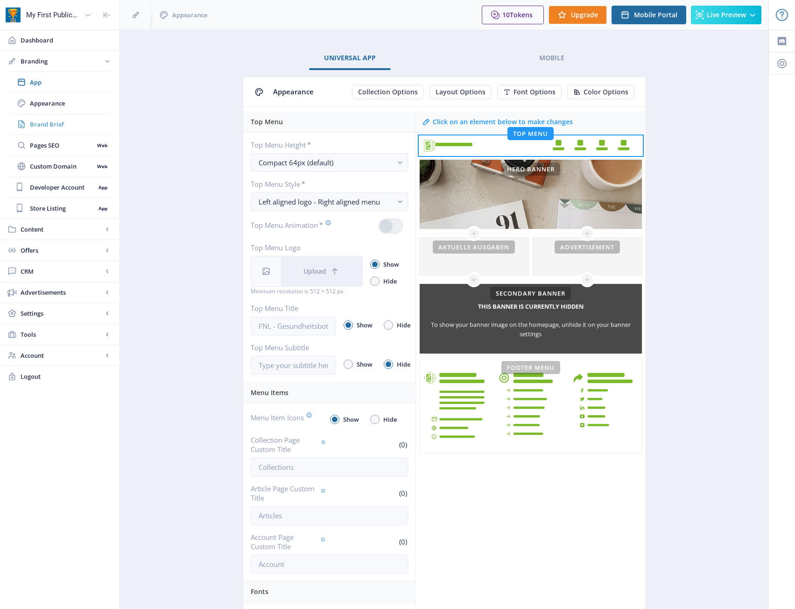
click at [49, 128] on span "Brand Brief" at bounding box center [70, 124] width 80 height 9
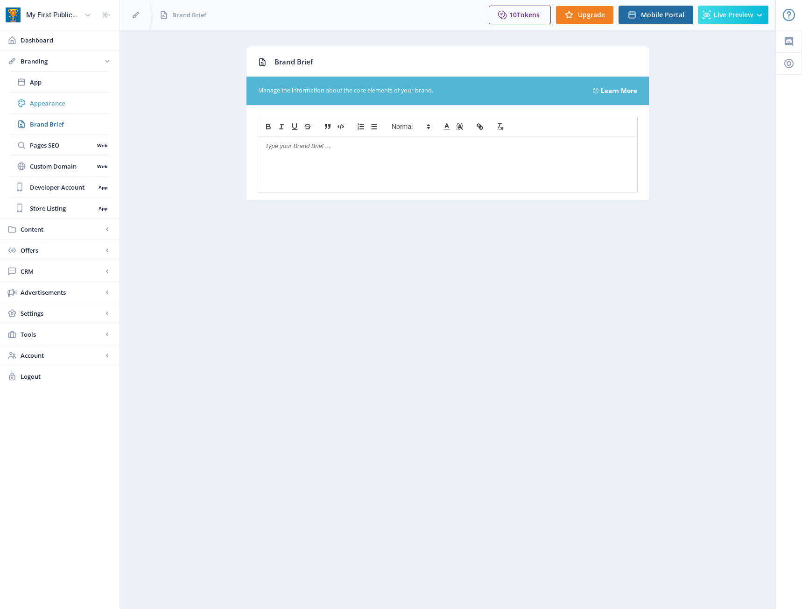
click at [56, 109] on link "Appearance" at bounding box center [59, 103] width 101 height 21
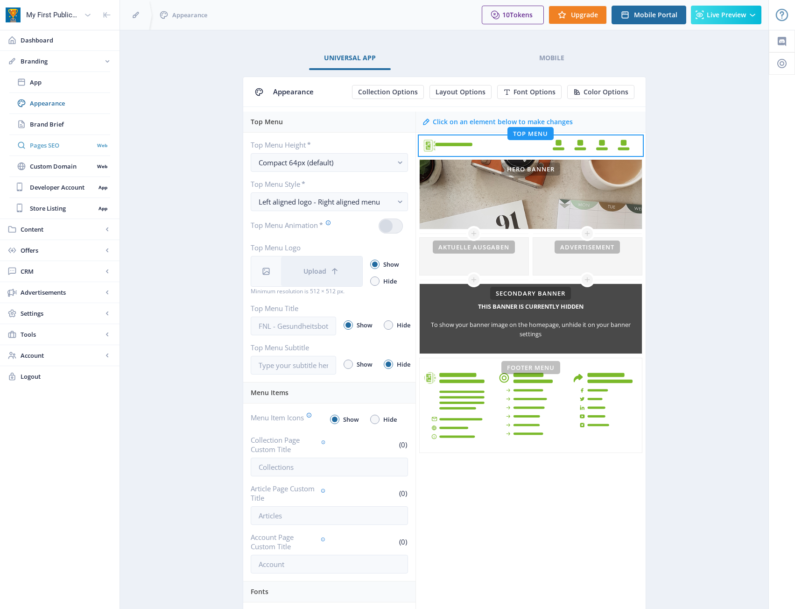
click at [47, 138] on link "Pages SEO Web" at bounding box center [59, 145] width 101 height 21
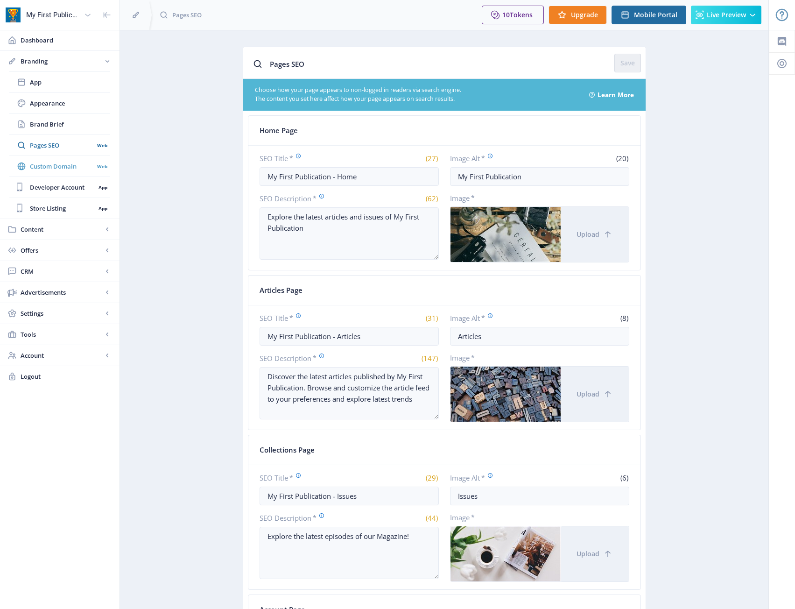
click at [41, 166] on span "Custom Domain" at bounding box center [62, 166] width 64 height 9
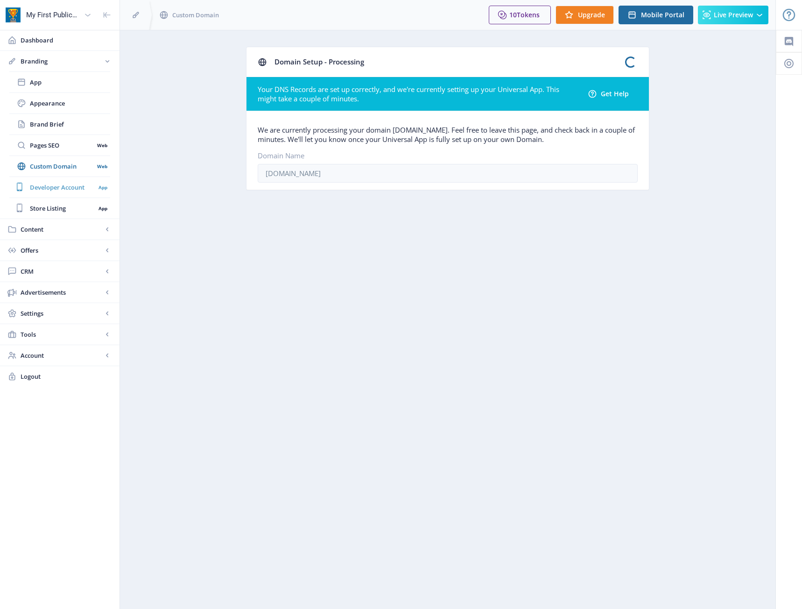
click at [46, 192] on span "Developer Account" at bounding box center [62, 187] width 65 height 9
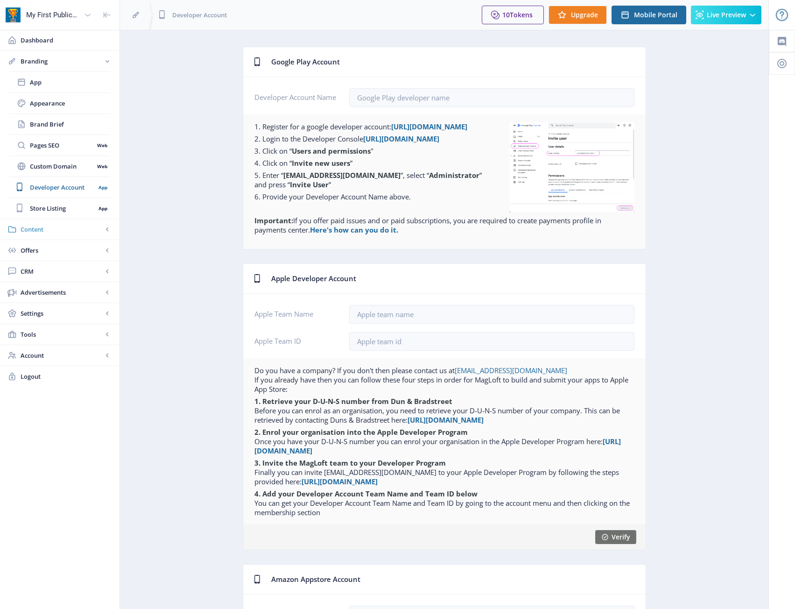
click at [46, 230] on span "Content" at bounding box center [62, 229] width 82 height 9
click at [57, 111] on link "Articles" at bounding box center [59, 103] width 101 height 21
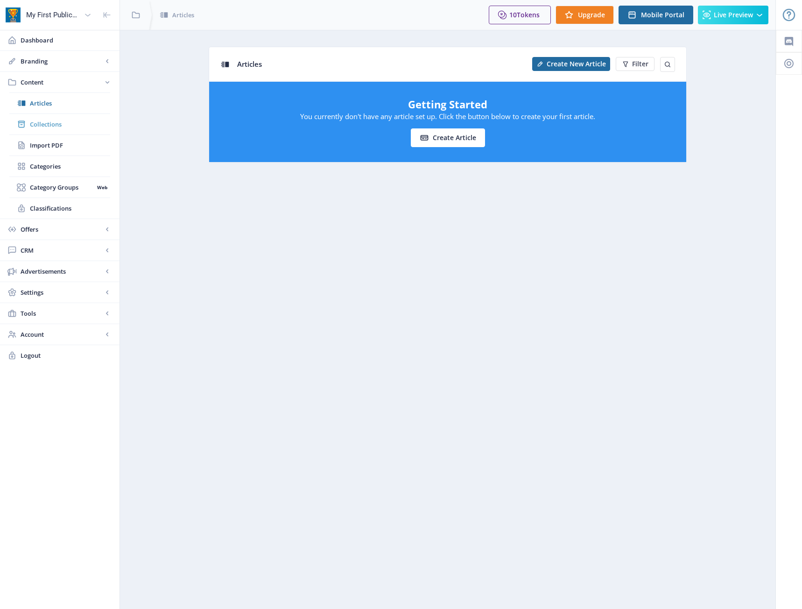
click at [56, 122] on span "Collections" at bounding box center [70, 124] width 80 height 9
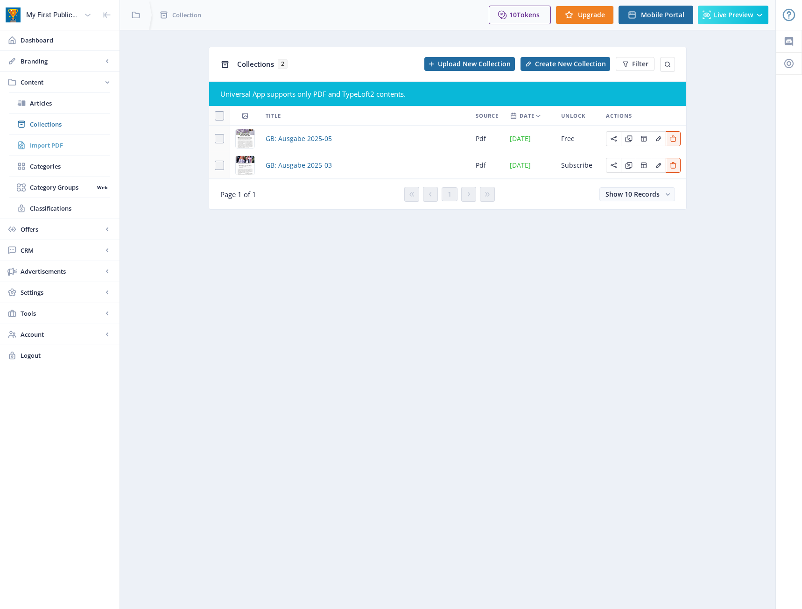
click at [46, 140] on link "Import PDF" at bounding box center [59, 145] width 101 height 21
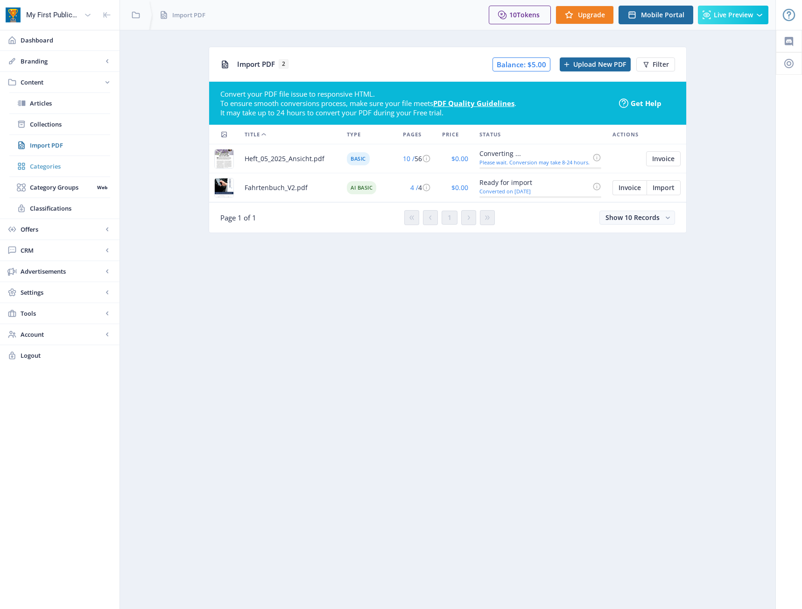
click at [41, 162] on span "Categories" at bounding box center [70, 166] width 80 height 9
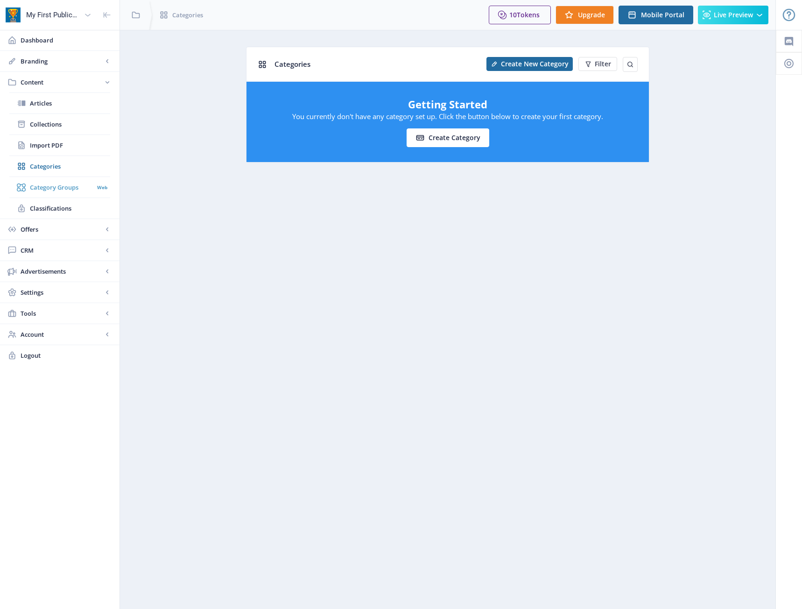
click at [52, 192] on span "Category Groups" at bounding box center [62, 187] width 64 height 9
click at [49, 206] on span "Classifications" at bounding box center [70, 208] width 80 height 9
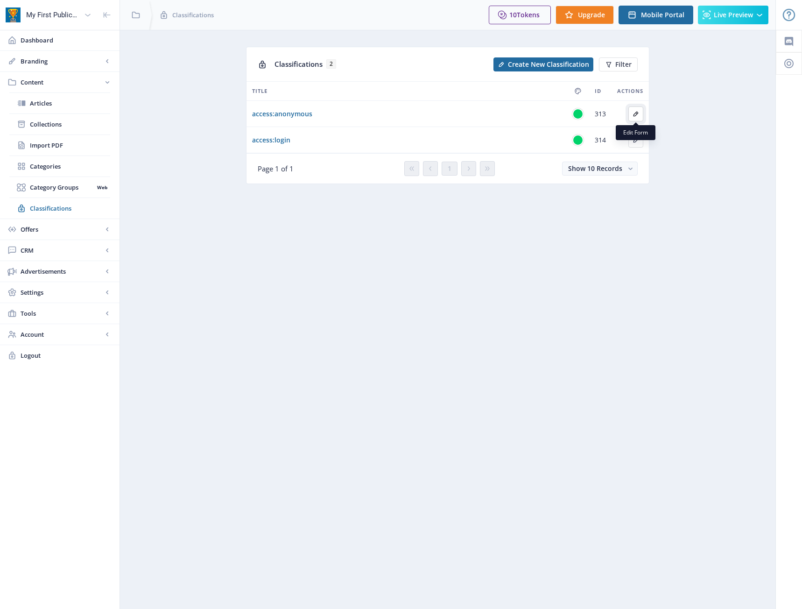
click at [637, 115] on icon "Edit page" at bounding box center [635, 113] width 7 height 7
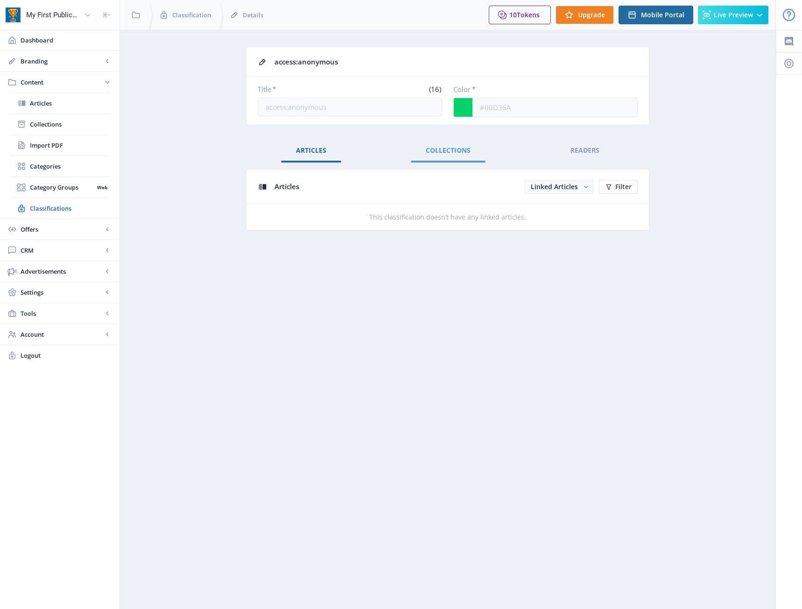
click at [465, 149] on span "Collections" at bounding box center [448, 150] width 45 height 7
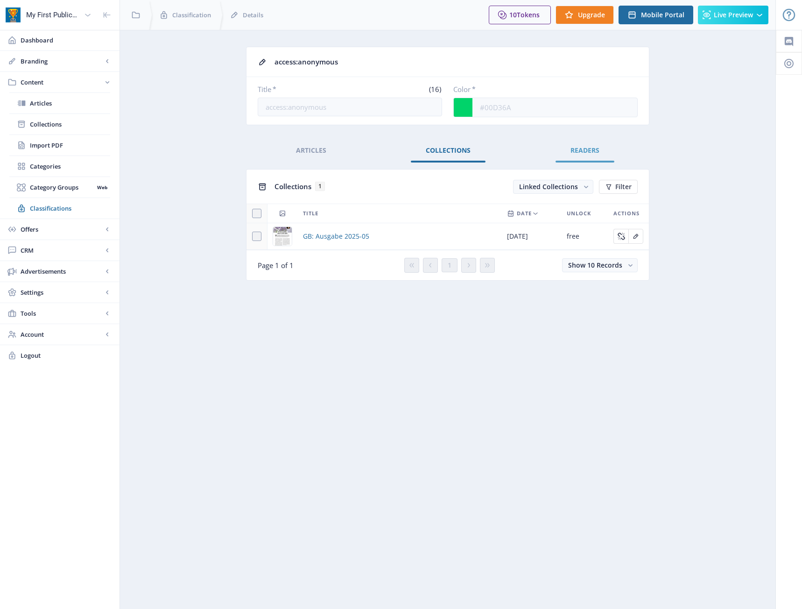
click at [598, 156] on link "Readers" at bounding box center [585, 150] width 59 height 22
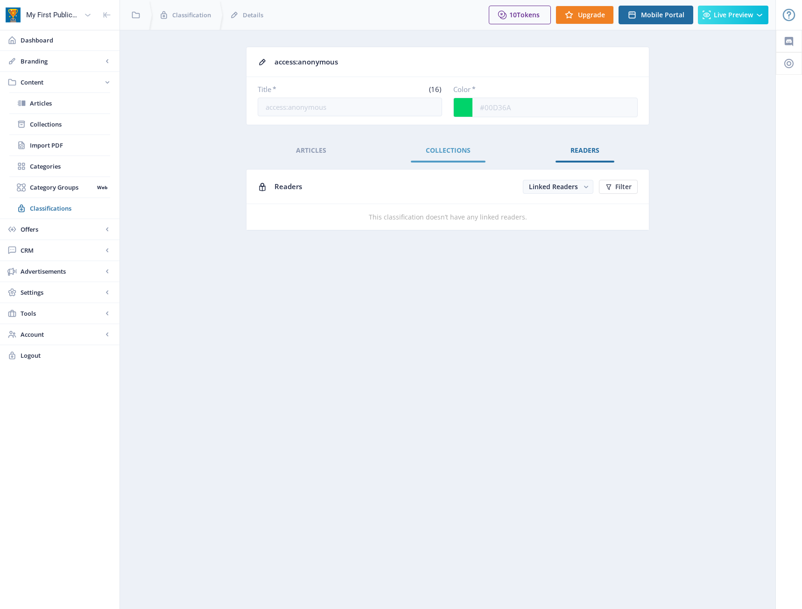
click at [463, 157] on link "Collections" at bounding box center [448, 150] width 75 height 22
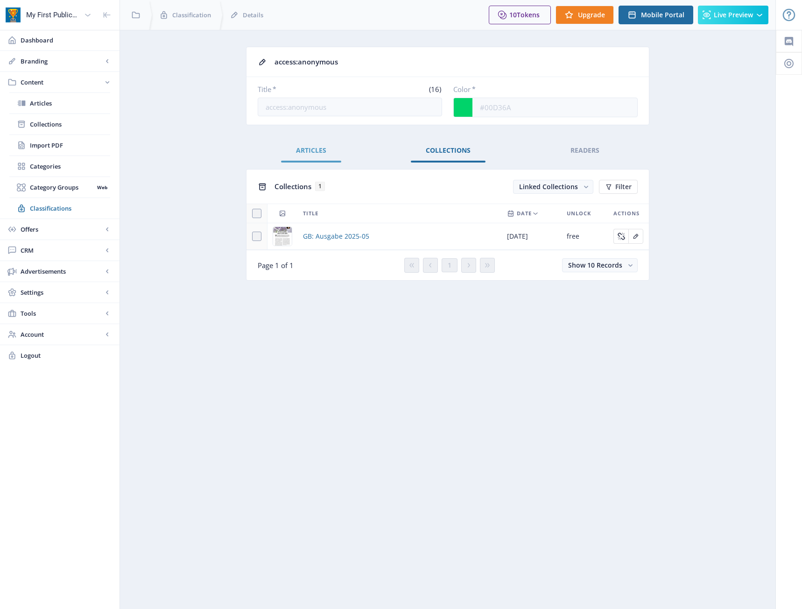
click at [300, 152] on span "Articles" at bounding box center [311, 150] width 30 height 7
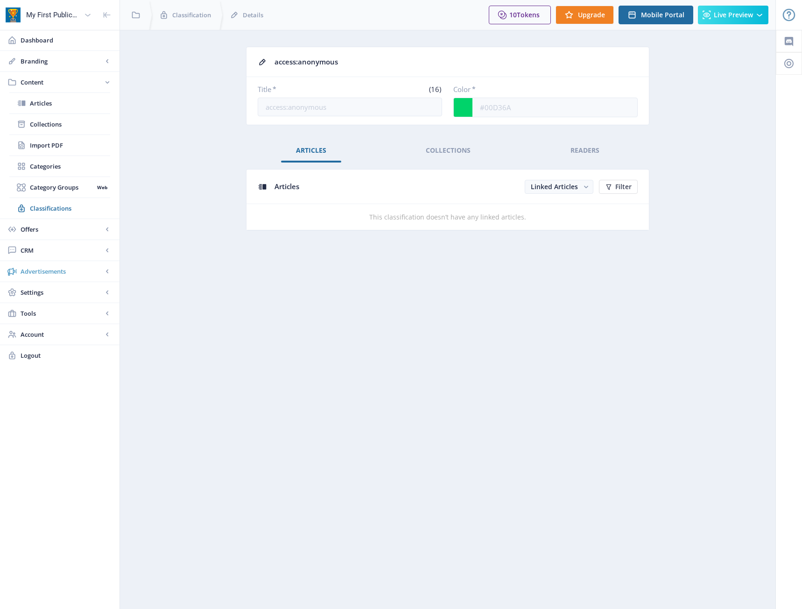
click at [51, 270] on span "Advertisements" at bounding box center [62, 271] width 82 height 9
click at [68, 128] on span "CRM" at bounding box center [62, 124] width 82 height 9
click at [71, 95] on link "Offers" at bounding box center [60, 103] width 120 height 21
click at [73, 78] on span "Content" at bounding box center [62, 82] width 82 height 9
click at [61, 130] on link "Collections" at bounding box center [59, 124] width 101 height 21
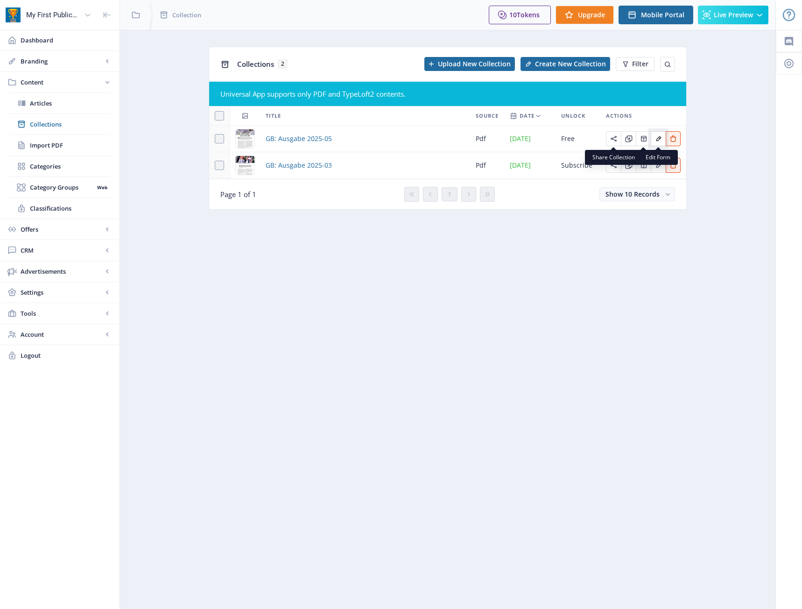
click at [662, 140] on icon "Edit page" at bounding box center [658, 138] width 7 height 7
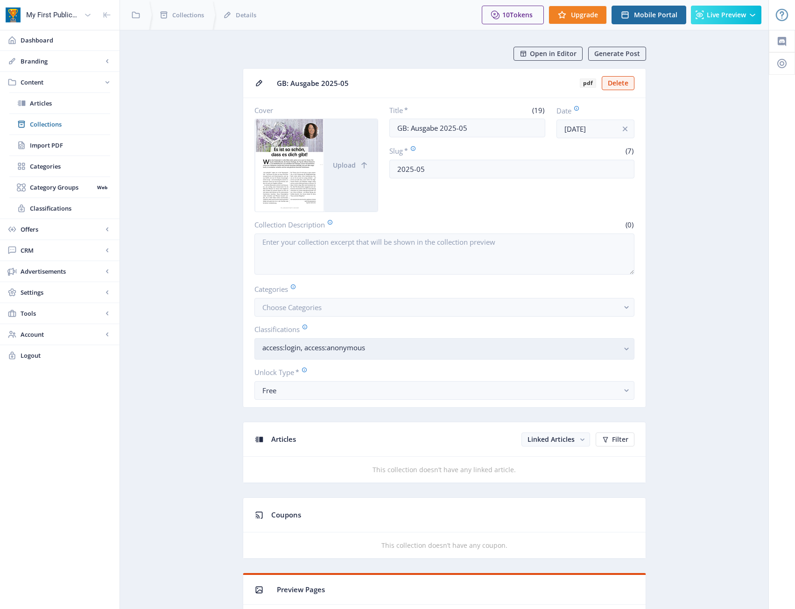
click at [415, 355] on button "access:login, access:anonymous" at bounding box center [445, 348] width 380 height 21
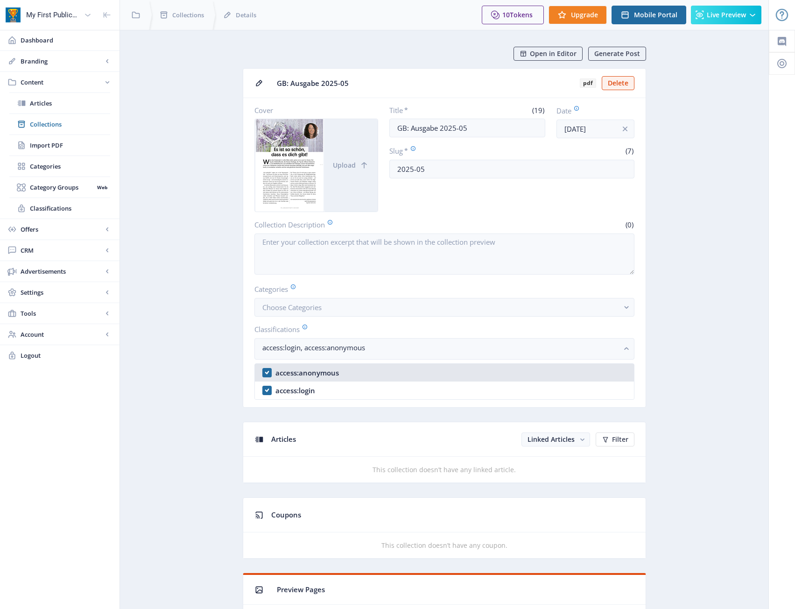
click at [279, 372] on div "access:anonymous" at bounding box center [308, 372] width 64 height 11
checkbox input "false"
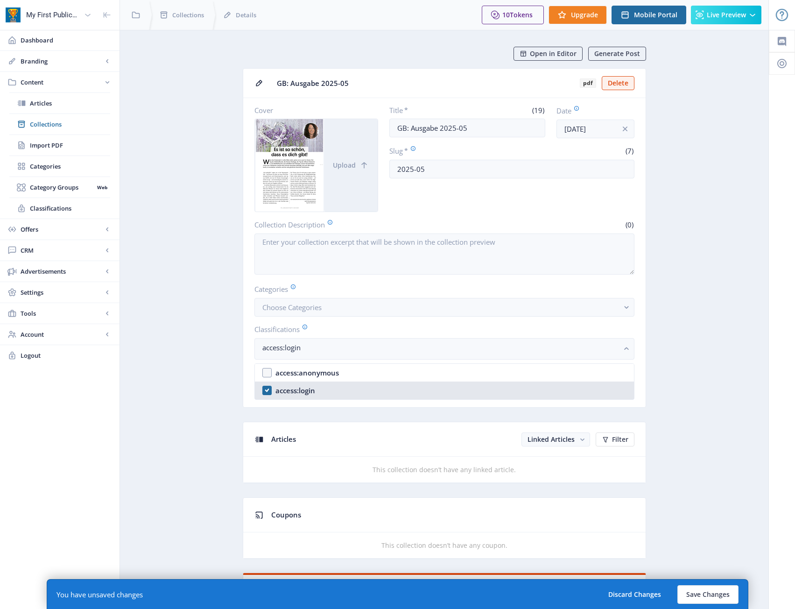
click at [268, 389] on nb-option "access:login" at bounding box center [444, 391] width 379 height 18
checkbox input "false"
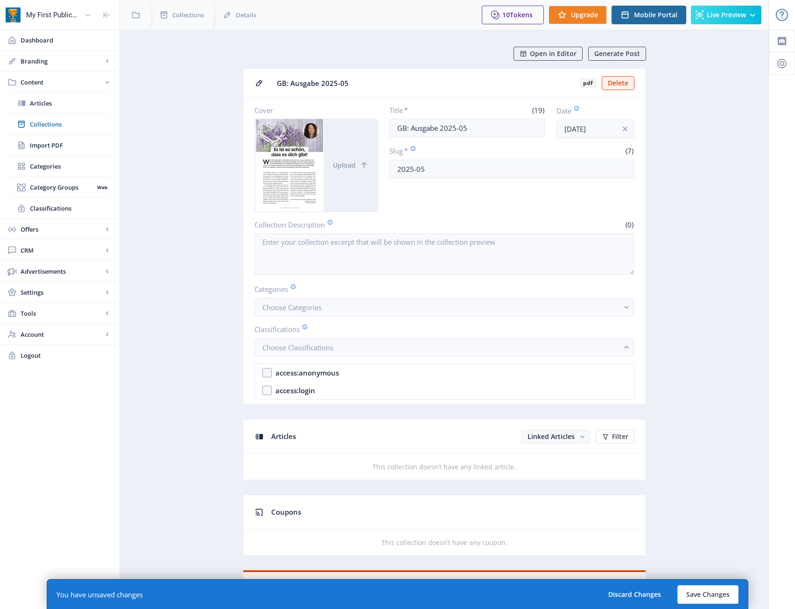
click at [719, 599] on button "Save Changes" at bounding box center [708, 594] width 61 height 19
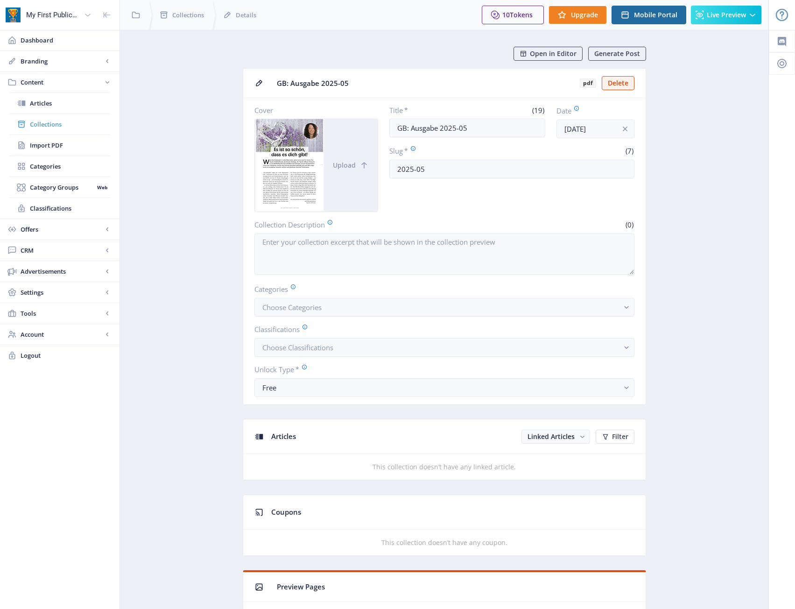
click at [35, 120] on span "Collections" at bounding box center [70, 124] width 80 height 9
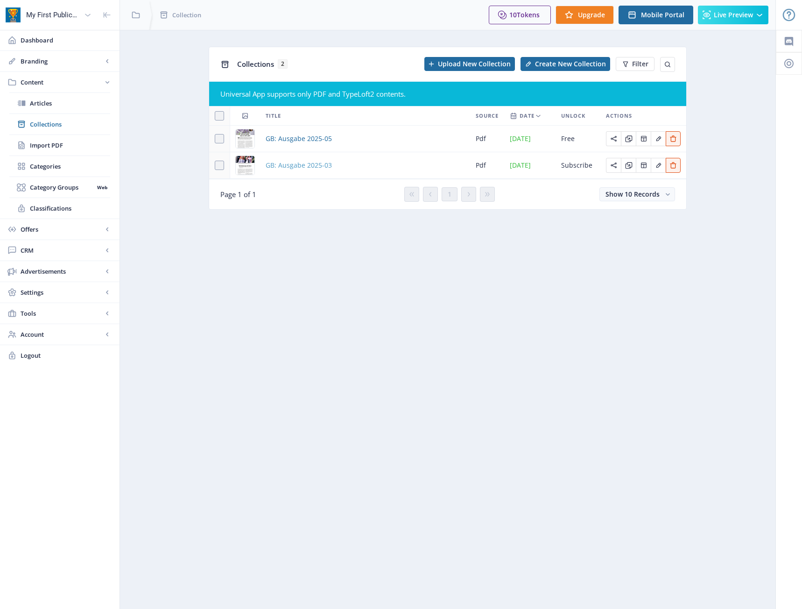
click at [304, 169] on span "GB: Ausgabe 2025-03" at bounding box center [299, 165] width 66 height 11
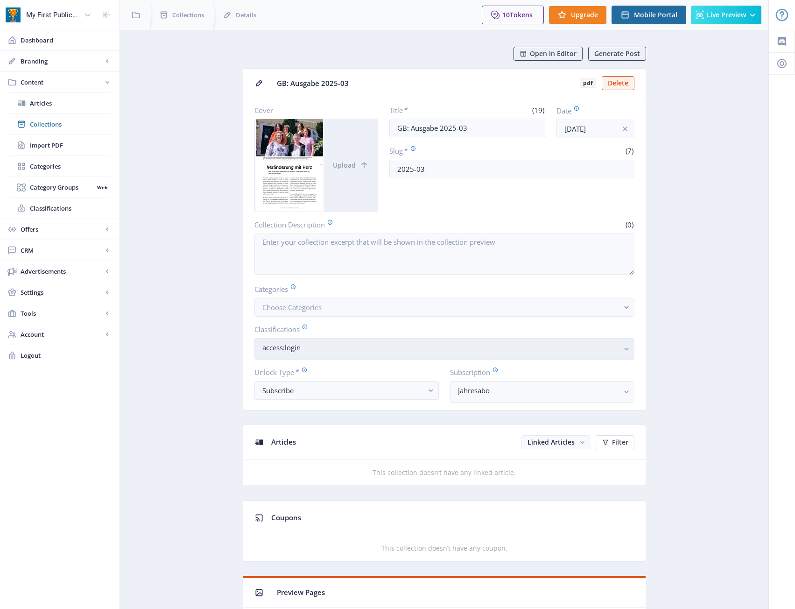
click at [398, 357] on button "access:login" at bounding box center [445, 348] width 380 height 21
click at [336, 388] on nb-option "access:login" at bounding box center [444, 391] width 379 height 18
checkbox input "false"
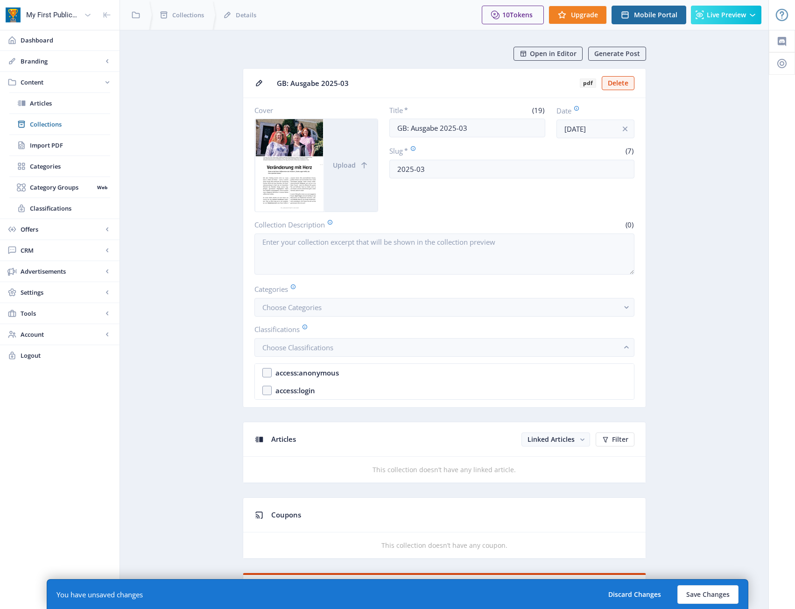
click at [701, 590] on button "Save Changes" at bounding box center [708, 594] width 61 height 19
